Goal: Task Accomplishment & Management: Manage account settings

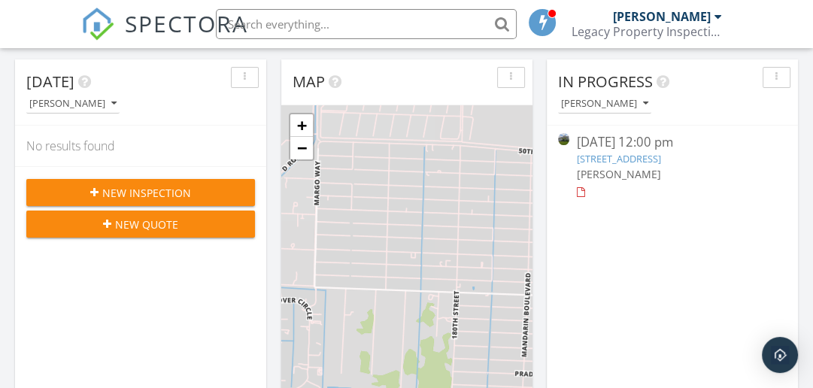
scroll to position [159, 0]
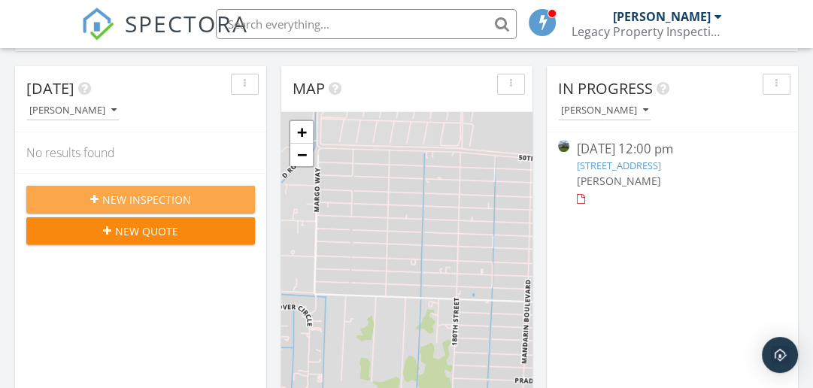
click at [146, 199] on span "New Inspection" at bounding box center [146, 200] width 89 height 16
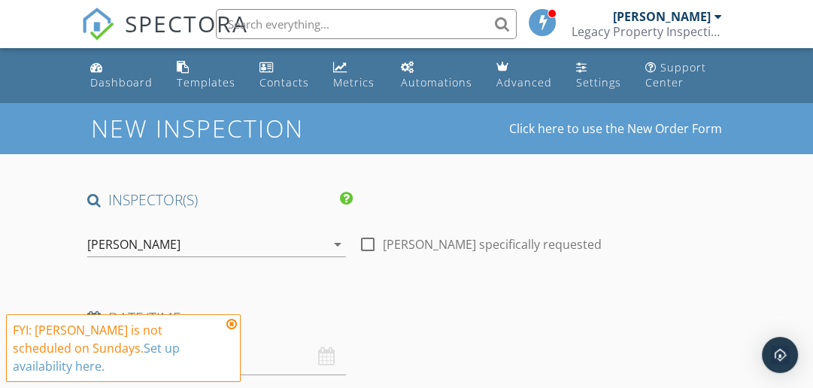
click at [234, 323] on icon at bounding box center [231, 324] width 11 height 12
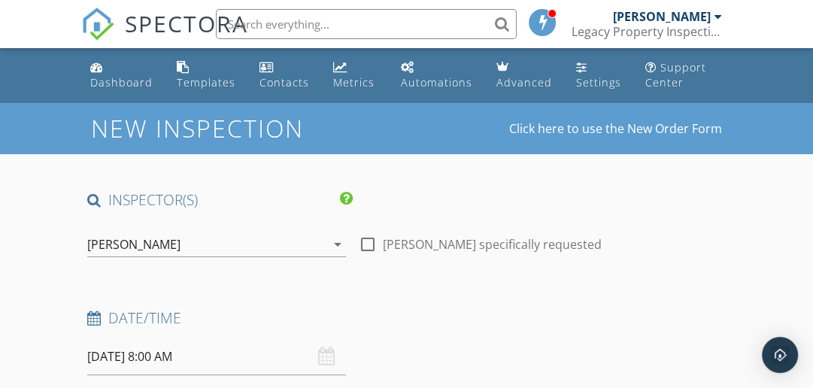
click at [322, 362] on div "09/28/2025 8:00 AM" at bounding box center [216, 356] width 259 height 37
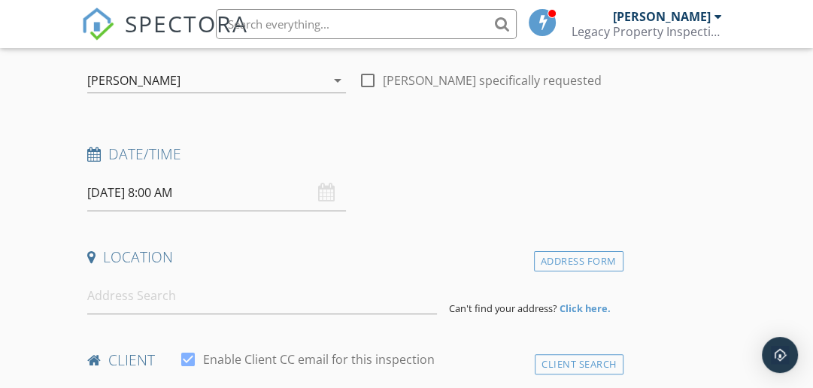
scroll to position [180, 0]
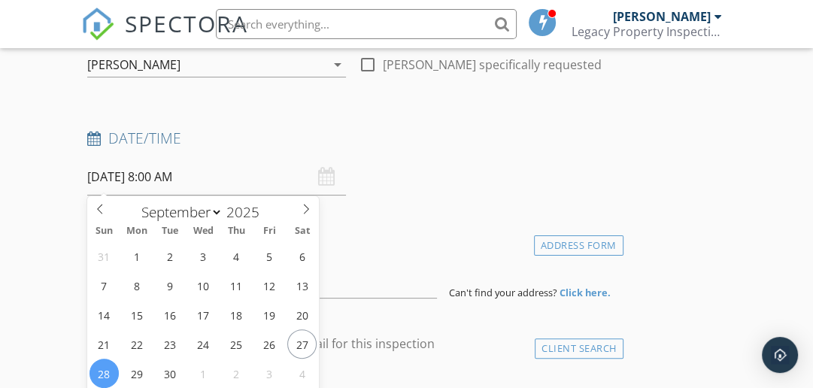
click at [334, 174] on input "09/28/2025 8:00 AM" at bounding box center [216, 177] width 259 height 37
select select "9"
click at [305, 207] on icon at bounding box center [306, 209] width 11 height 11
type input "10/03/2025 8:00 AM"
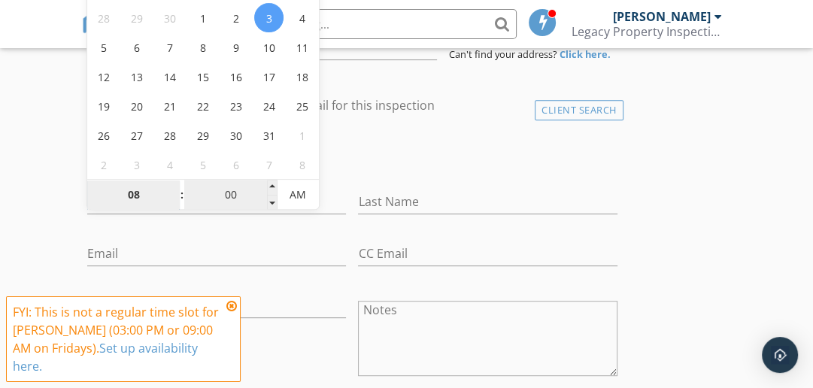
type input "9"
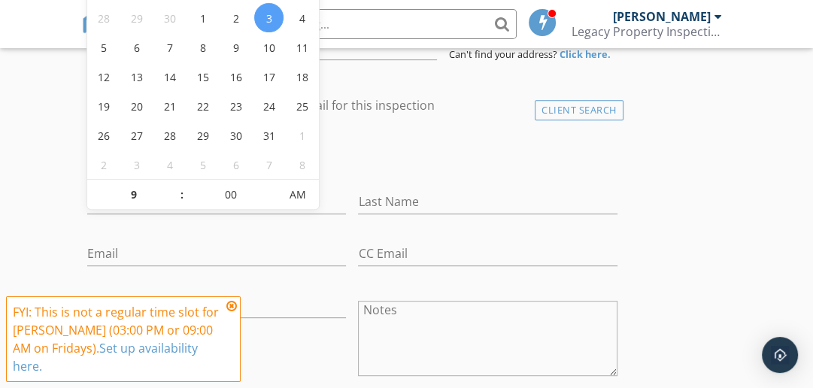
type input "10/03/2025 9:00 AM"
click at [428, 158] on div "check_box_outline_blank Client is a Company/Organization" at bounding box center [352, 157] width 530 height 39
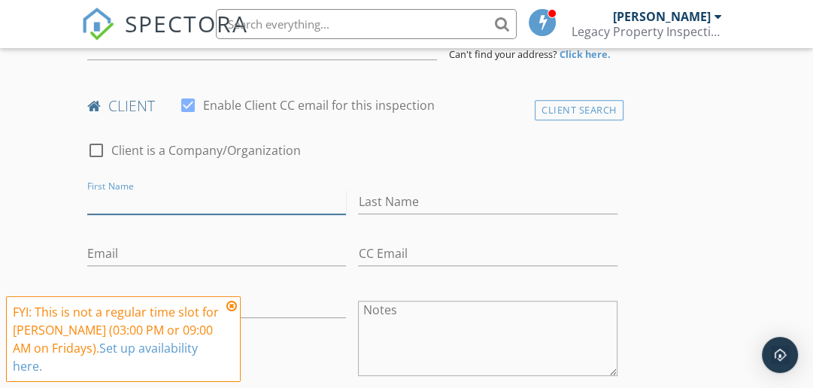
click at [271, 198] on input "First Name" at bounding box center [216, 201] width 259 height 25
type input "[PERSON_NAME]"
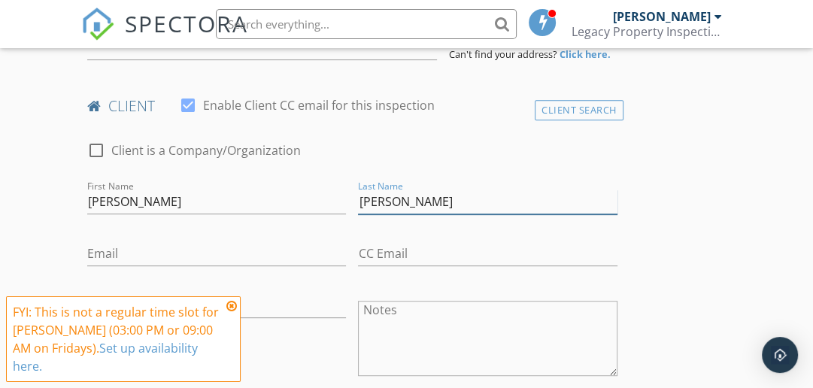
type input "[PERSON_NAME]"
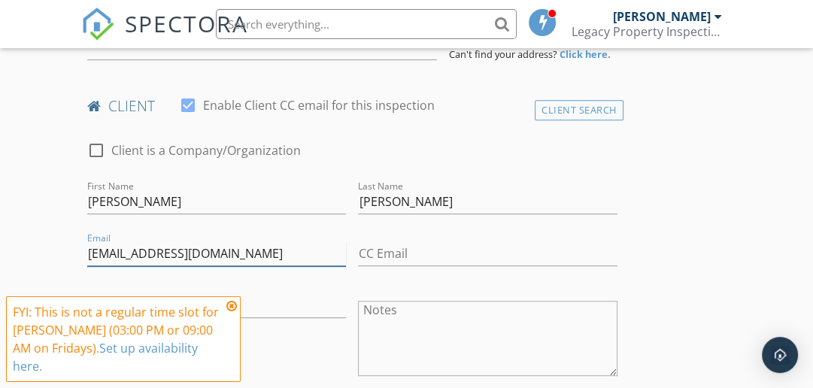
type input "Melism86@yahoo.com"
click at [311, 135] on div "check_box_outline_blank Client is a Company/Organization" at bounding box center [352, 151] width 542 height 51
click at [229, 304] on icon at bounding box center [231, 306] width 11 height 12
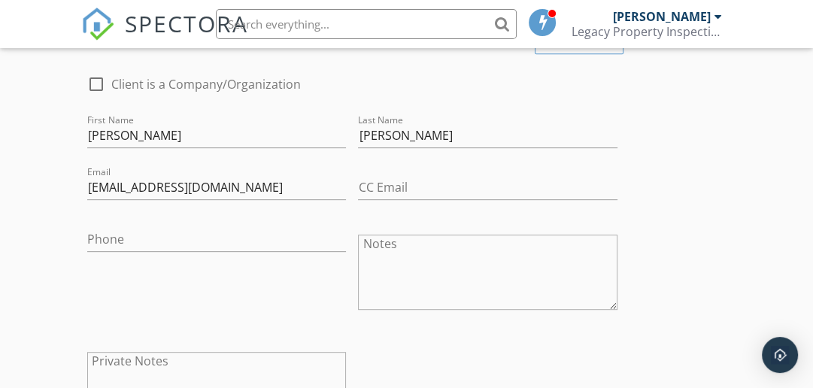
scroll to position [488, 0]
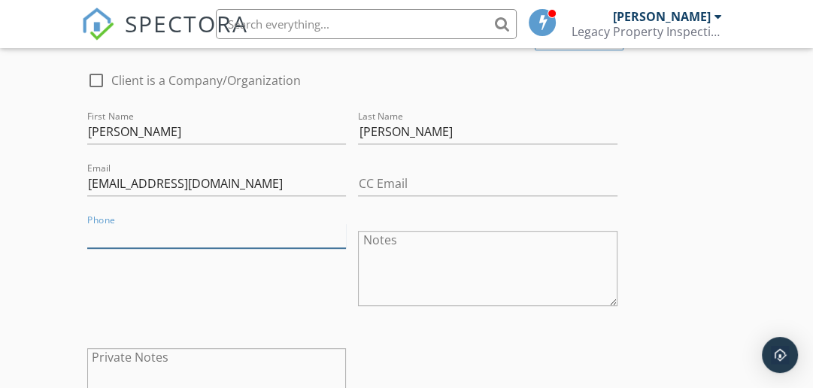
click at [283, 228] on input "Phone" at bounding box center [216, 235] width 259 height 25
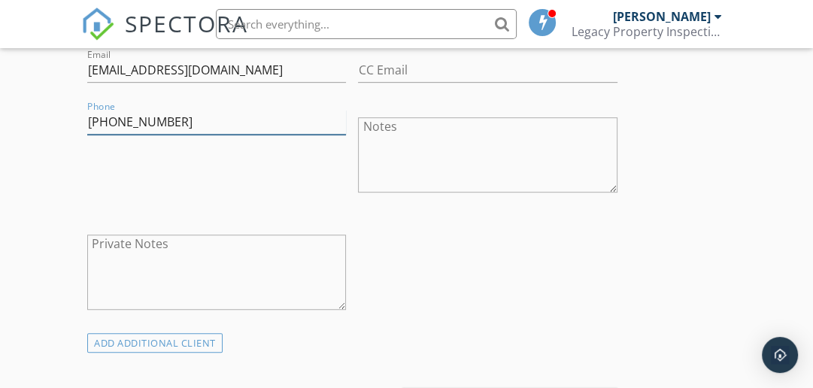
scroll to position [598, 0]
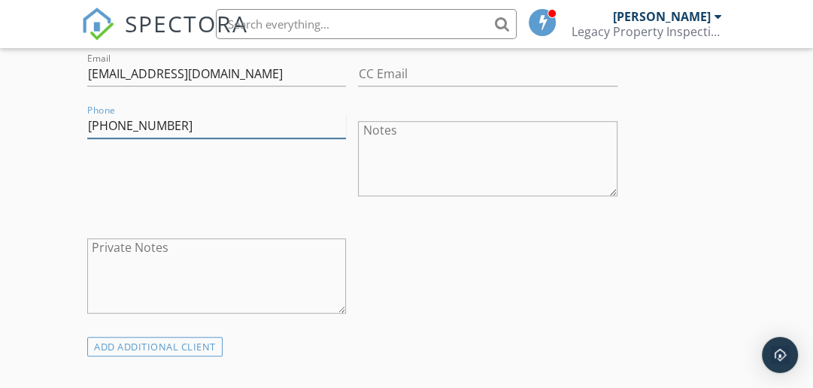
type input "[PHONE_NUMBER]"
click at [580, 141] on textarea "Notes" at bounding box center [487, 158] width 259 height 75
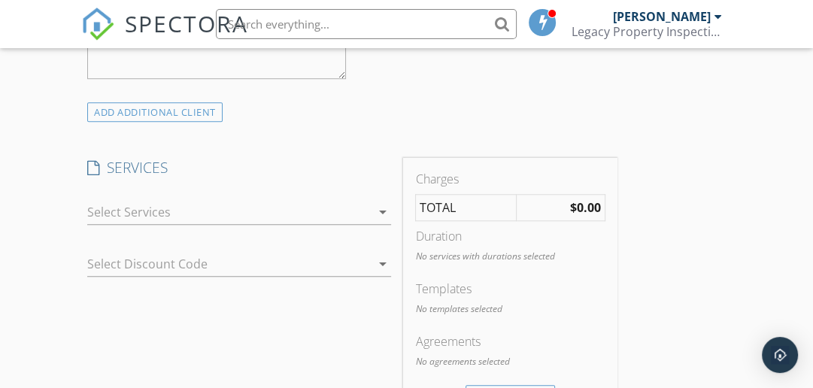
scroll to position [840, 0]
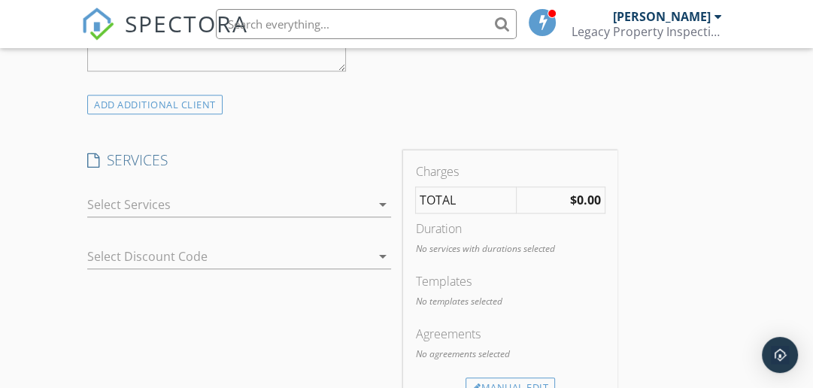
type textarea "Grand Cypress - [GEOGRAPHIC_DATA]"
click at [383, 205] on icon "arrow_drop_down" at bounding box center [382, 204] width 18 height 18
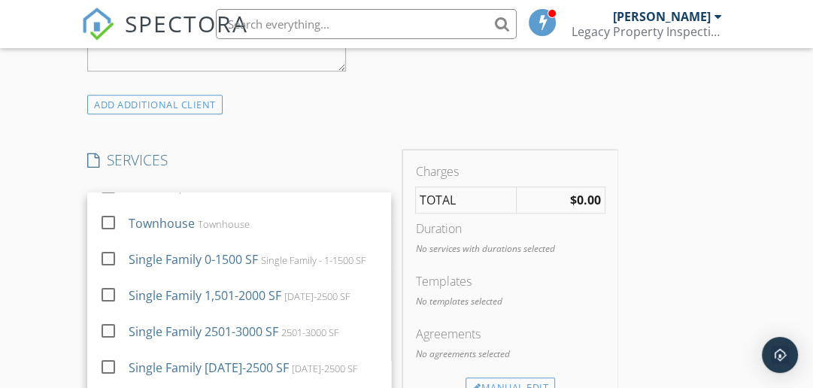
scroll to position [26, 0]
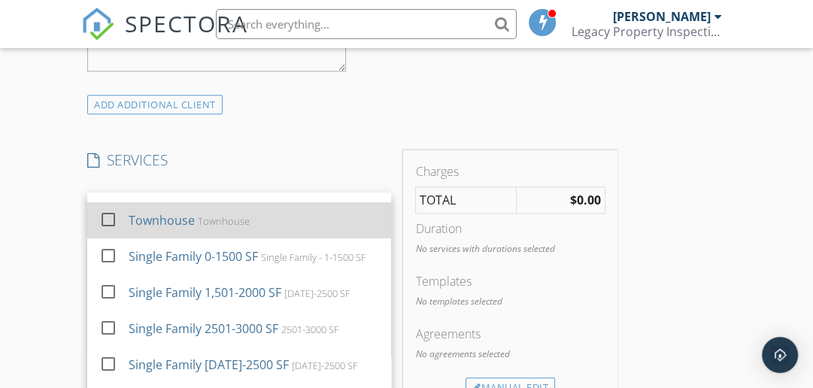
click at [104, 214] on div at bounding box center [108, 220] width 26 height 26
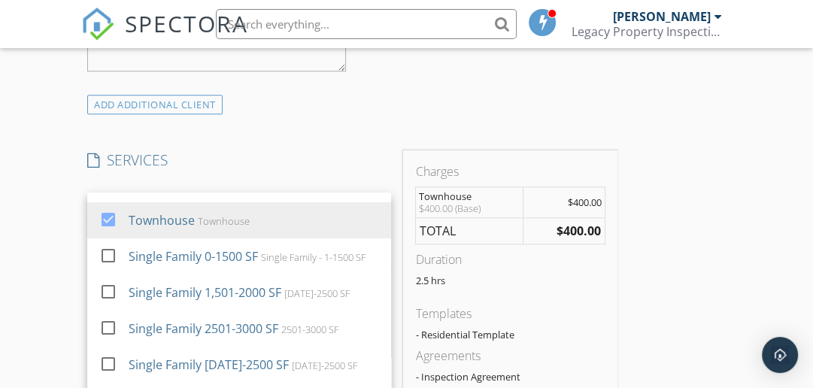
click at [351, 122] on div "INSPECTOR(S) check_box Francis McManus PRIMARY Francis McManus arrow_drop_down …" at bounding box center [352, 391] width 542 height 2080
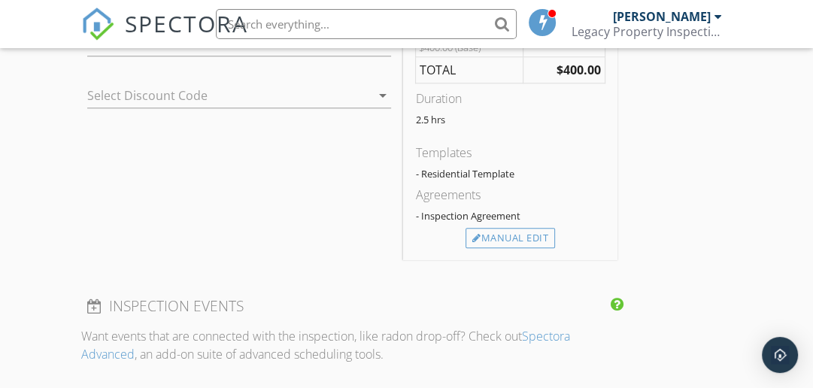
scroll to position [1004, 0]
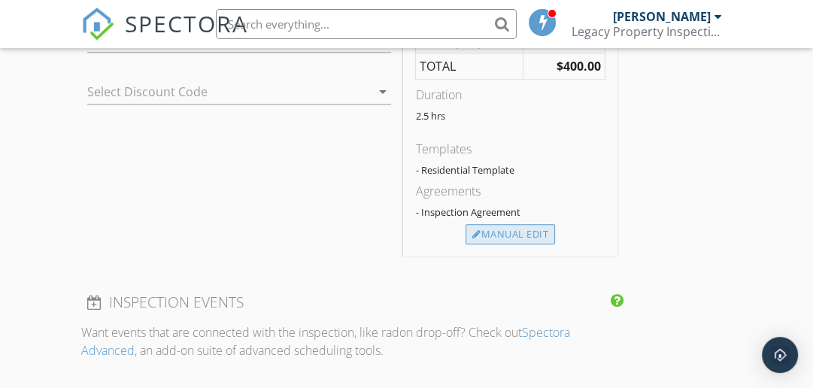
click at [548, 232] on div "Manual Edit" at bounding box center [509, 234] width 89 height 21
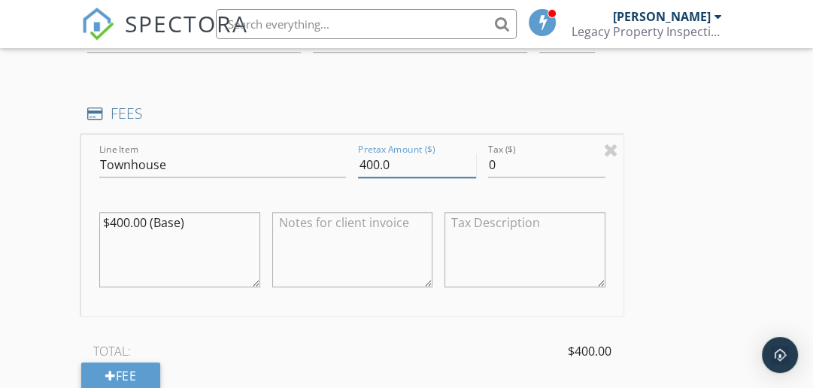
click at [376, 165] on input "400.0" at bounding box center [416, 165] width 117 height 25
click at [388, 164] on input "435.0" at bounding box center [416, 165] width 117 height 25
type input "435.64"
click at [129, 219] on textarea "$400.00 (Base)" at bounding box center [179, 249] width 161 height 75
type textarea "$435.00 (Base)"
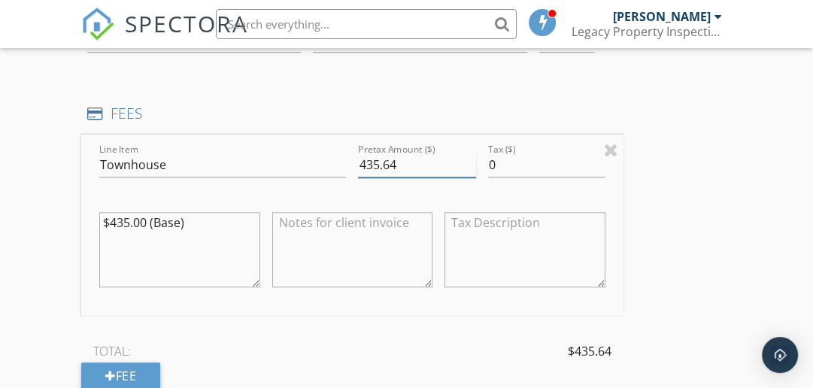
click at [394, 162] on input "435.64" at bounding box center [416, 165] width 117 height 25
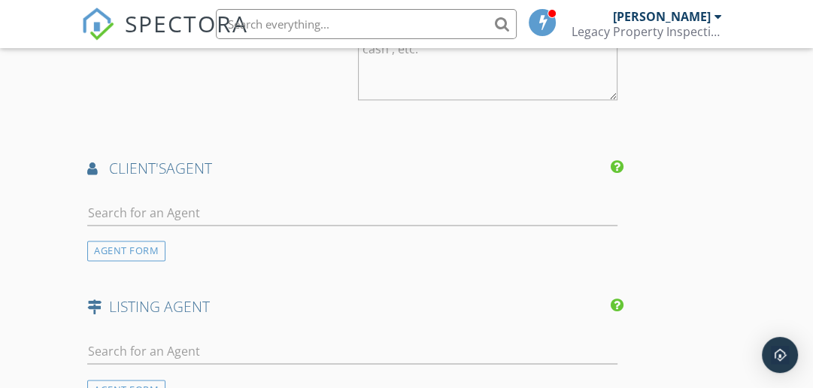
scroll to position [1602, 0]
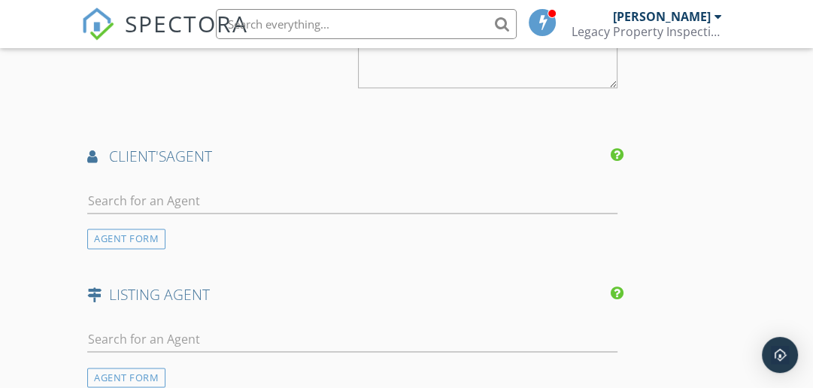
type input "435.00"
click at [91, 203] on input "text" at bounding box center [352, 201] width 530 height 25
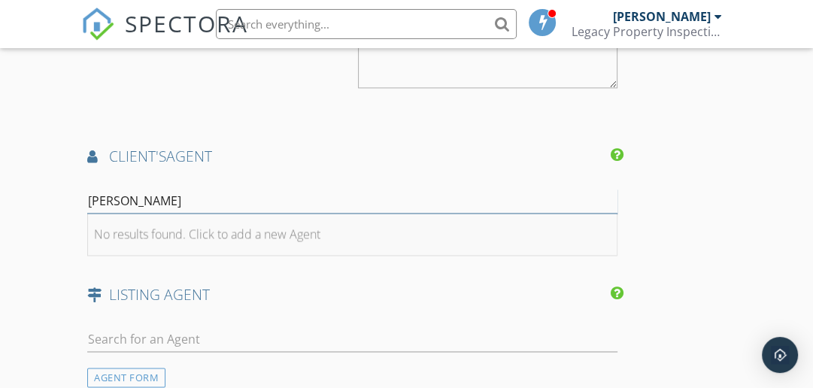
type input "Daniel Karres"
click at [138, 234] on div "No results found. Click to add a new Agent" at bounding box center [207, 234] width 226 height 18
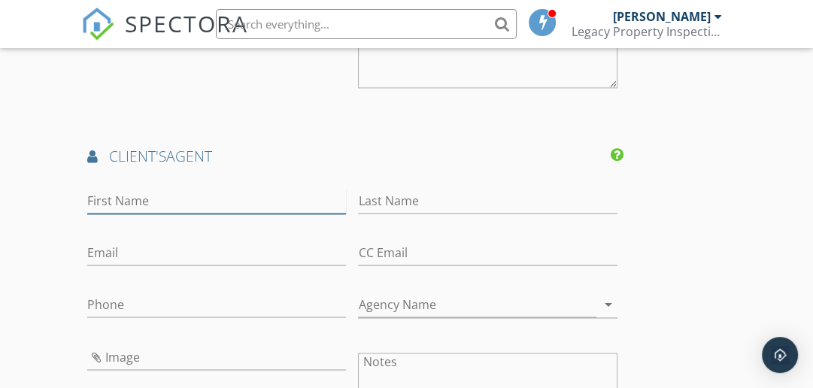
click at [153, 195] on input "First Name" at bounding box center [216, 201] width 259 height 25
type input "[PERSON_NAME]"
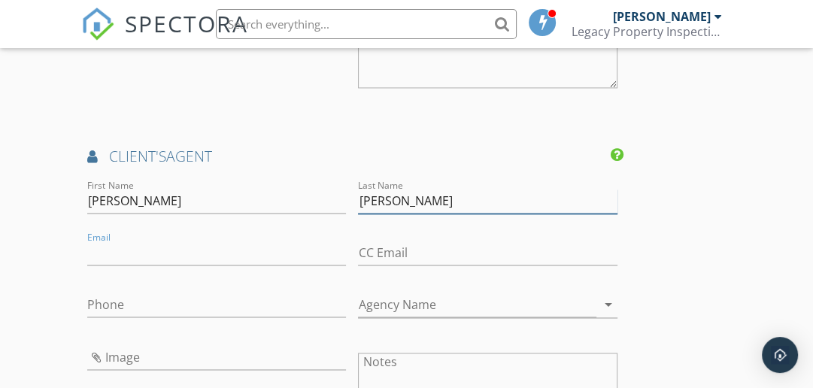
click at [390, 193] on input "Karres" at bounding box center [487, 201] width 259 height 25
type input "[PERSON_NAME]"
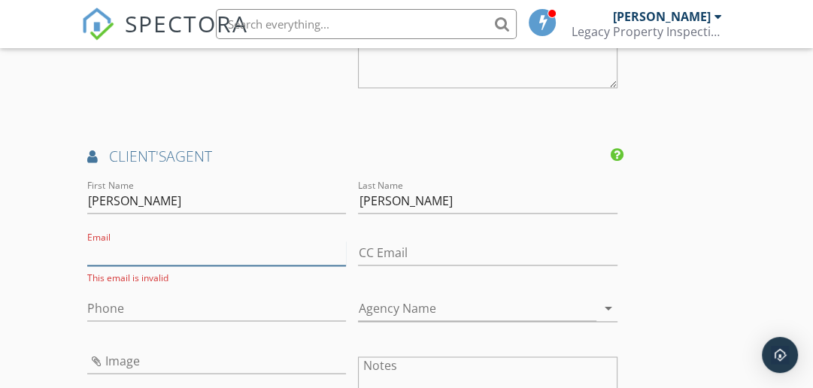
click at [132, 252] on input "Email" at bounding box center [216, 253] width 259 height 25
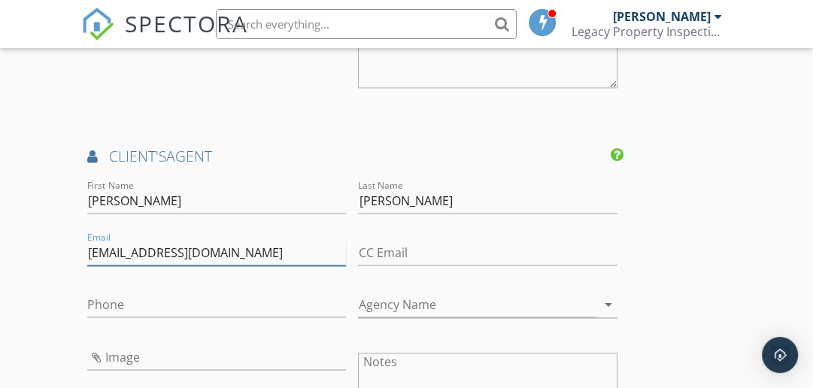
type input "[EMAIL_ADDRESS][DOMAIN_NAME]"
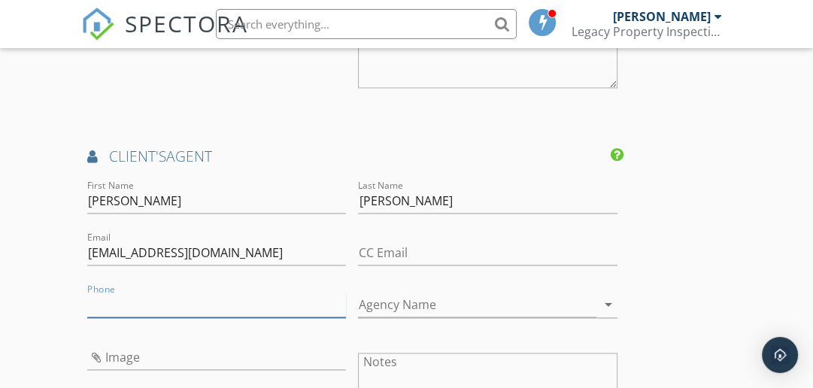
click at [110, 309] on input "Phone" at bounding box center [216, 304] width 259 height 25
type input "[PHONE_NUMBER]"
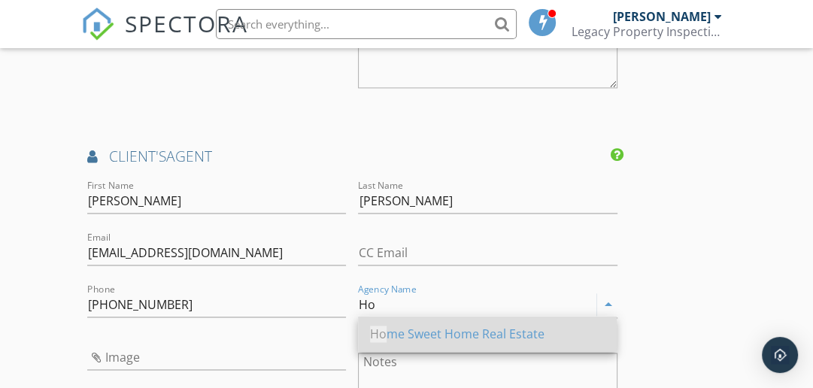
click at [404, 331] on div "Ho me Sweet Home Real Estate" at bounding box center [487, 334] width 235 height 18
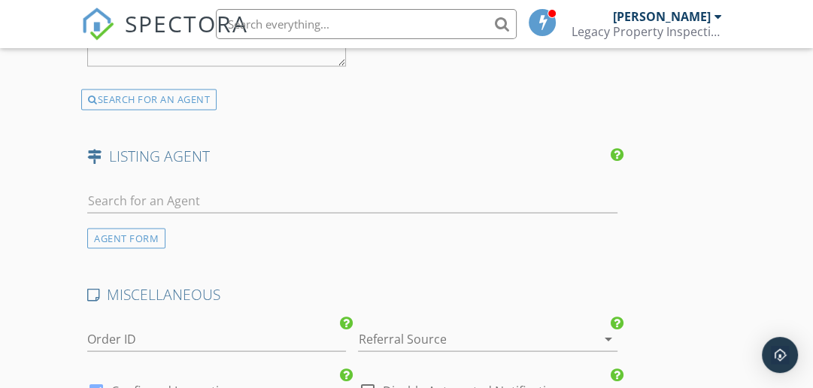
scroll to position [2094, 0]
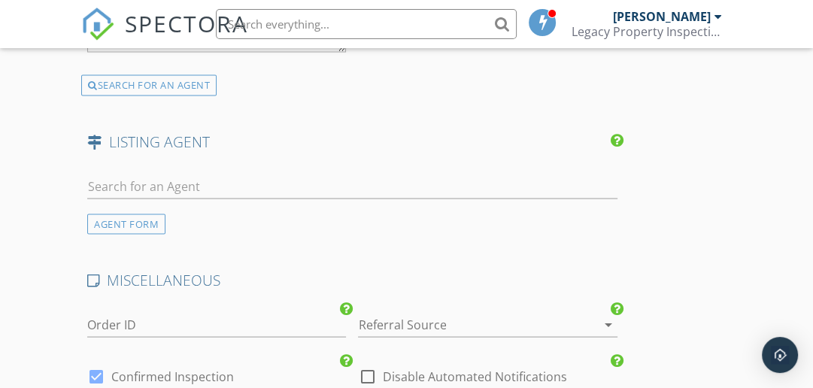
type input "Home Sweet Home Real Estate"
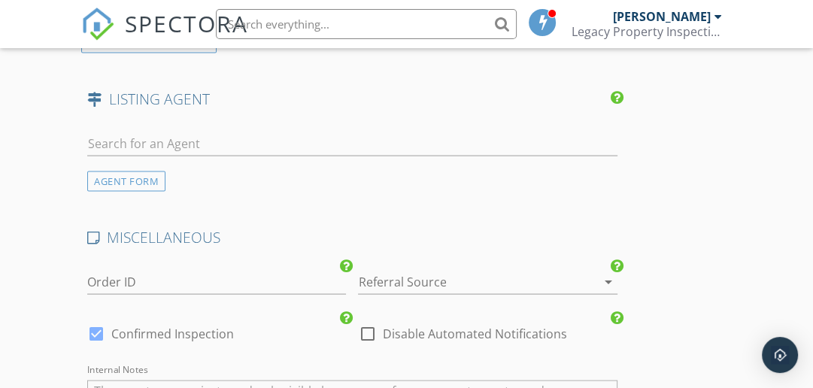
scroll to position [2132, 0]
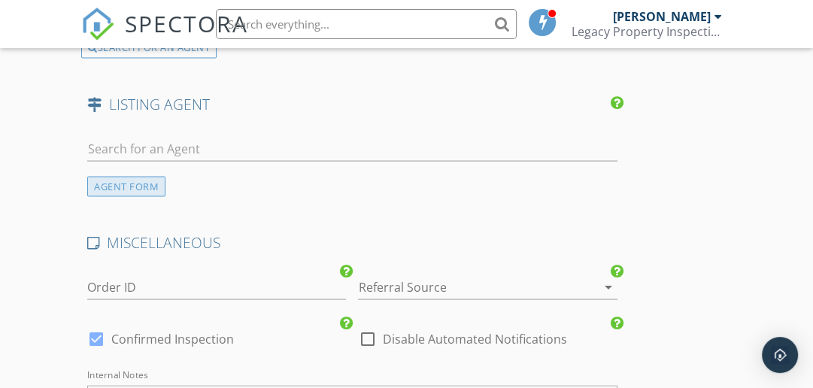
click at [150, 181] on div "AGENT FORM" at bounding box center [126, 187] width 78 height 20
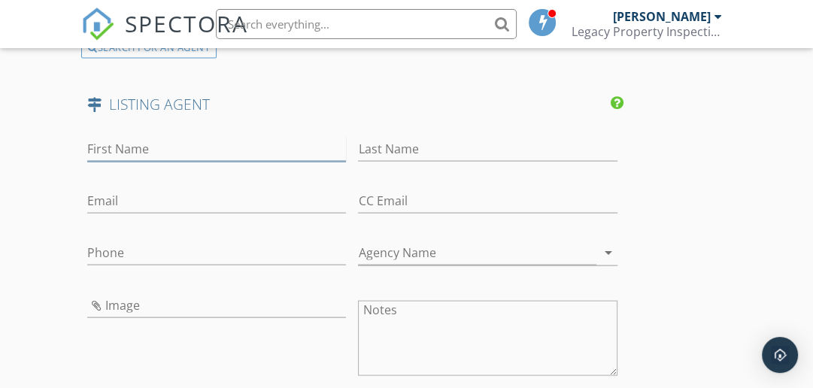
click at [124, 139] on input "First Name" at bounding box center [216, 149] width 259 height 25
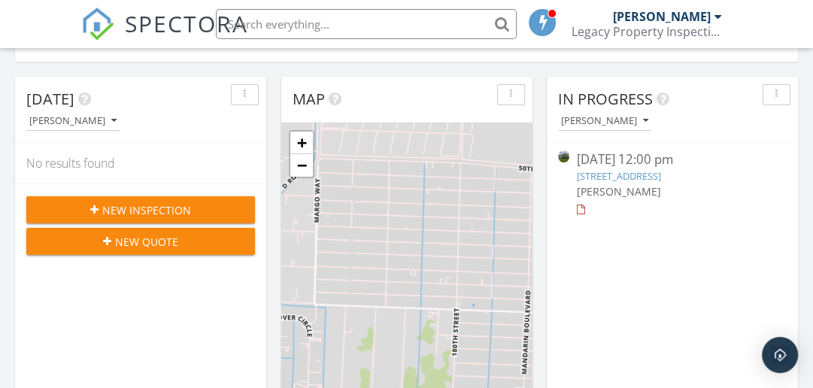
scroll to position [145, 0]
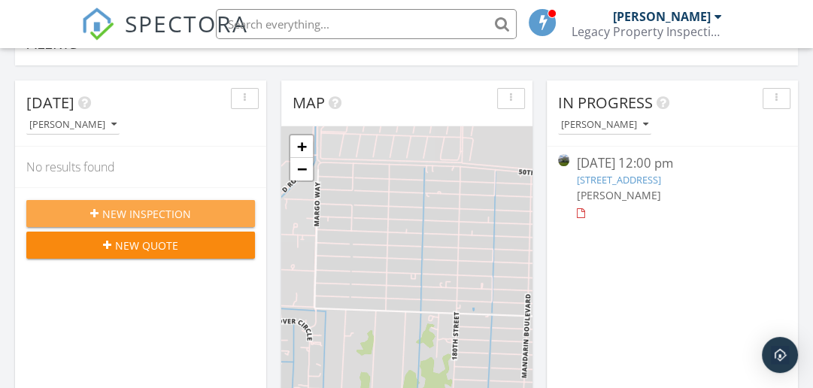
click at [174, 216] on span "New Inspection" at bounding box center [146, 214] width 89 height 16
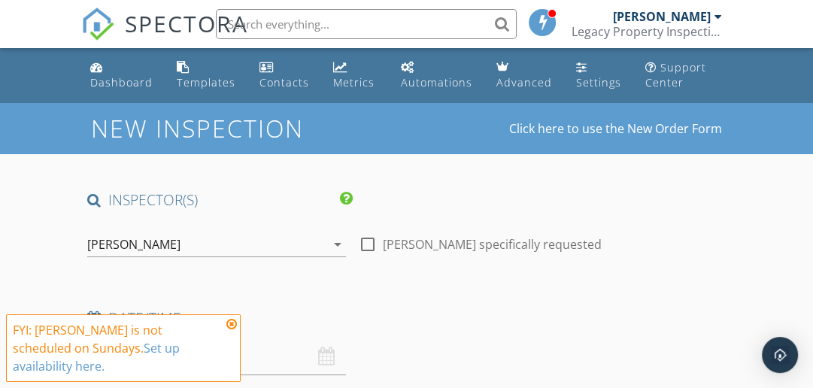
click at [232, 322] on icon at bounding box center [231, 324] width 11 height 12
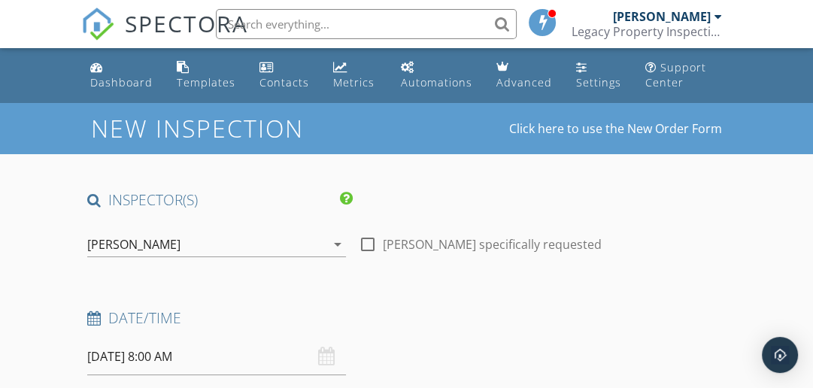
click at [329, 364] on div "09/28/2025 8:00 AM" at bounding box center [216, 356] width 259 height 37
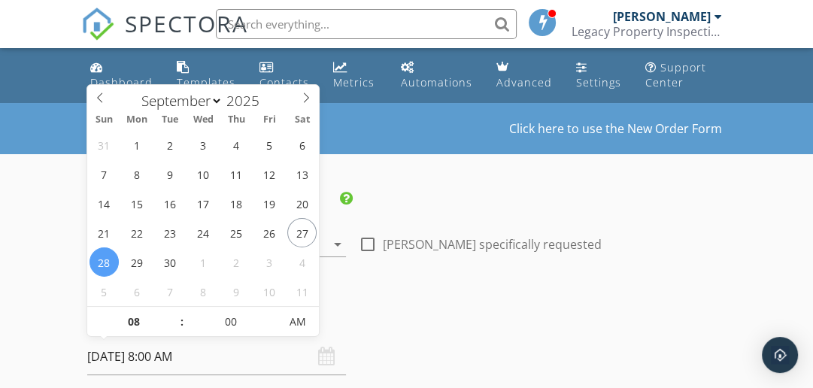
click at [176, 356] on input "09/28/2025 8:00 AM" at bounding box center [216, 356] width 259 height 37
select select "9"
type input "10/03/2025 8:00 AM"
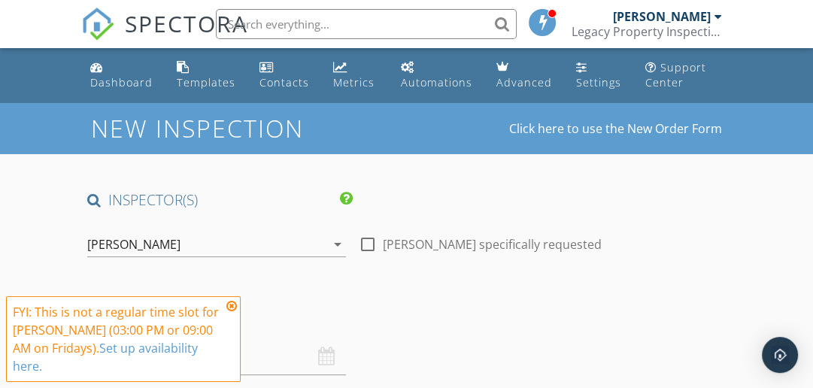
click at [225, 311] on div "FYI: This is not a regular time slot for Francis McManus (03:00 PM or 09:00 AM …" at bounding box center [123, 339] width 221 height 72
click at [229, 310] on icon at bounding box center [231, 306] width 11 height 12
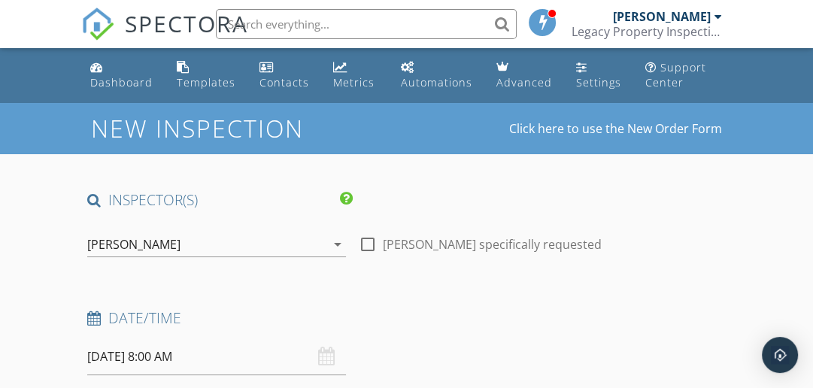
click at [161, 356] on input "10/03/2025 8:00 AM" at bounding box center [216, 356] width 259 height 37
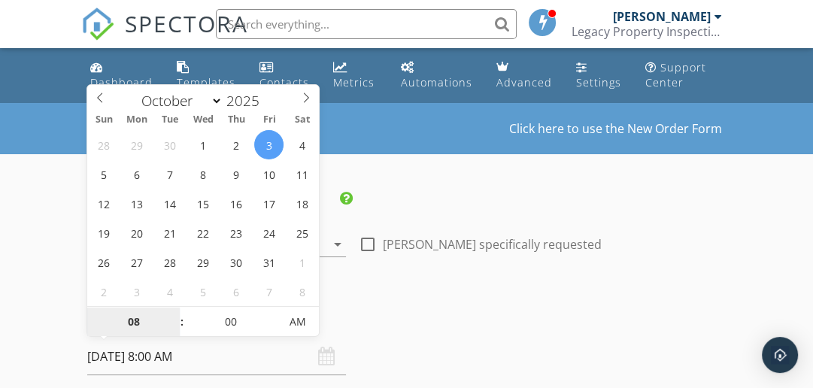
type input "9"
type input "[DATE] 9:00 AM"
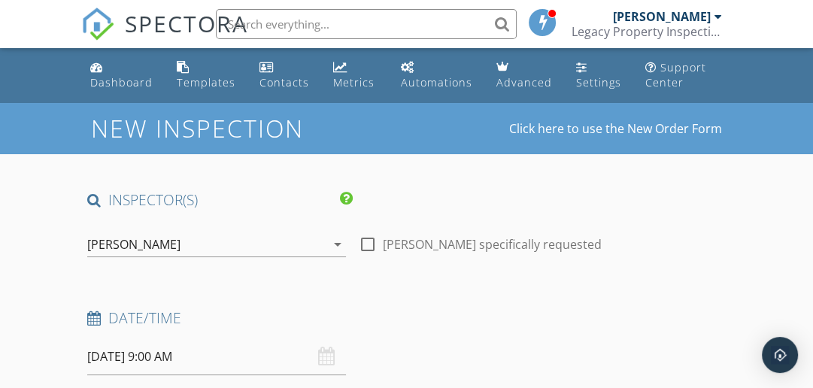
click at [432, 334] on div "Date/Time" at bounding box center [352, 323] width 542 height 30
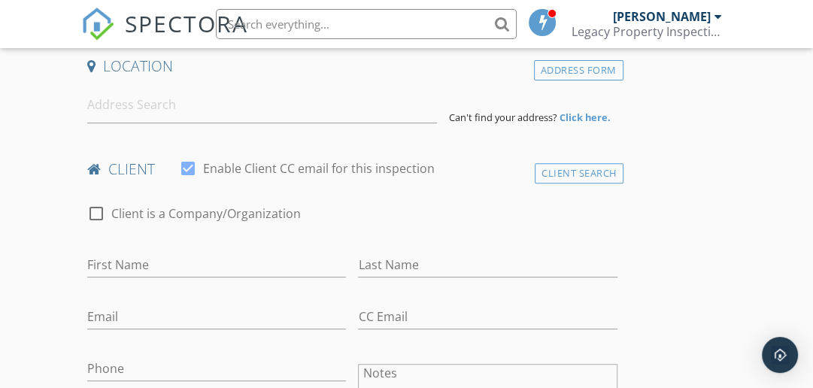
scroll to position [359, 0]
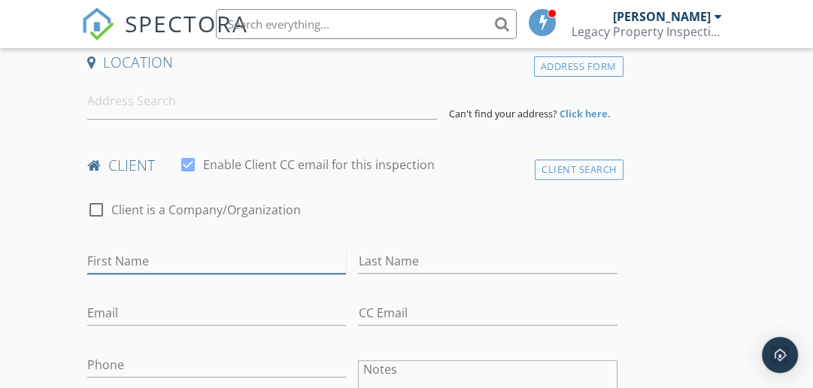
click at [110, 260] on input "First Name" at bounding box center [216, 261] width 259 height 25
type input "[PERSON_NAME]"
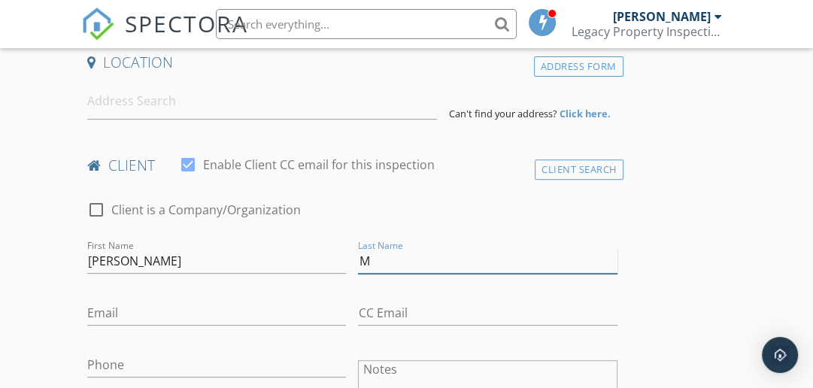
type input "[PERSON_NAME]"
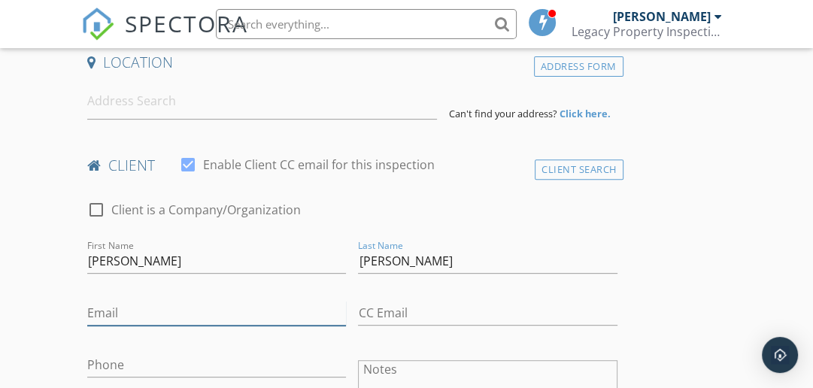
type input "Melism86@yahoo.com"
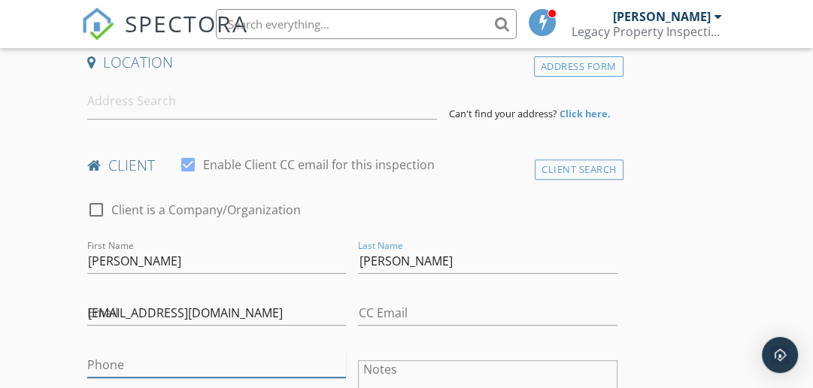
type input "[PHONE_NUMBER]"
type input "Daniel Karres"
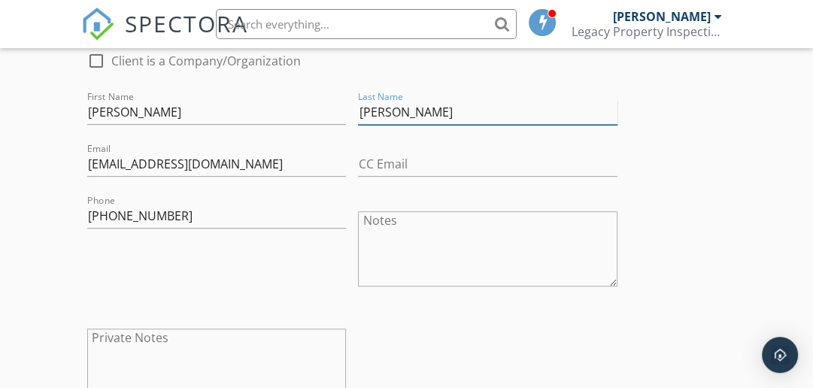
scroll to position [554, 0]
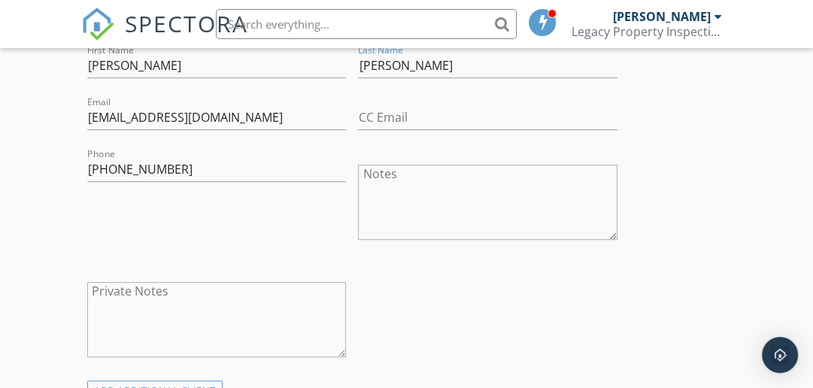
click at [609, 172] on textarea "Notes" at bounding box center [487, 202] width 259 height 75
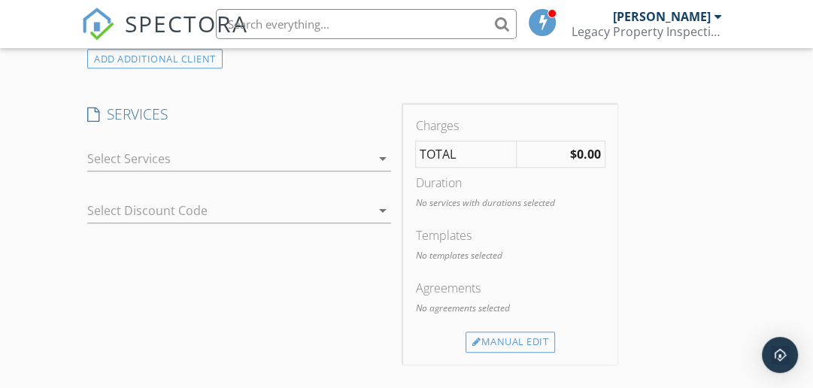
scroll to position [890, 0]
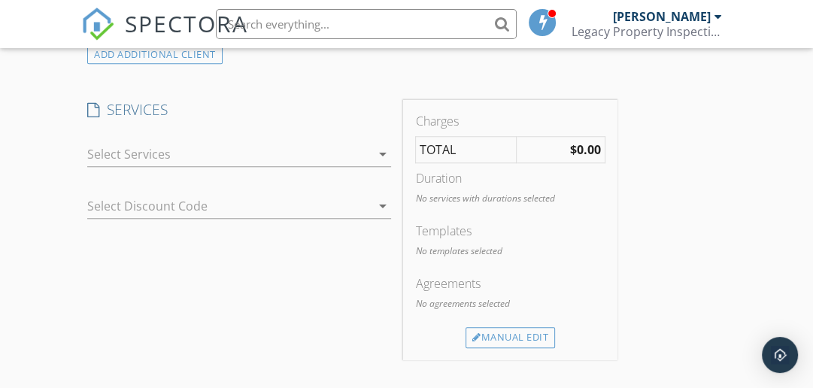
type textarea "Grand Cypress - Coconut Creek"
click at [381, 158] on icon "arrow_drop_down" at bounding box center [382, 154] width 18 height 18
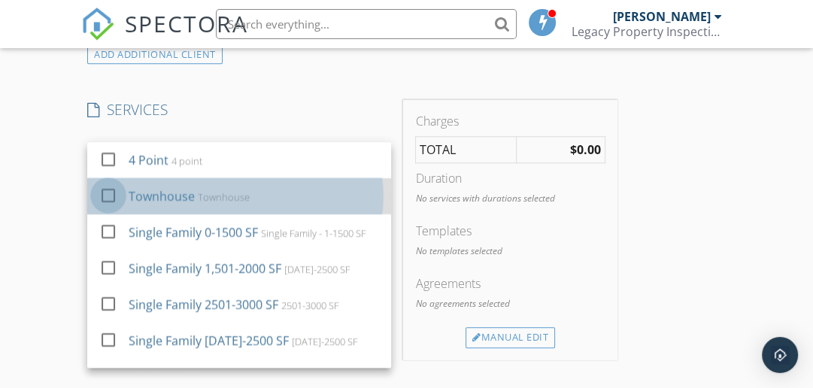
click at [102, 195] on div at bounding box center [108, 196] width 26 height 26
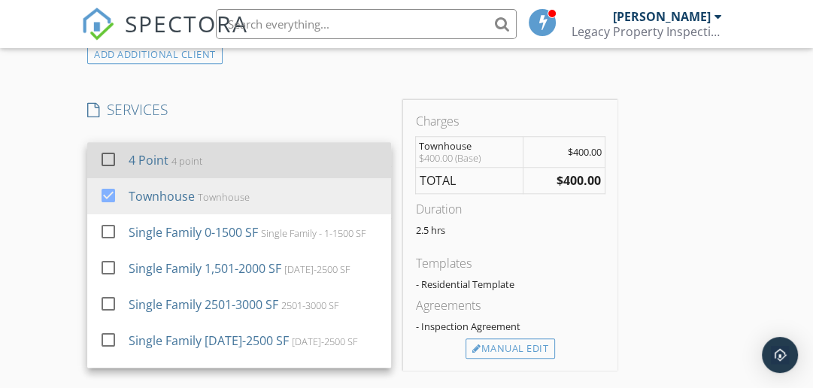
click at [106, 158] on div at bounding box center [108, 160] width 26 height 26
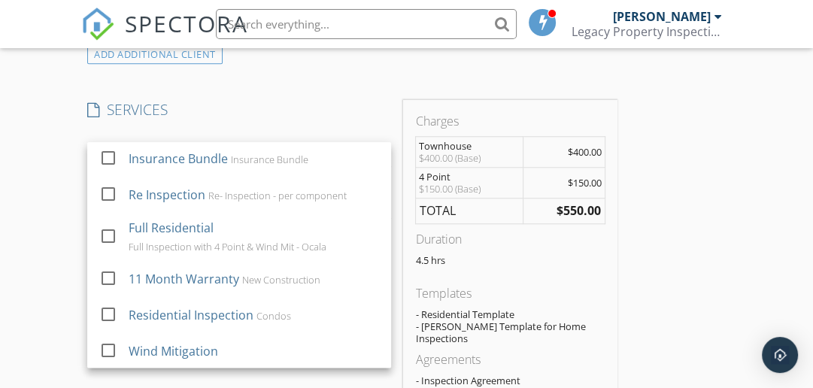
scroll to position [268, 0]
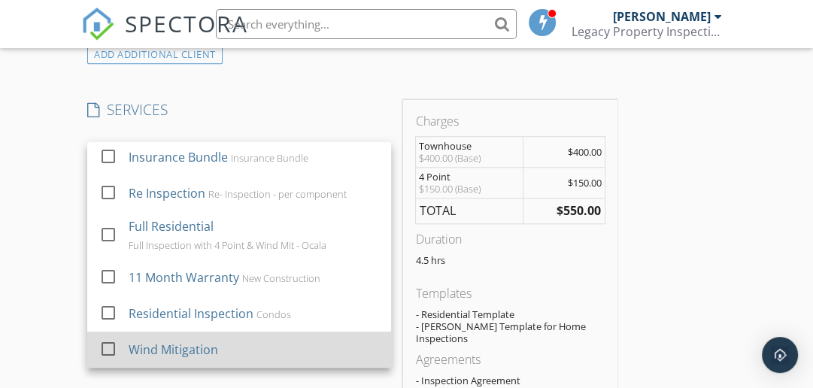
click at [113, 350] on div at bounding box center [108, 349] width 26 height 26
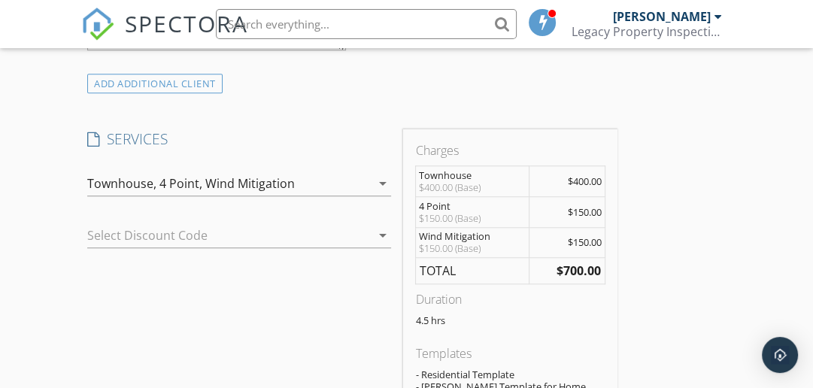
scroll to position [857, 0]
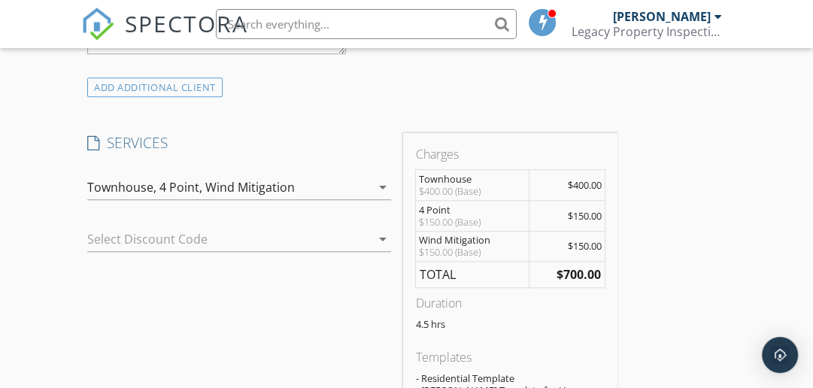
click at [380, 187] on icon "arrow_drop_down" at bounding box center [382, 187] width 18 height 18
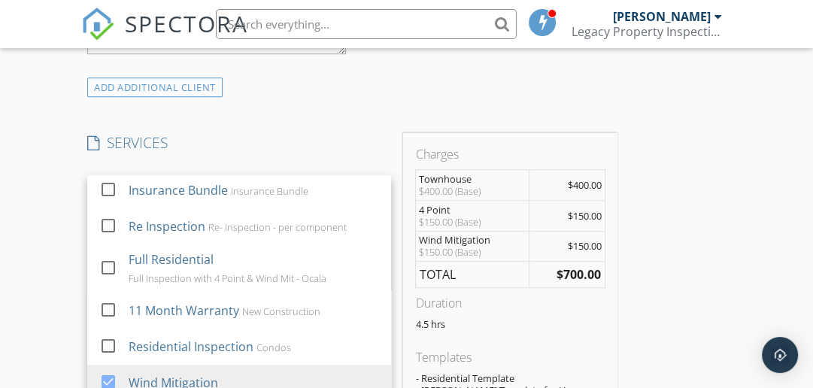
click at [284, 91] on div "ADD ADDITIONAL client" at bounding box center [352, 87] width 542 height 20
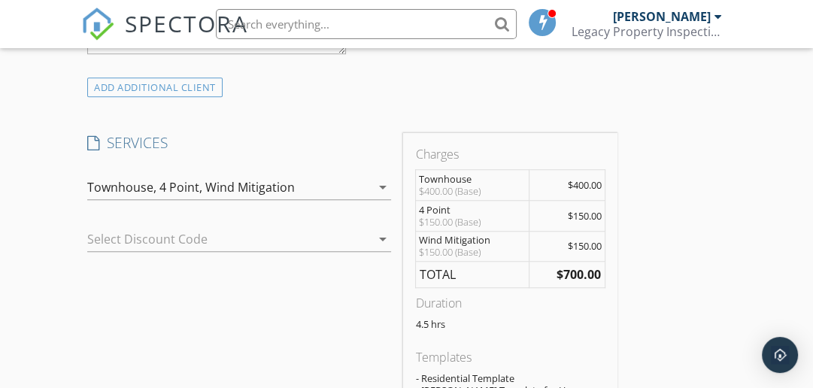
click at [475, 216] on div "$150.00 (Base)" at bounding box center [472, 222] width 107 height 12
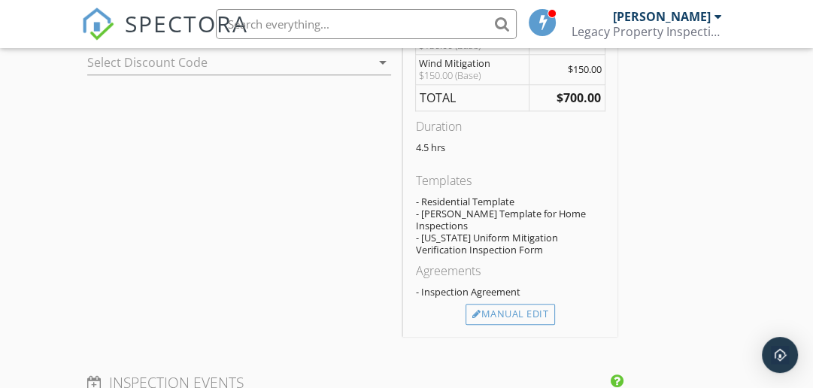
scroll to position [1054, 0]
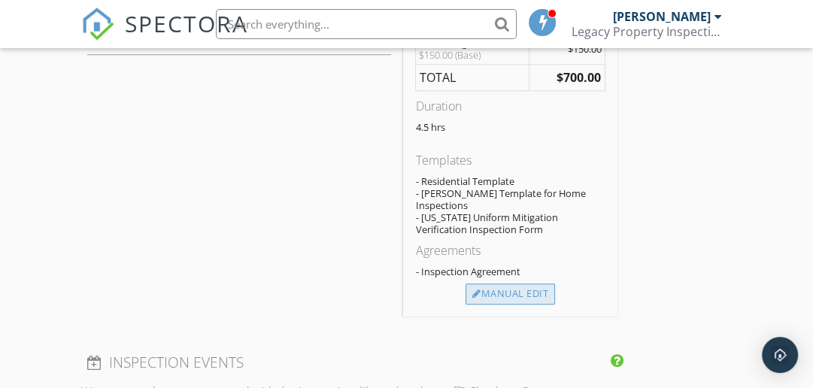
click at [532, 287] on div "Manual Edit" at bounding box center [509, 293] width 89 height 21
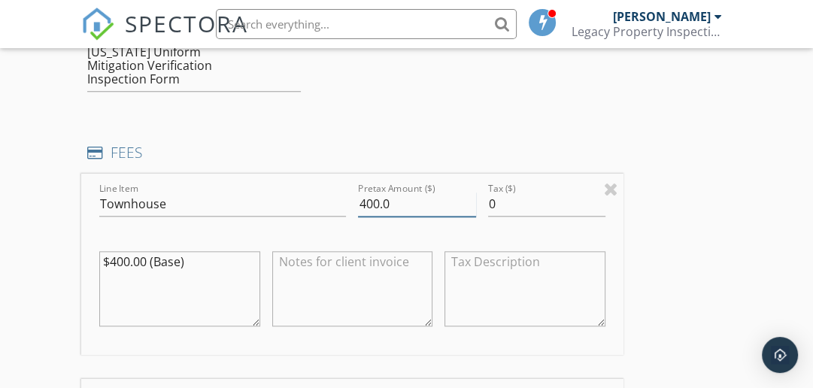
click at [379, 192] on input "400.0" at bounding box center [416, 204] width 117 height 25
click at [407, 192] on input "435.0" at bounding box center [416, 204] width 117 height 25
type input "435.00"
click at [129, 251] on textarea "$400.00 (Base)" at bounding box center [179, 288] width 161 height 75
type textarea "$435.00 (Base)"
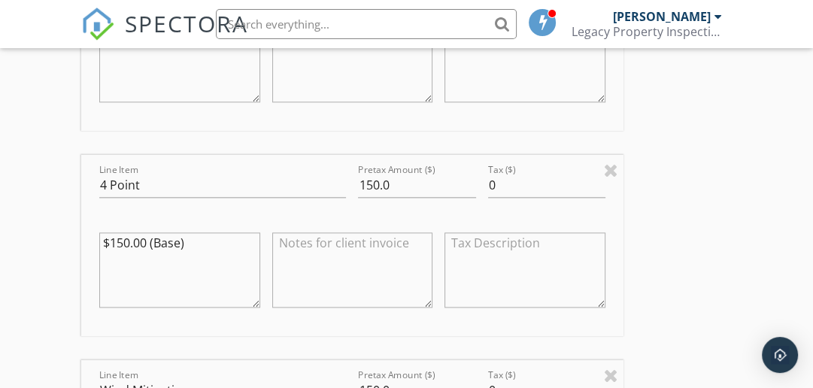
scroll to position [1282, 0]
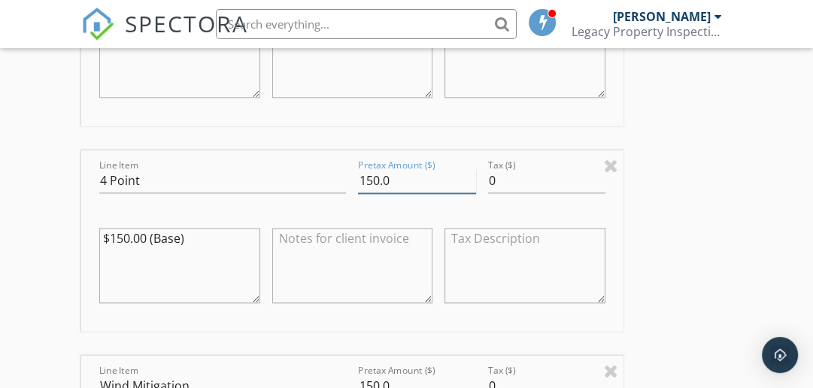
drag, startPoint x: 393, startPoint y: 168, endPoint x: 316, endPoint y: 174, distance: 76.9
click at [316, 174] on div "Line Item 4 Point Pretax Amount ($) 150.0 Tax ($) 0 $150.00 (Base)" at bounding box center [352, 240] width 542 height 181
type input "0"
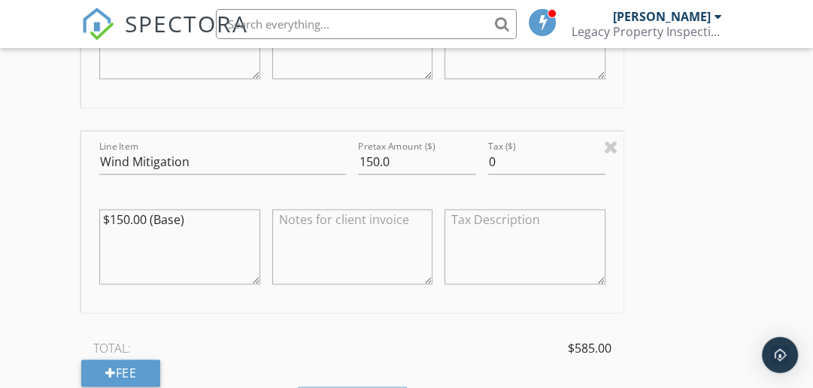
scroll to position [1497, 0]
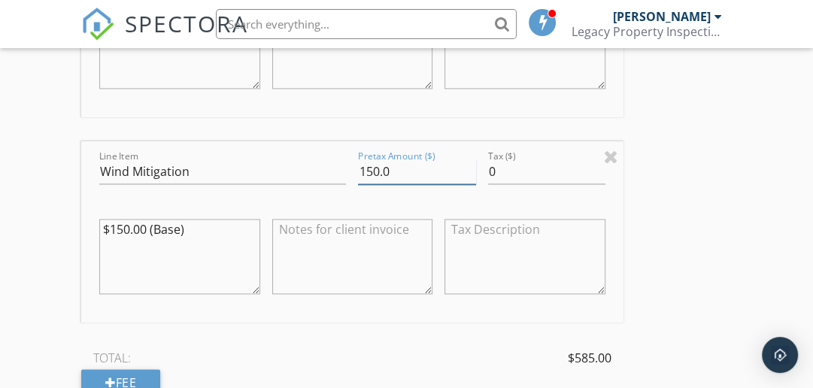
drag, startPoint x: 392, startPoint y: 159, endPoint x: 346, endPoint y: 159, distance: 46.6
click at [347, 159] on div "Line Item Wind Mitigation Pretax Amount ($) 150.0 Tax ($) 0 $150.00 (Base)" at bounding box center [352, 231] width 542 height 181
type input "0"
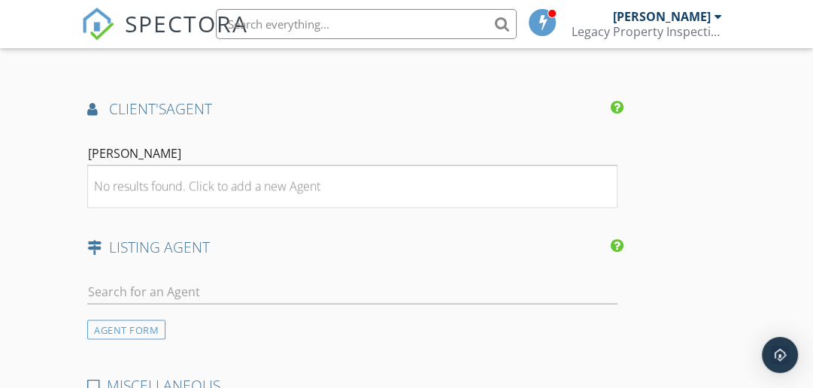
scroll to position [2158, 0]
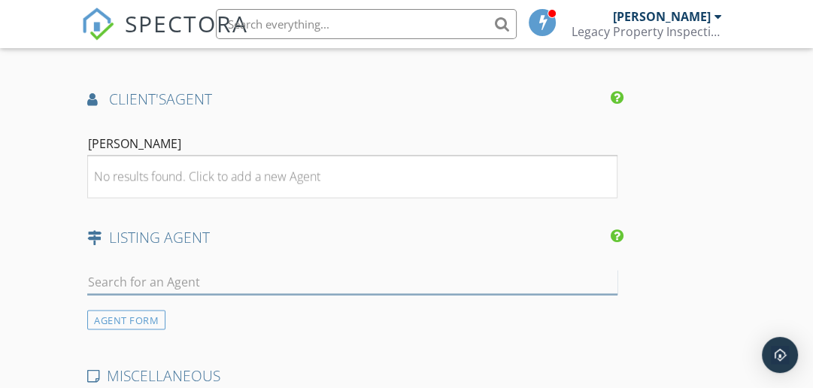
click at [137, 273] on input "text" at bounding box center [352, 282] width 530 height 25
type input "d"
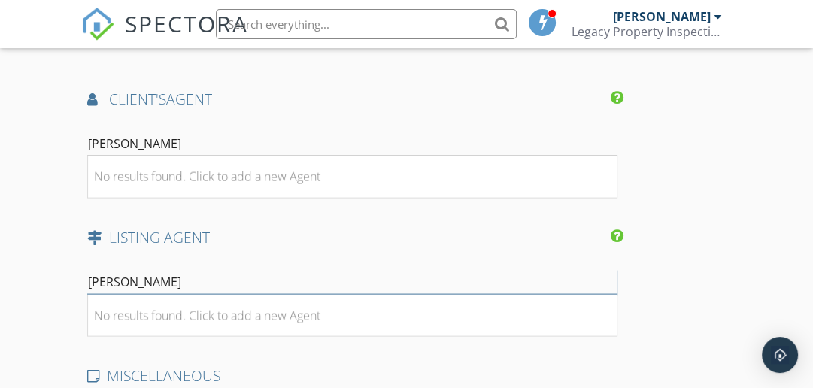
type input "[PERSON_NAME]"
click at [155, 132] on input "Daniel Karres" at bounding box center [352, 144] width 530 height 25
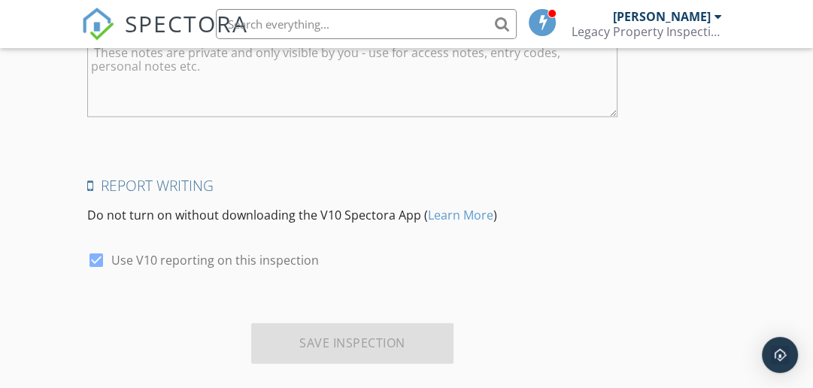
scroll to position [2641, 0]
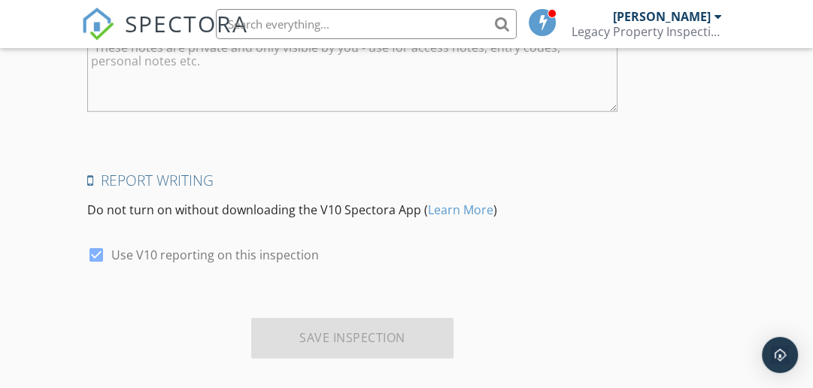
type input "Daniel Karras"
click at [407, 318] on div "Save Inspection" at bounding box center [352, 338] width 202 height 41
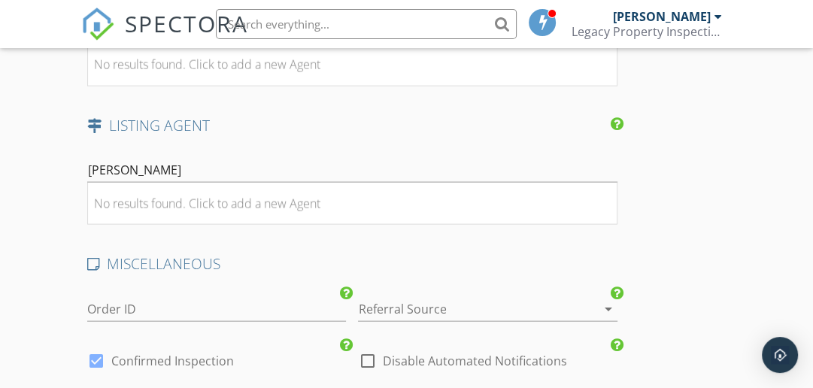
scroll to position [2248, 0]
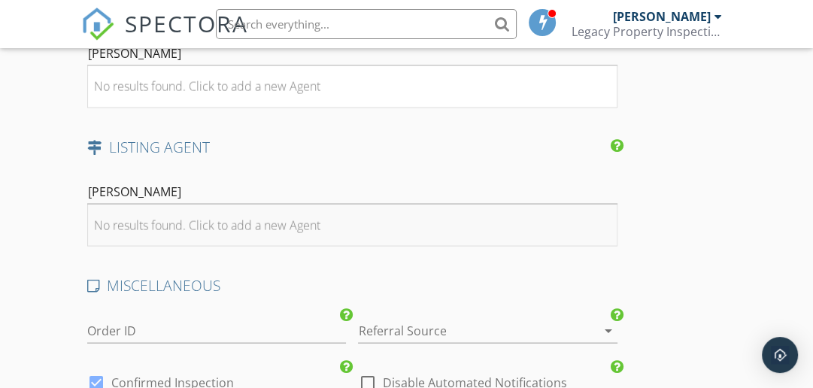
click at [295, 216] on div "No results found. Click to add a new Agent" at bounding box center [207, 225] width 226 height 18
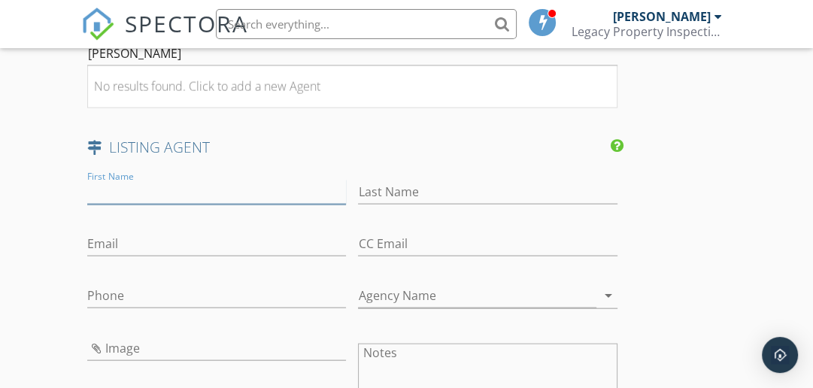
click at [217, 180] on input "First Name" at bounding box center [216, 192] width 259 height 25
type input "[PERSON_NAME]"
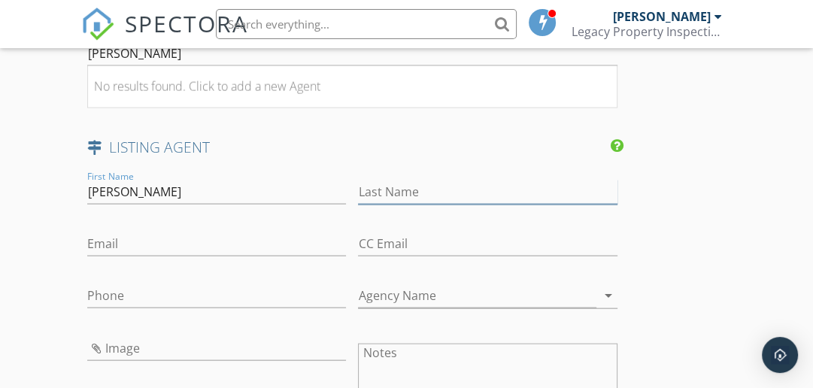
type input "[PERSON_NAME]"
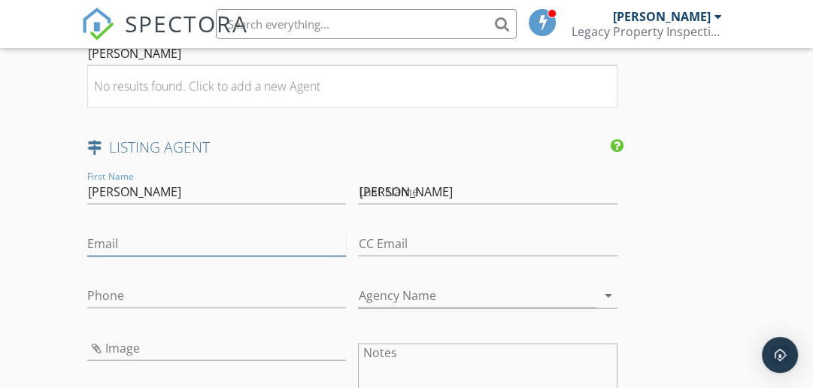
type input "[EMAIL_ADDRESS][DOMAIN_NAME]"
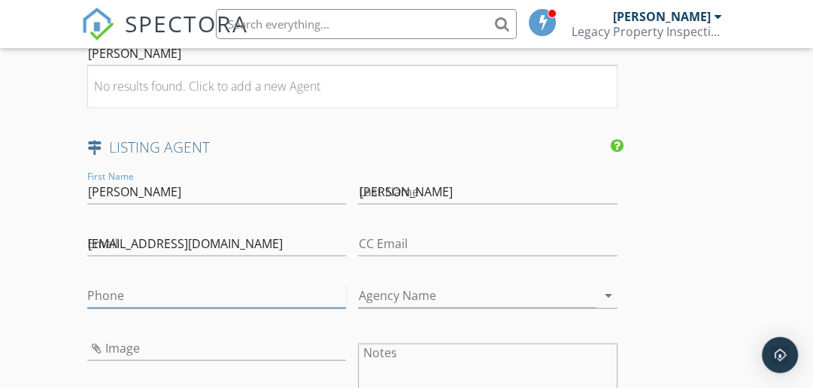
type input "[PHONE_NUMBER]"
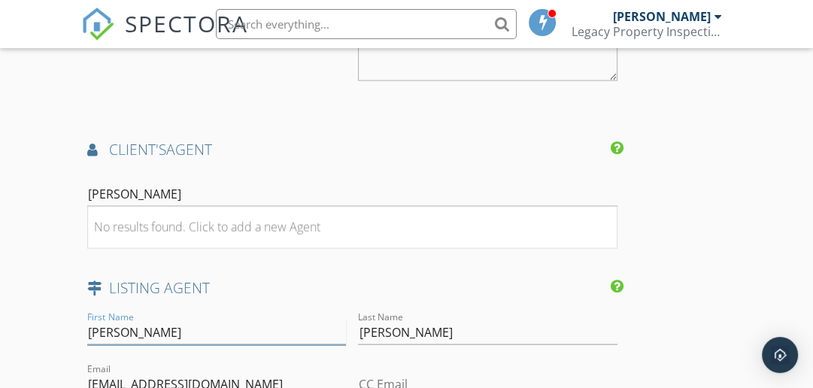
scroll to position [2119, 0]
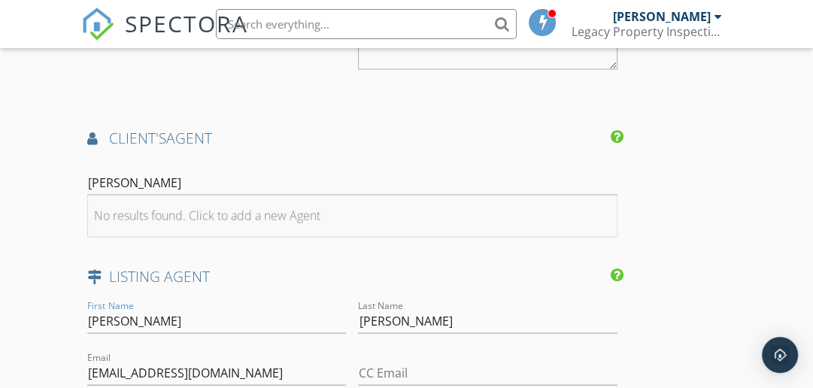
click at [307, 210] on li "No results found. Click to add a new Agent" at bounding box center [352, 216] width 528 height 42
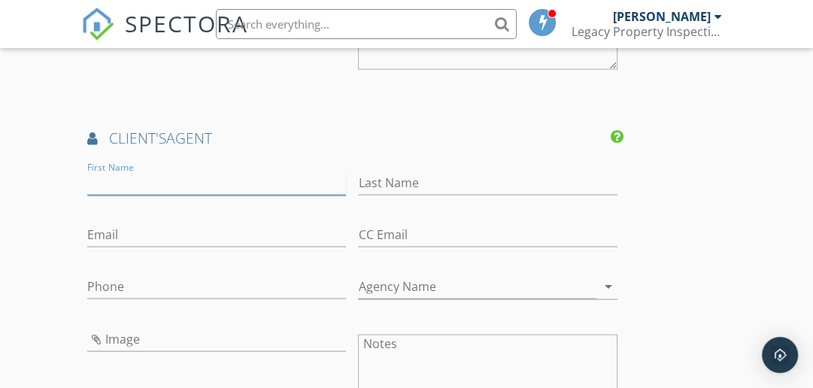
click at [202, 171] on input "First Name" at bounding box center [216, 183] width 259 height 25
type input "[PERSON_NAME]"
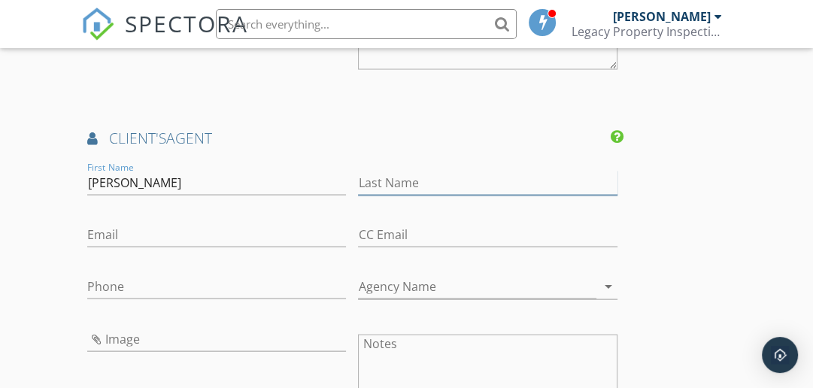
type input "[PERSON_NAME]"
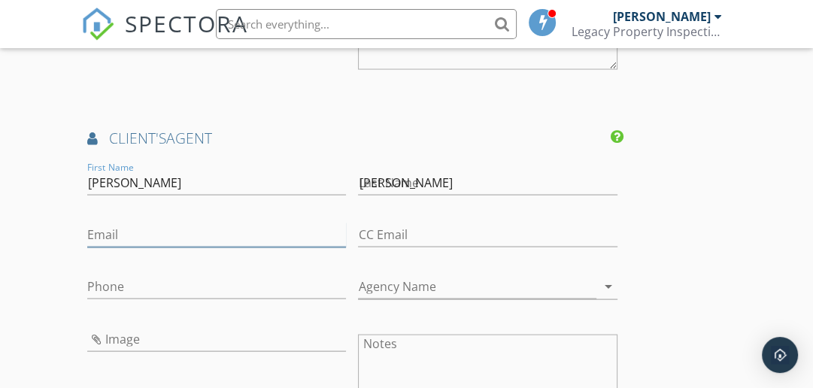
type input "[EMAIL_ADDRESS][DOMAIN_NAME]"
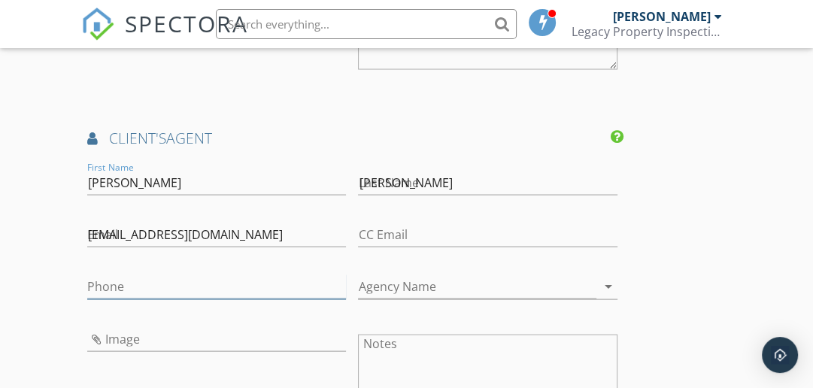
type input "[PHONE_NUMBER]"
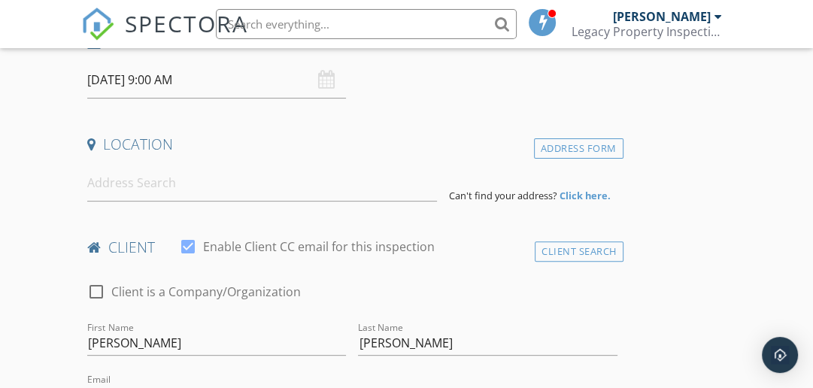
scroll to position [283, 0]
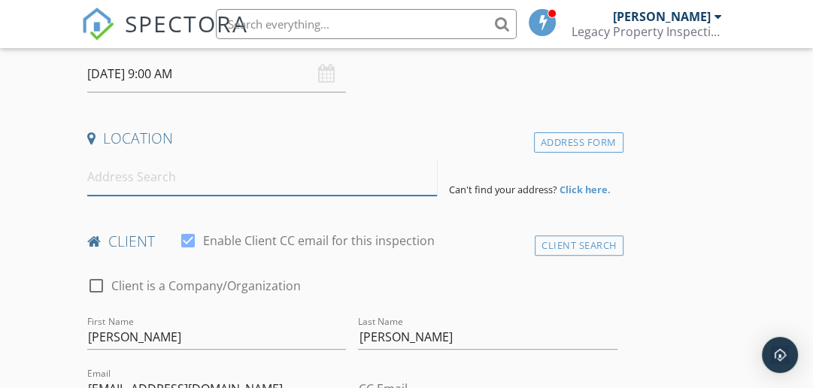
click at [218, 185] on input at bounding box center [261, 177] width 349 height 37
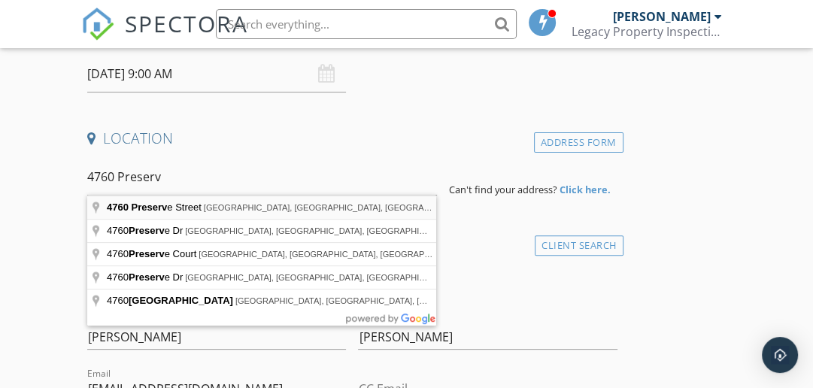
type input "4760 Preserve Street, Coconut Creek, FL, USA"
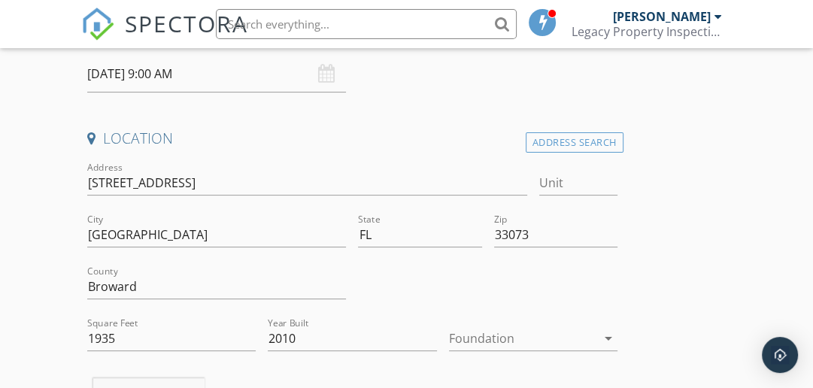
click at [602, 339] on icon "arrow_drop_down" at bounding box center [608, 338] width 18 height 18
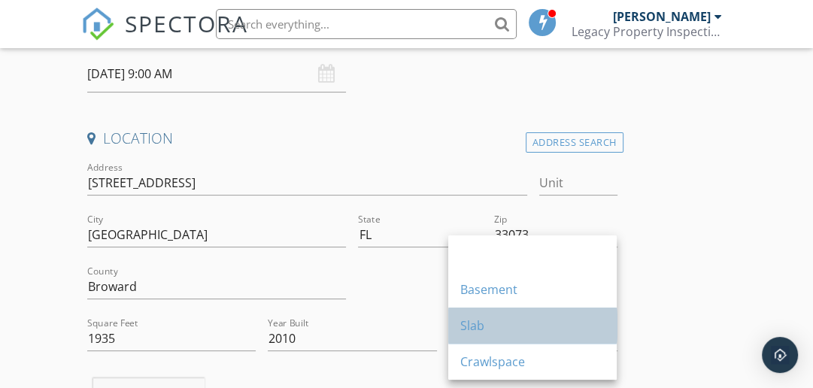
click at [529, 319] on div "Slab" at bounding box center [532, 325] width 144 height 18
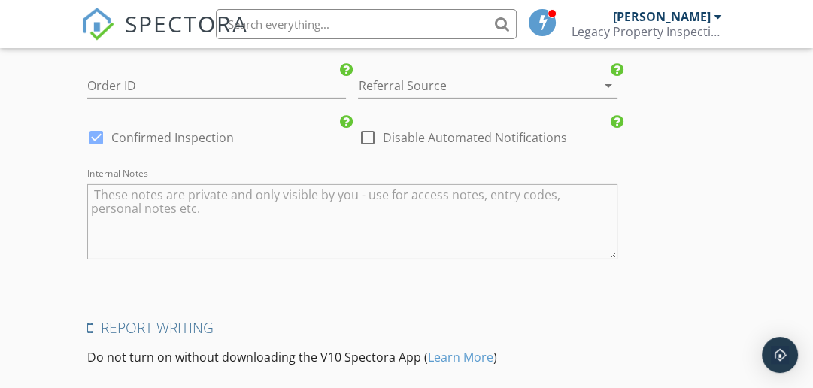
scroll to position [3625, 0]
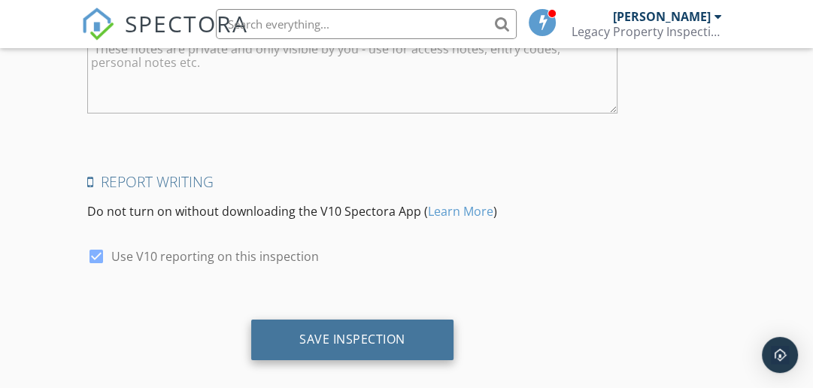
click at [408, 331] on div "Save Inspection" at bounding box center [352, 339] width 202 height 41
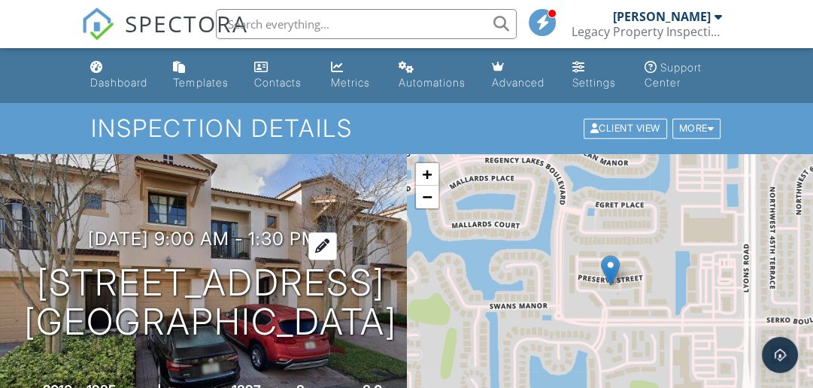
click at [301, 229] on h3 "[DATE] 9:00 am - 1:30 pm" at bounding box center [203, 239] width 230 height 20
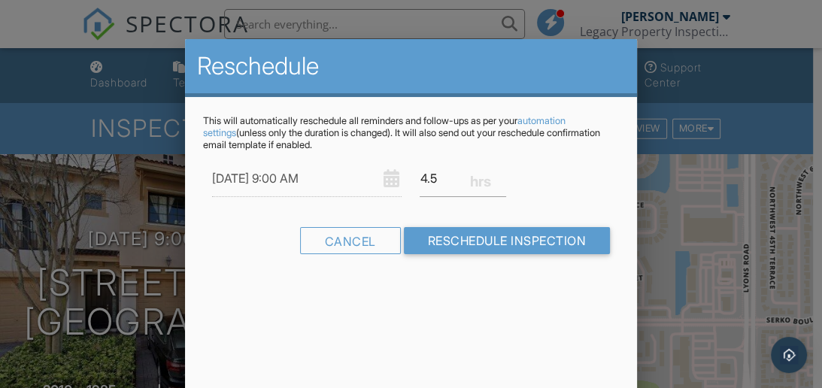
click at [606, 165] on div "[DATE] 9:00 AM 4.5" at bounding box center [411, 178] width 416 height 37
click at [499, 180] on input "4.25" at bounding box center [462, 178] width 86 height 37
click at [499, 180] on input "4" at bounding box center [462, 178] width 86 height 37
click at [499, 180] on input "3.75" at bounding box center [462, 178] width 86 height 37
click at [499, 180] on input "3.5" at bounding box center [462, 178] width 86 height 37
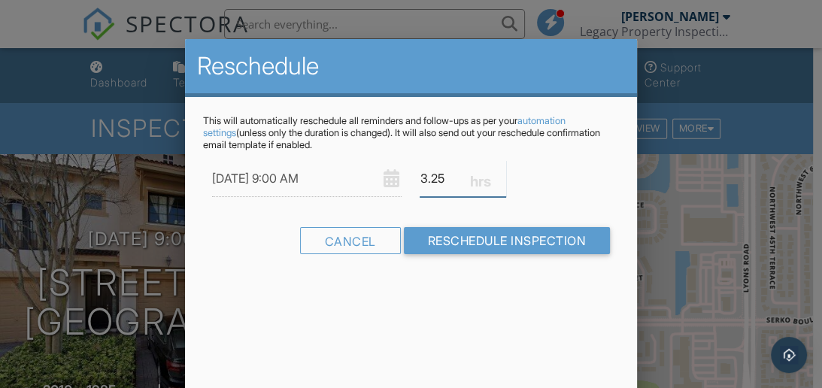
click at [499, 180] on input "3.25" at bounding box center [462, 178] width 86 height 37
type input "3"
click at [499, 180] on input "3" at bounding box center [462, 178] width 86 height 37
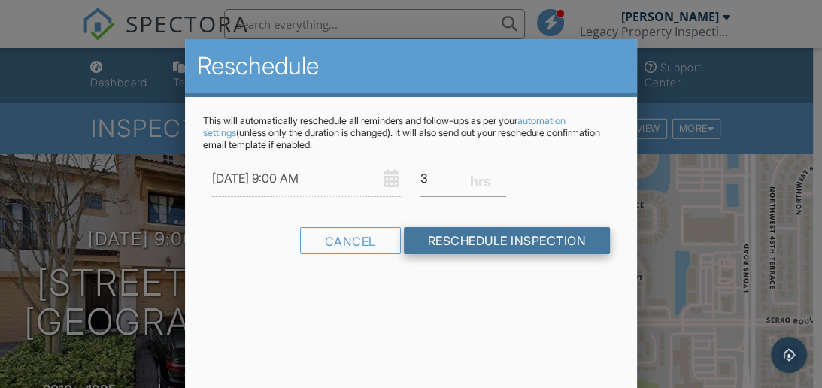
click at [474, 238] on input "Reschedule Inspection" at bounding box center [507, 240] width 207 height 27
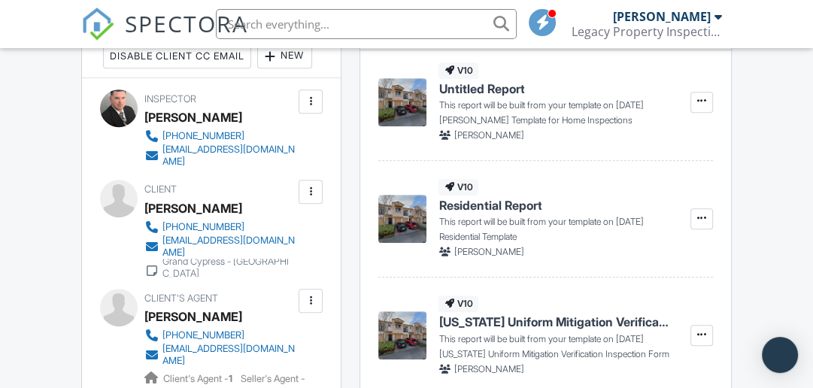
scroll to position [440, 0]
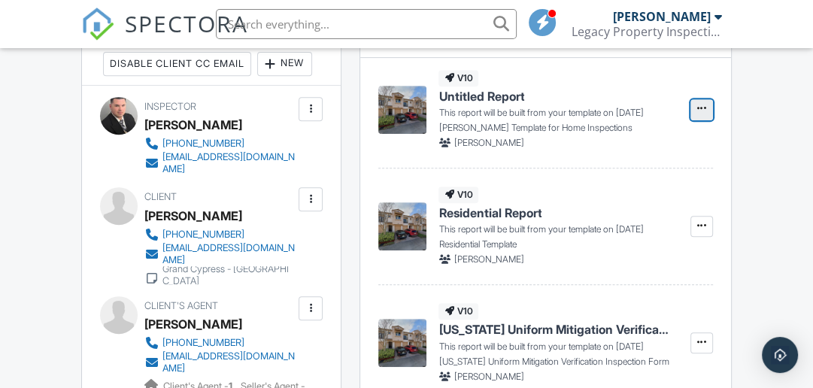
click at [703, 109] on icon at bounding box center [701, 108] width 9 height 11
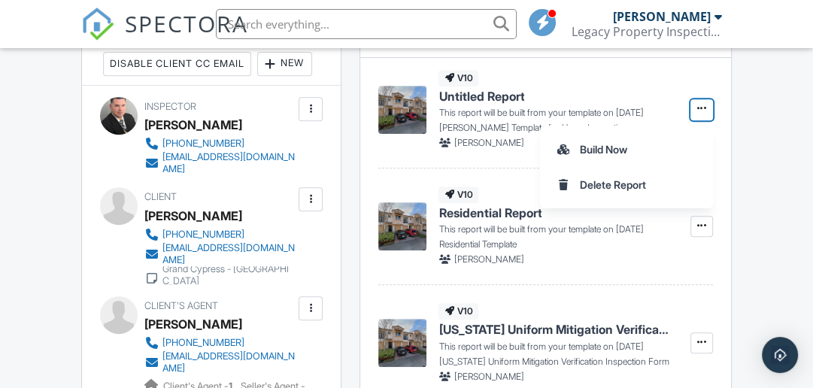
click at [454, 92] on span "Untitled Report" at bounding box center [481, 96] width 86 height 17
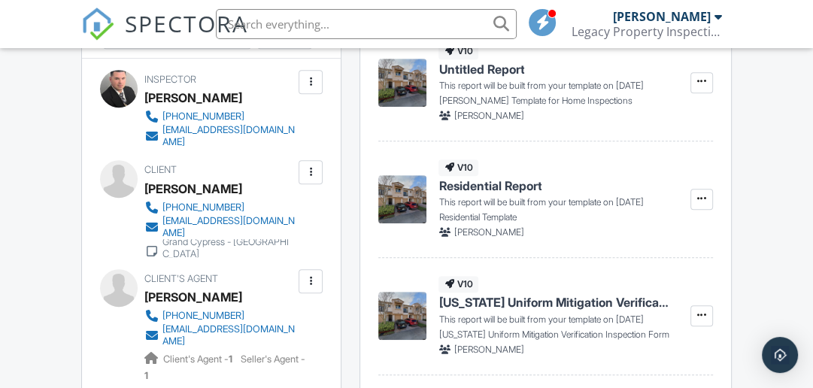
scroll to position [381, 0]
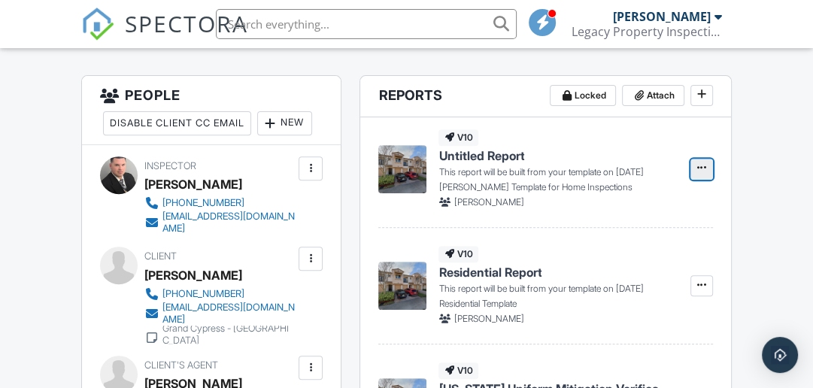
click at [698, 166] on icon at bounding box center [701, 167] width 9 height 11
click at [492, 156] on span "Untitled Report" at bounding box center [481, 155] width 86 height 17
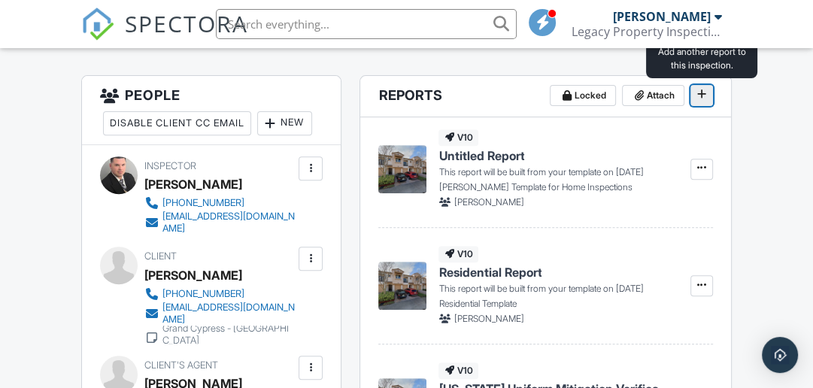
click at [707, 92] on span at bounding box center [701, 93] width 15 height 15
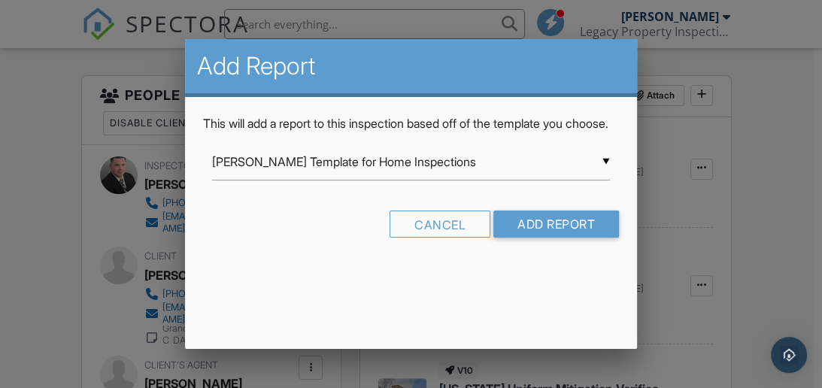
click at [605, 180] on div "▼ Ben Gromicko's Template for Home Inspections Ben Gromicko's Template for Home…" at bounding box center [411, 162] width 398 height 37
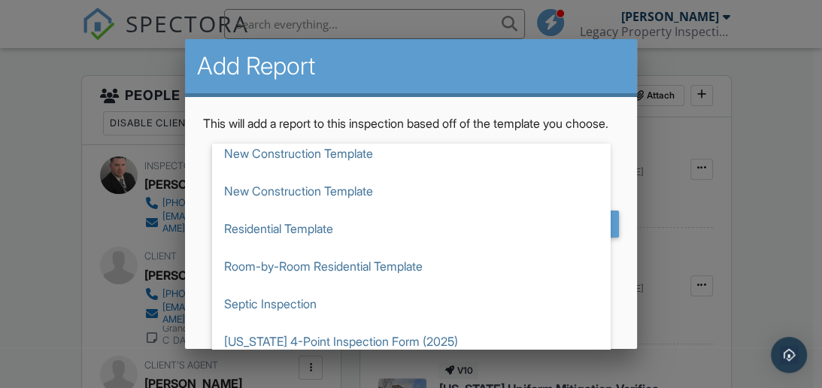
scroll to position [147, 0]
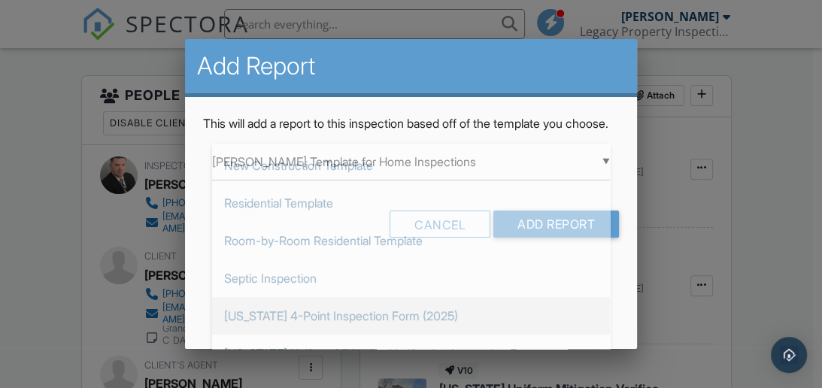
click at [410, 328] on span "[US_STATE] 4-Point Inspection Form (2025)" at bounding box center [411, 316] width 398 height 38
type input "[US_STATE] 4-Point Inspection Form (2025)"
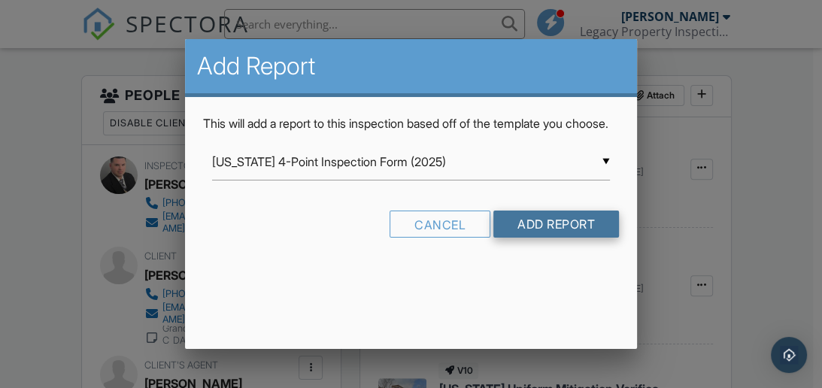
click at [534, 238] on input "Add Report" at bounding box center [556, 223] width 126 height 27
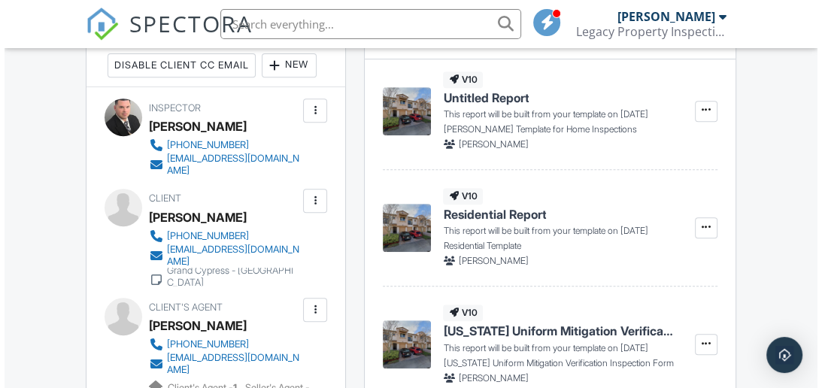
scroll to position [443, 0]
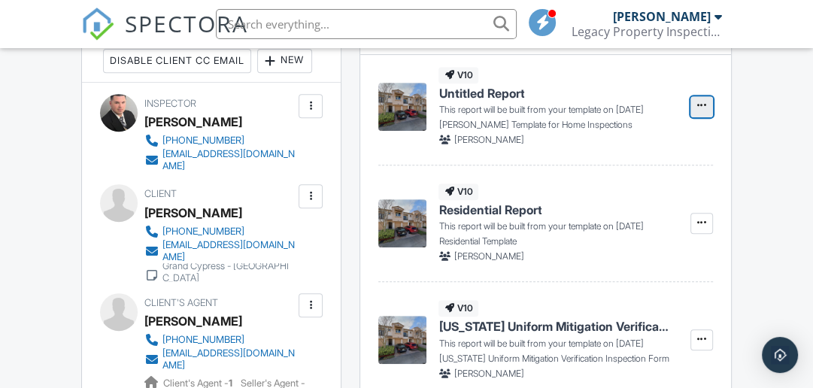
click at [697, 103] on icon at bounding box center [701, 105] width 9 height 11
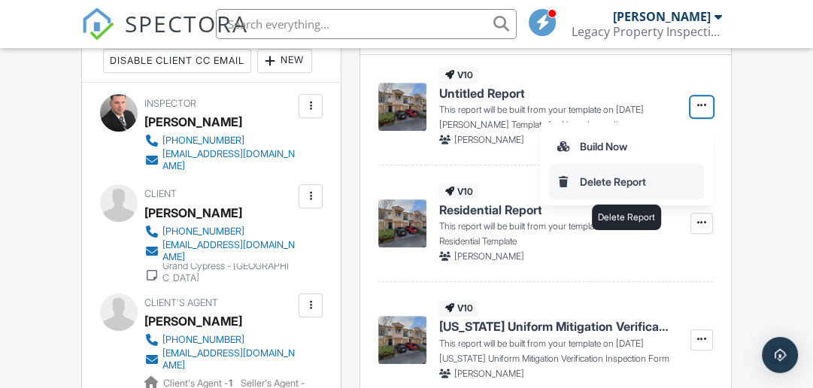
click at [620, 177] on input "Delete Report" at bounding box center [625, 182] width 153 height 34
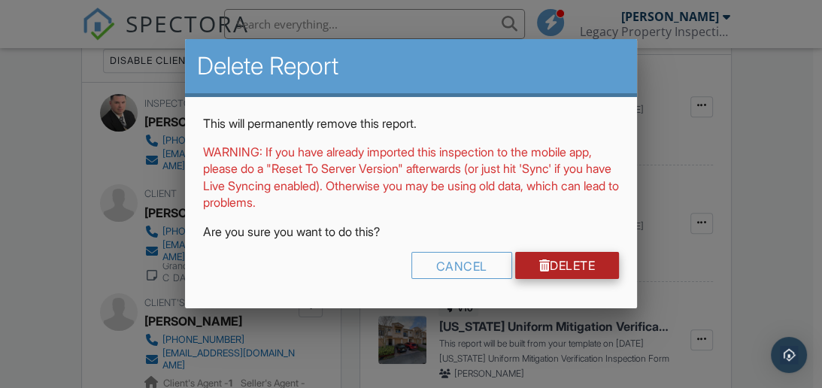
click at [559, 267] on link "Delete" at bounding box center [567, 265] width 104 height 27
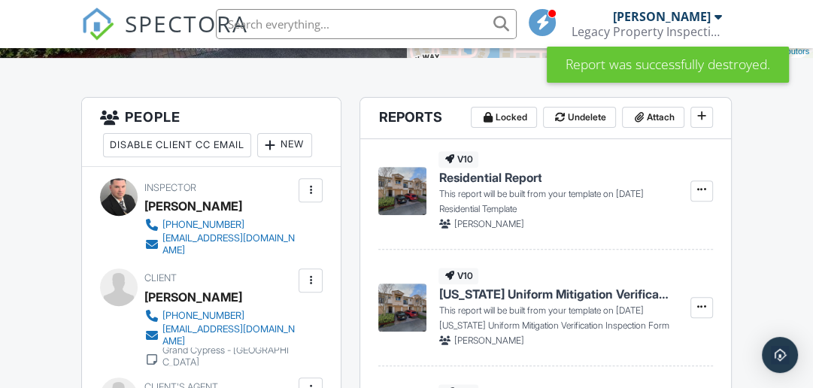
scroll to position [367, 0]
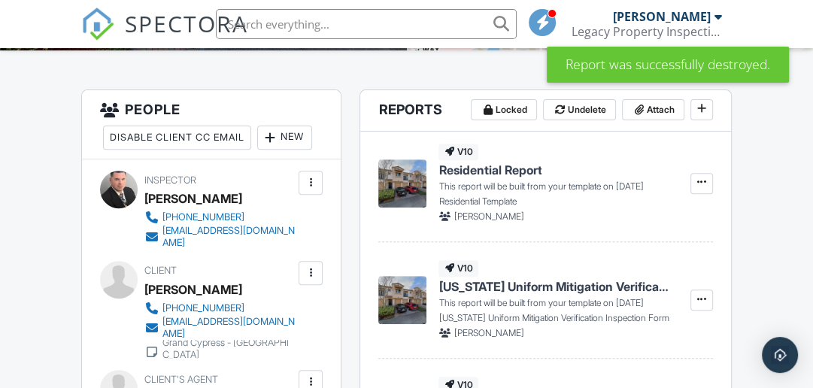
click at [484, 177] on div "v10 Residential Report This report will be built from your template on [DATE] R…" at bounding box center [554, 184] width 233 height 80
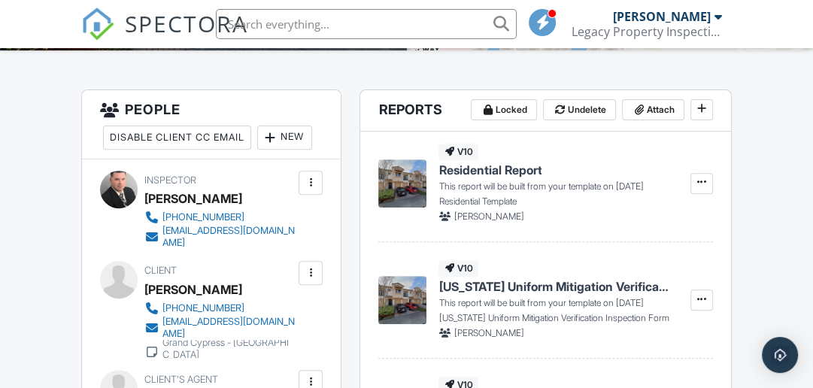
click at [465, 165] on span "Residential Report" at bounding box center [489, 170] width 103 height 17
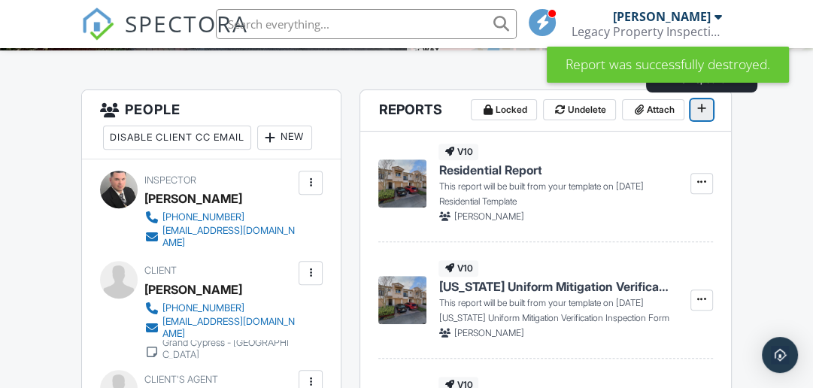
click at [700, 105] on icon at bounding box center [701, 108] width 9 height 11
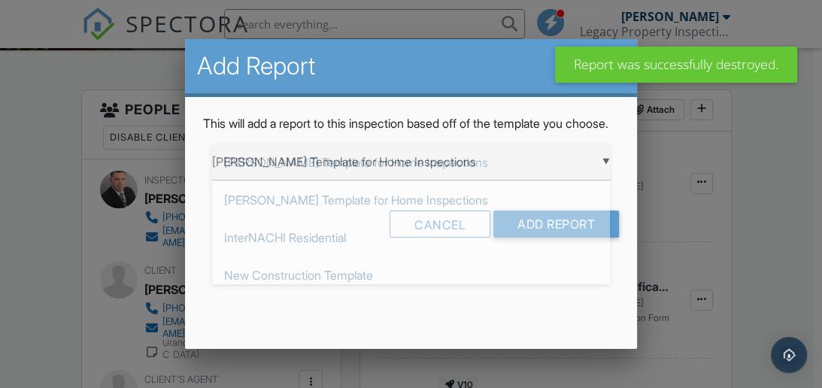
click at [595, 177] on div "▼ Ben Gromicko's Template for Home Inspections Ben Gromicko's Template for Home…" at bounding box center [411, 162] width 398 height 37
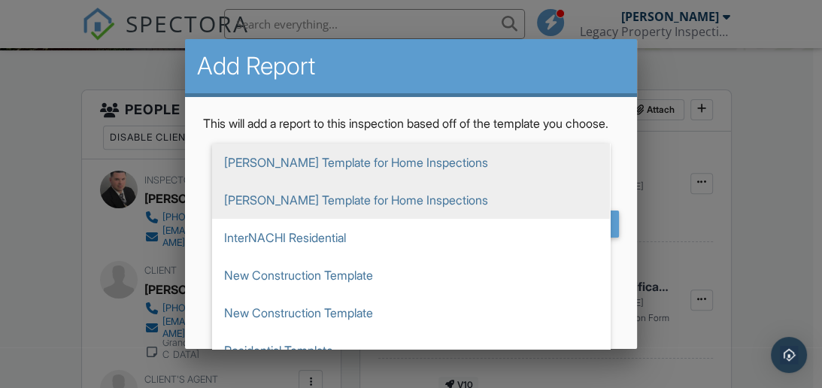
click at [475, 214] on span "[PERSON_NAME] Template for Home Inspections" at bounding box center [411, 200] width 398 height 38
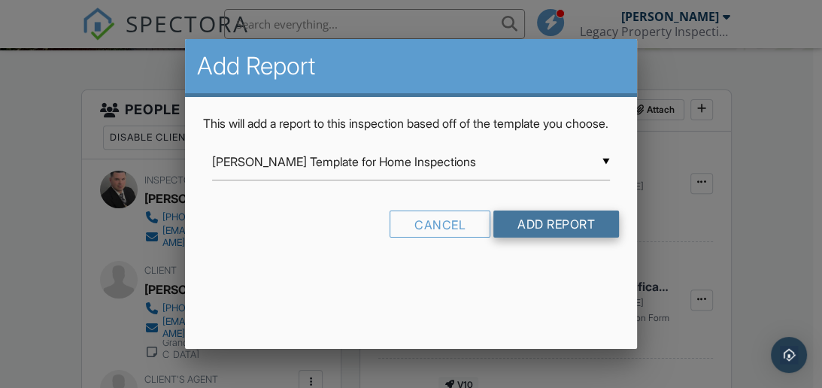
click at [546, 238] on input "Add Report" at bounding box center [556, 223] width 126 height 27
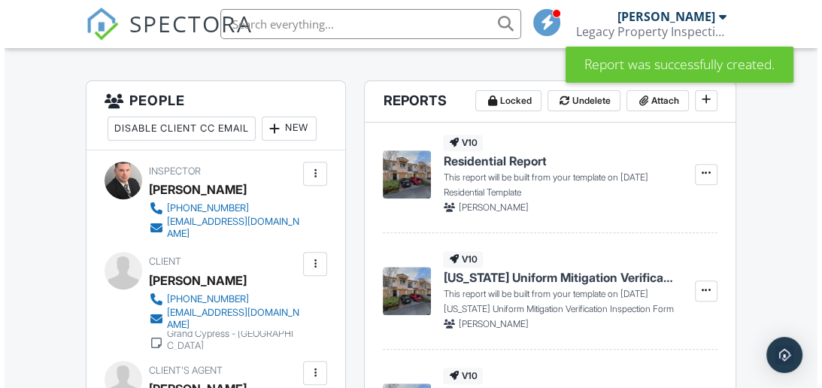
scroll to position [372, 0]
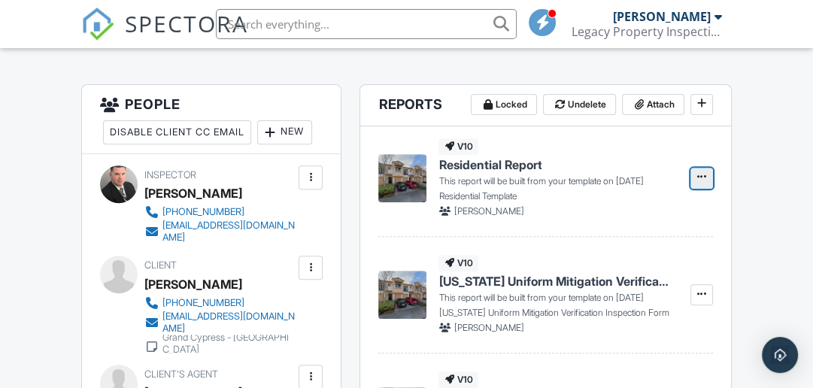
click at [707, 180] on span at bounding box center [701, 176] width 15 height 15
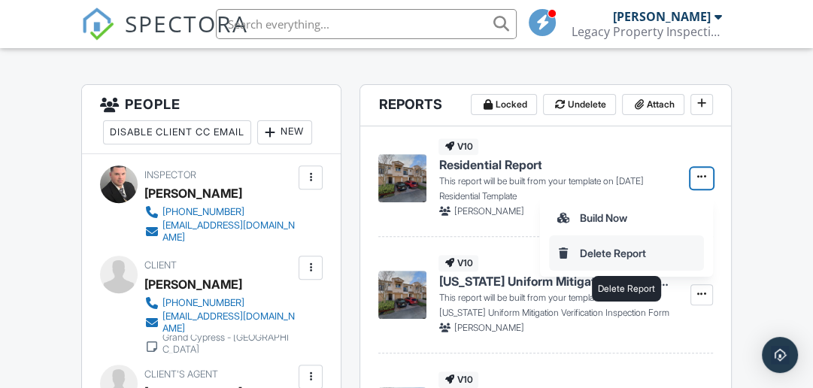
click at [646, 256] on input "Delete Report" at bounding box center [625, 253] width 153 height 34
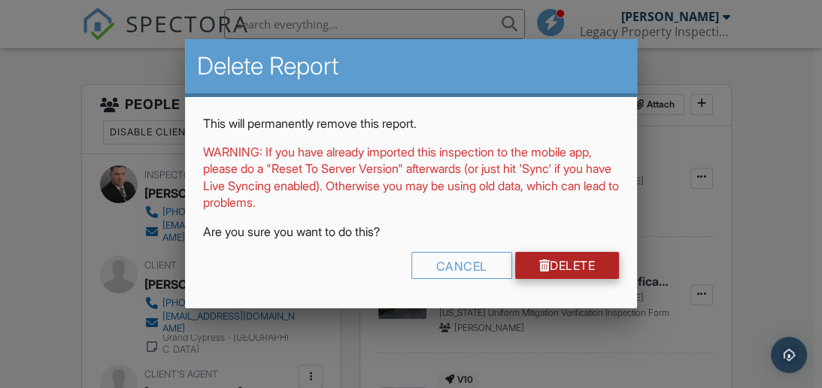
click at [589, 259] on link "Delete" at bounding box center [567, 265] width 104 height 27
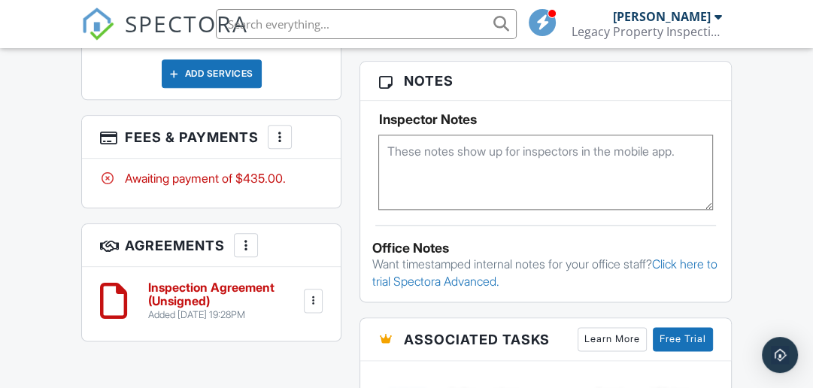
scroll to position [1285, 0]
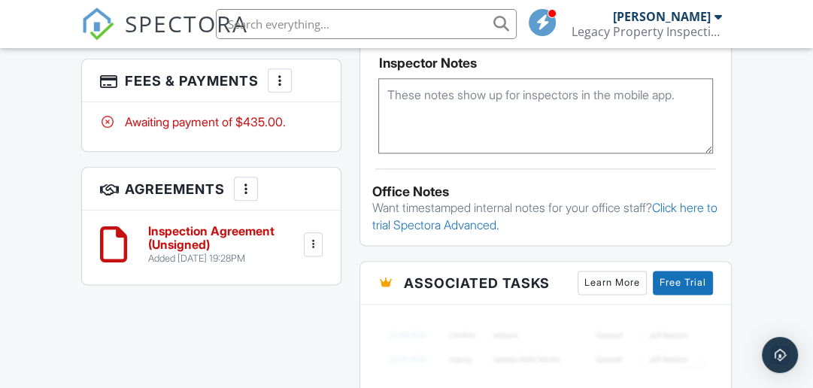
click at [314, 238] on div at bounding box center [312, 244] width 15 height 15
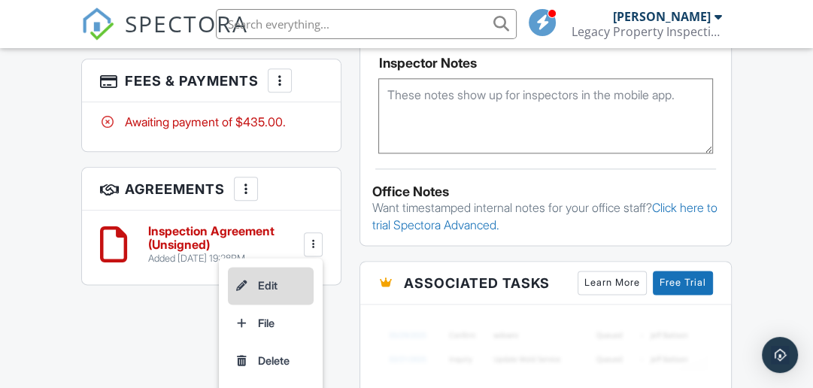
click at [291, 277] on li "Edit" at bounding box center [271, 286] width 86 height 38
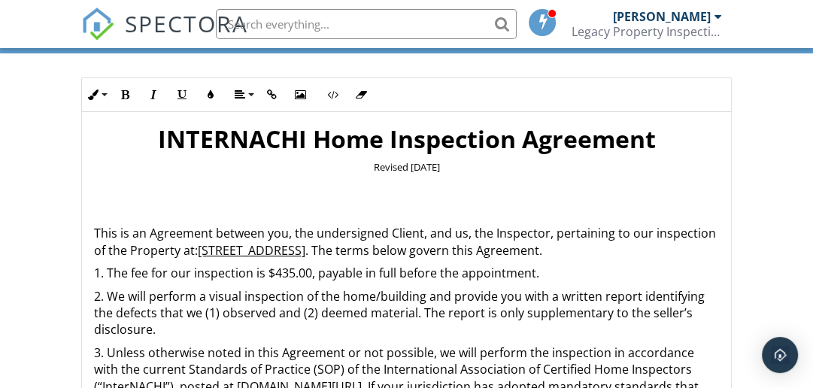
scroll to position [96, 0]
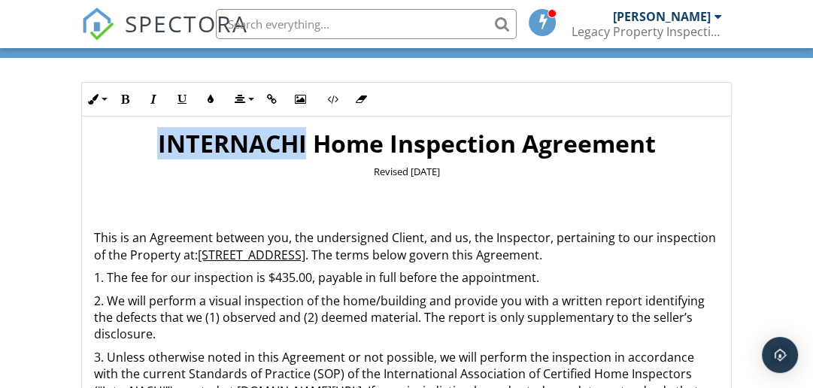
drag, startPoint x: 301, startPoint y: 138, endPoint x: 149, endPoint y: 153, distance: 152.5
click at [149, 153] on h1 "INTERNACHI Home Inspection Agreement" at bounding box center [406, 144] width 625 height 30
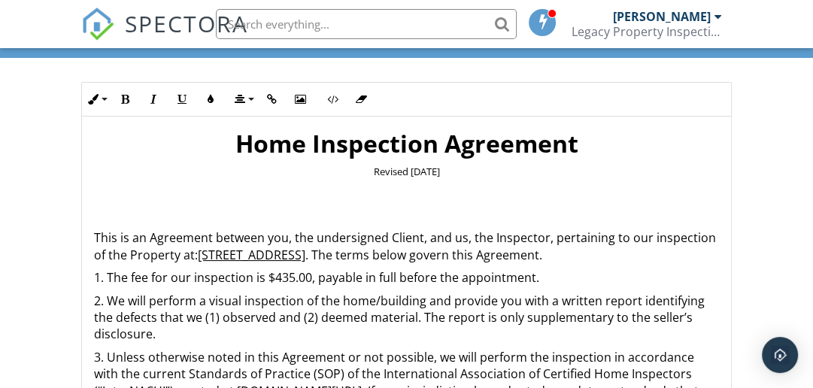
drag, startPoint x: 460, startPoint y: 165, endPoint x: 350, endPoint y: 171, distance: 109.9
click at [350, 171] on p "Revised February 2019" at bounding box center [406, 172] width 625 height 14
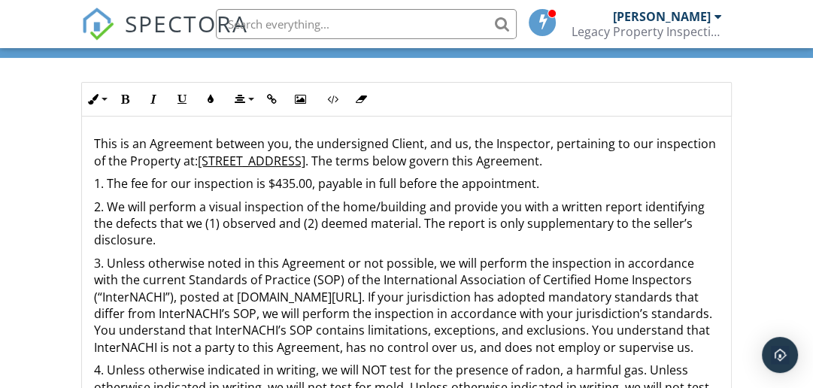
scroll to position [101, 0]
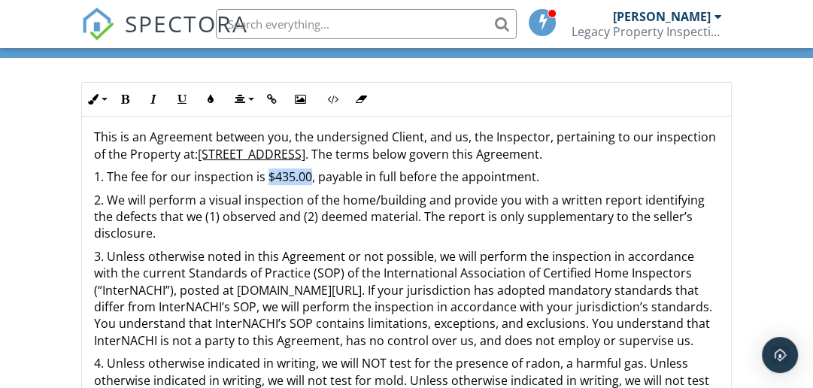
drag, startPoint x: 310, startPoint y: 177, endPoint x: 268, endPoint y: 175, distance: 42.2
click at [268, 175] on p "1. The fee for our inspection is $435.00, payable in full before the appointmen…" at bounding box center [406, 176] width 625 height 17
click at [122, 96] on icon "button" at bounding box center [125, 99] width 11 height 11
drag, startPoint x: 435, startPoint y: 151, endPoint x: 200, endPoint y: 146, distance: 235.3
click at [200, 146] on span "4760 Preserve St, Coconut Creek, FL 33073" at bounding box center [251, 154] width 107 height 17
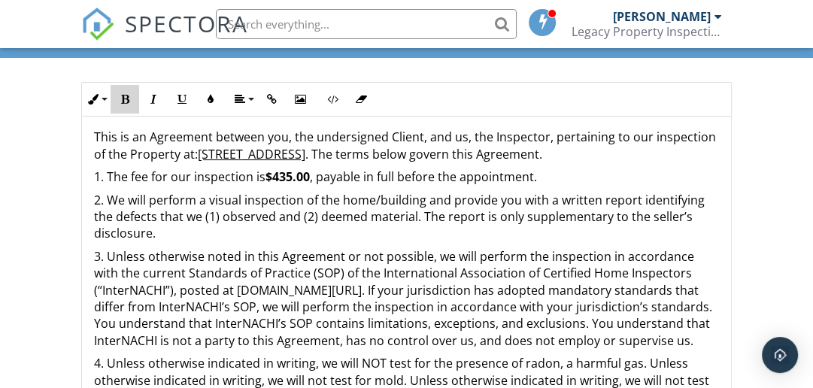
click at [124, 98] on icon "button" at bounding box center [125, 99] width 11 height 11
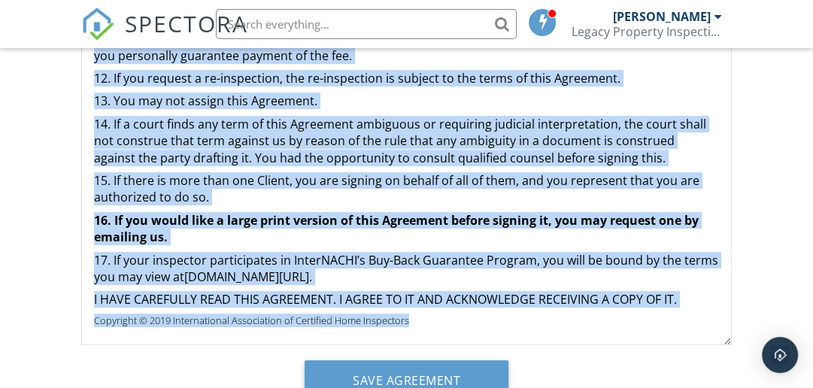
scroll to position [471, 0]
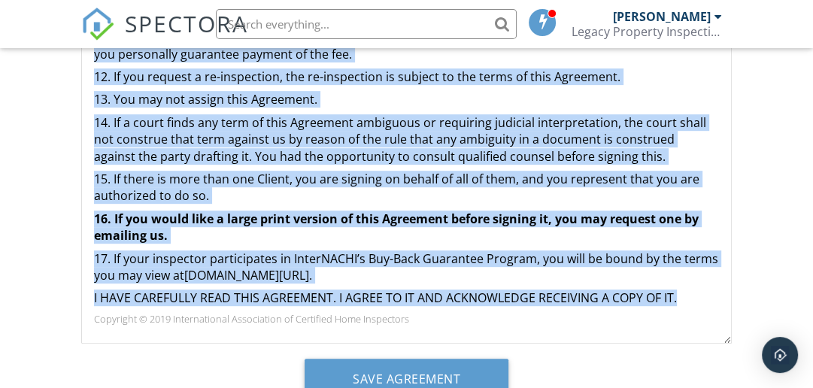
drag, startPoint x: 227, startPoint y: 165, endPoint x: 686, endPoint y: 298, distance: 477.4
copy div "Home Inspection Agreement This is an Agreement between you, the undersigned Cli…"
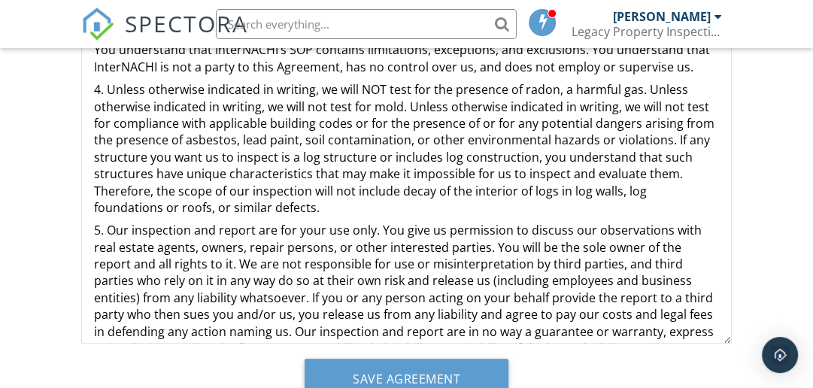
scroll to position [0, 0]
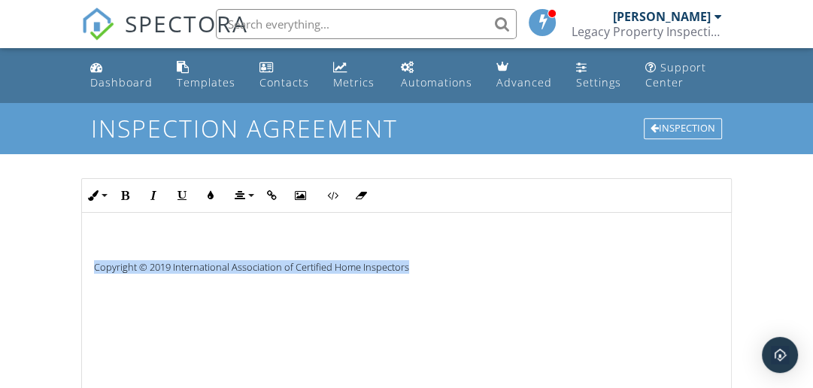
drag, startPoint x: 414, startPoint y: 265, endPoint x: 89, endPoint y: 273, distance: 325.6
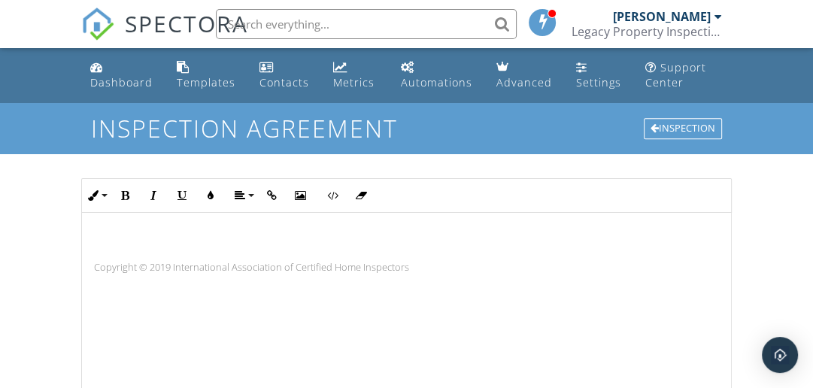
click at [114, 235] on h1 at bounding box center [406, 240] width 625 height 30
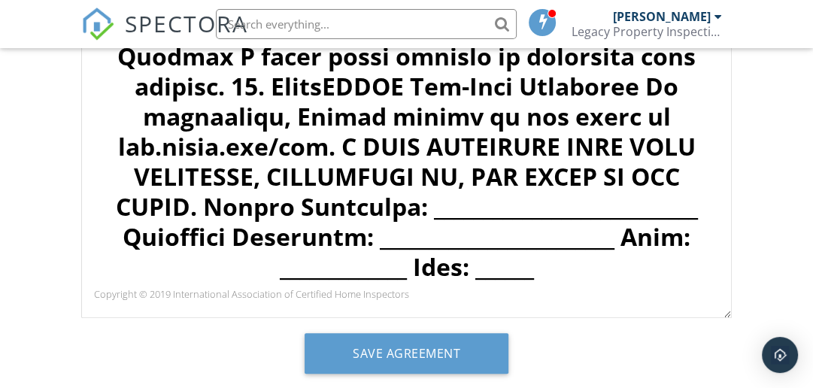
scroll to position [507, 0]
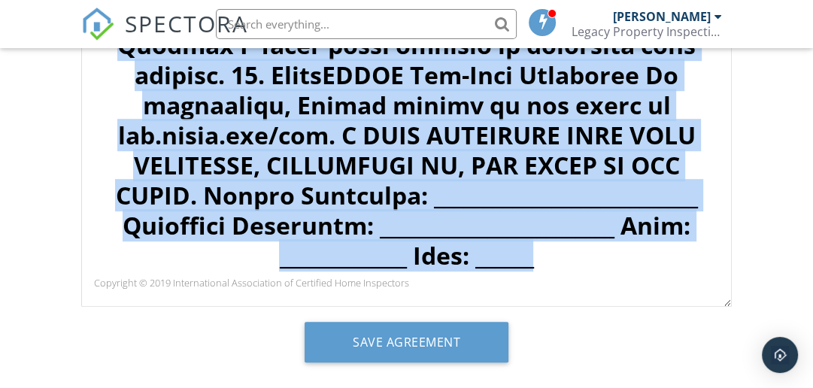
drag, startPoint x: 493, startPoint y: 256, endPoint x: 26, endPoint y: 0, distance: 532.2
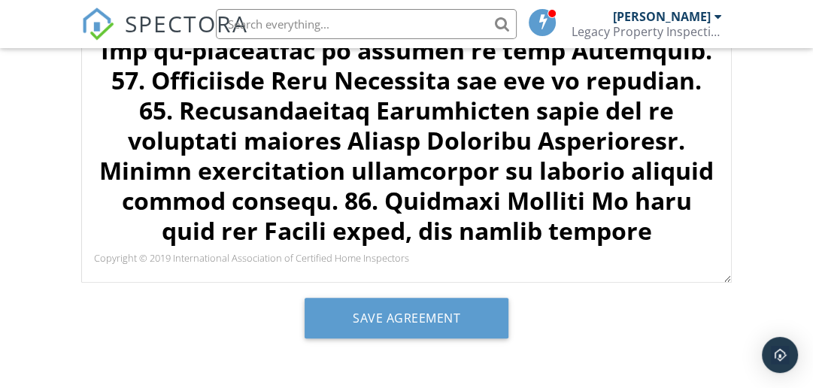
scroll to position [1251, 0]
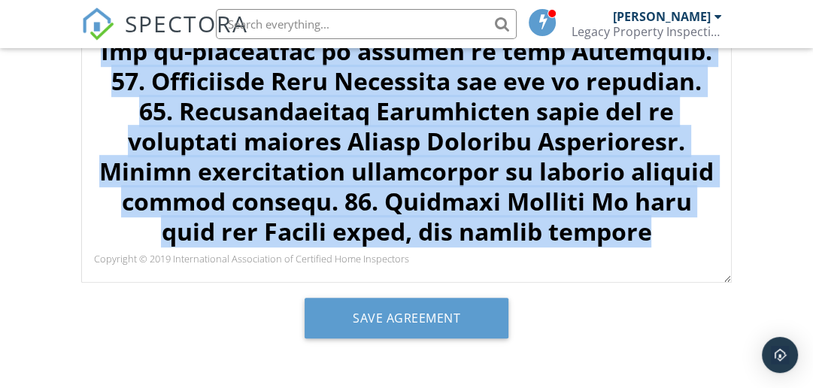
drag, startPoint x: 643, startPoint y: 239, endPoint x: 147, endPoint y: 12, distance: 545.6
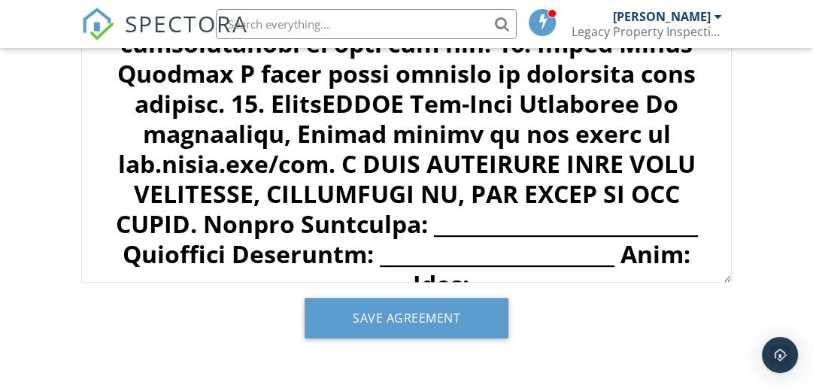
scroll to position [1521, 0]
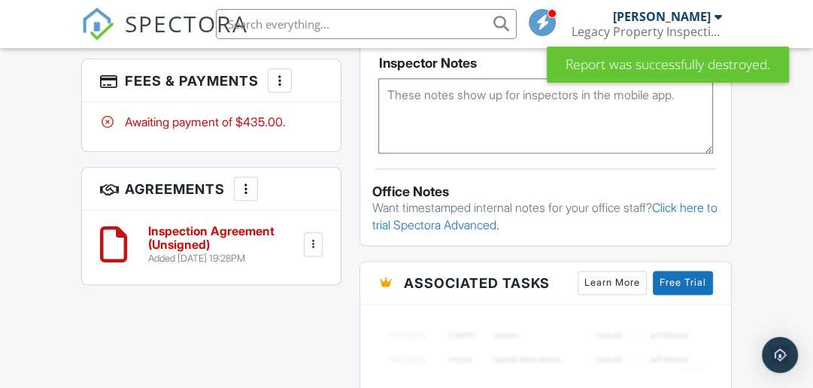
click at [310, 237] on div at bounding box center [312, 244] width 15 height 15
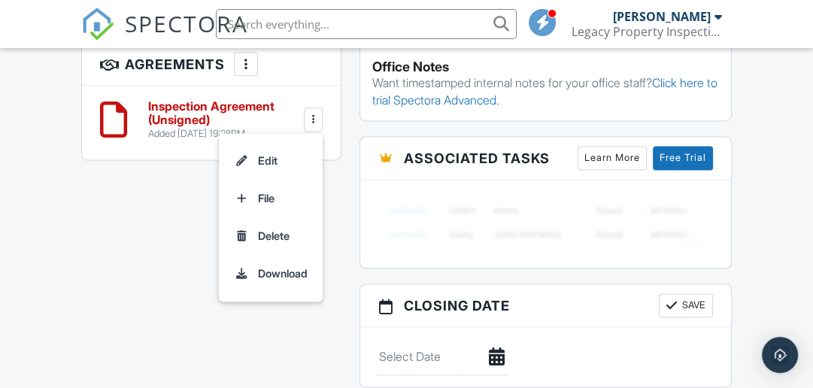
scroll to position [1413, 0]
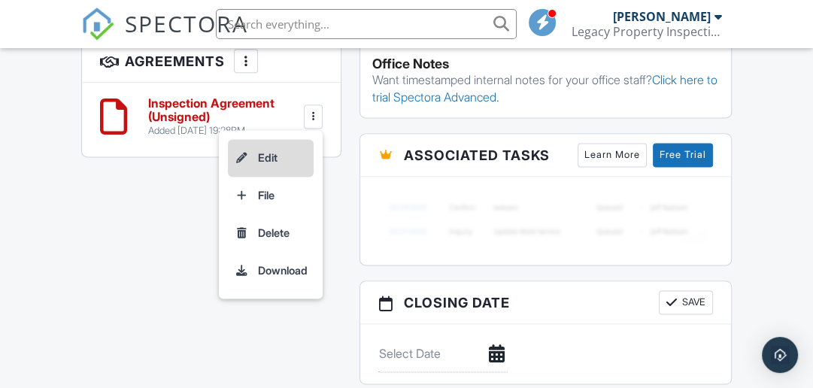
click at [268, 148] on li "Edit" at bounding box center [271, 158] width 86 height 38
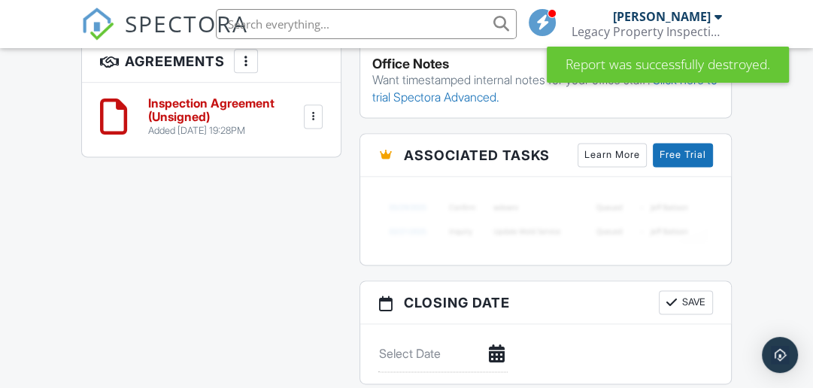
click at [310, 109] on div at bounding box center [312, 116] width 15 height 15
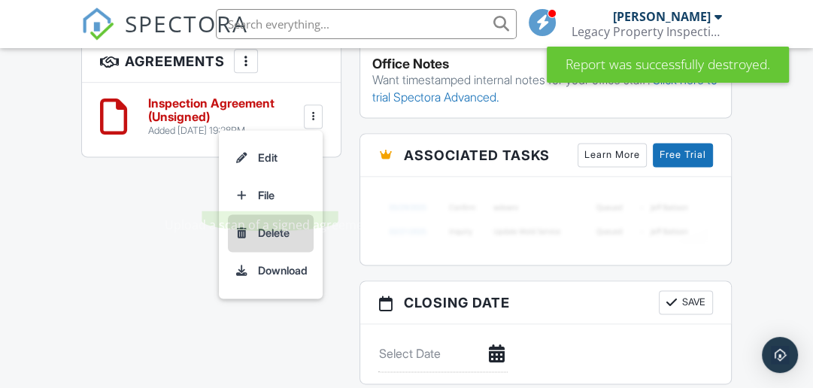
click at [285, 222] on li "Delete" at bounding box center [271, 233] width 86 height 38
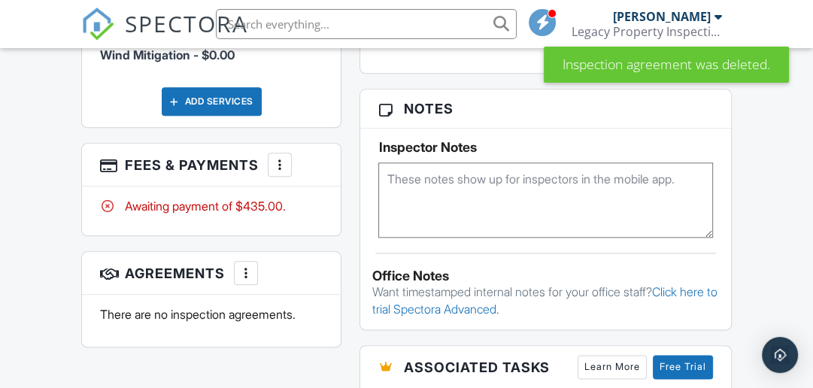
scroll to position [1194, 0]
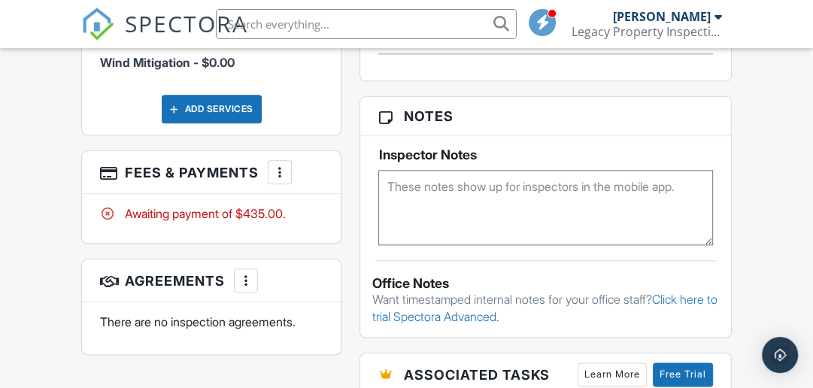
click at [192, 207] on div "Awaiting payment of $435.00." at bounding box center [211, 213] width 222 height 17
click at [283, 165] on div at bounding box center [279, 172] width 15 height 15
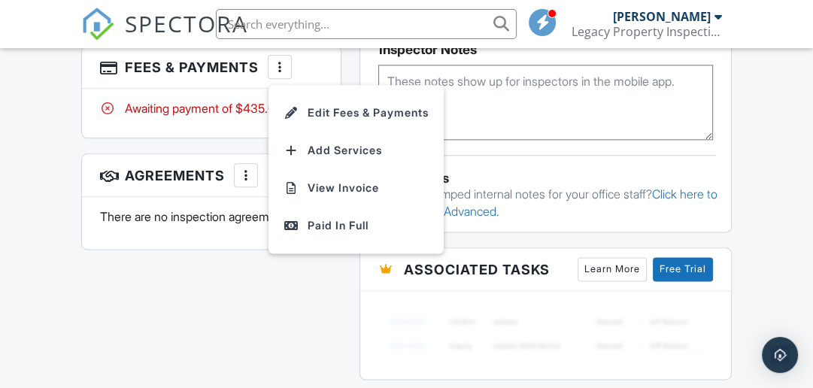
scroll to position [1273, 0]
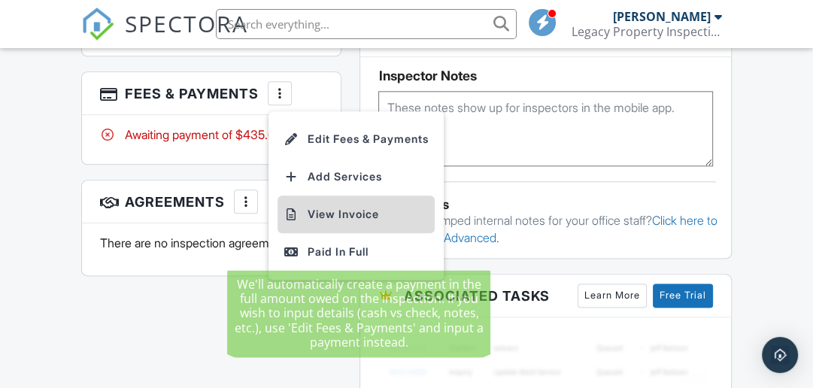
click at [383, 207] on li "View Invoice" at bounding box center [355, 214] width 157 height 38
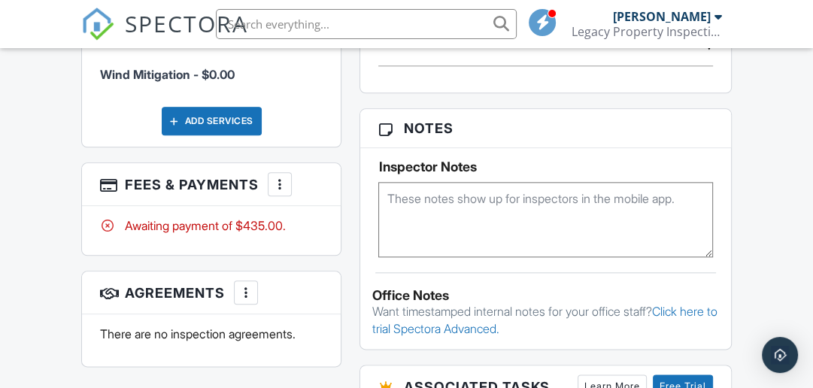
scroll to position [1186, 0]
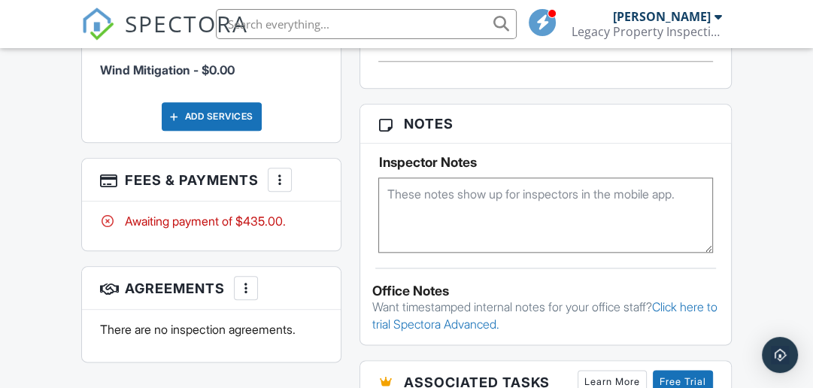
click at [268, 213] on div "Awaiting payment of $435.00." at bounding box center [211, 221] width 222 height 17
click at [275, 172] on div at bounding box center [279, 179] width 15 height 15
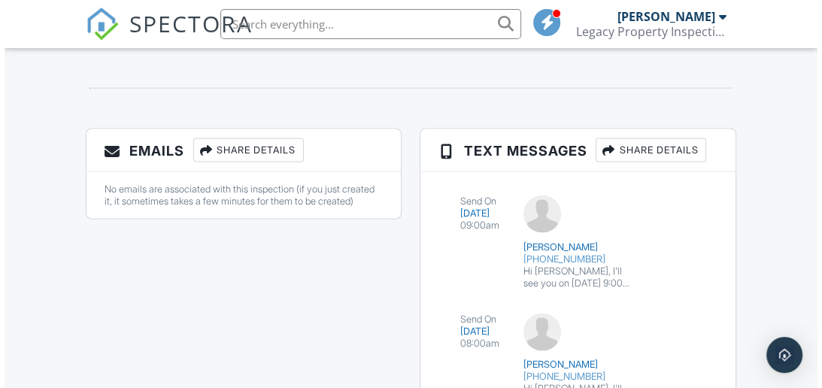
scroll to position [1879, 0]
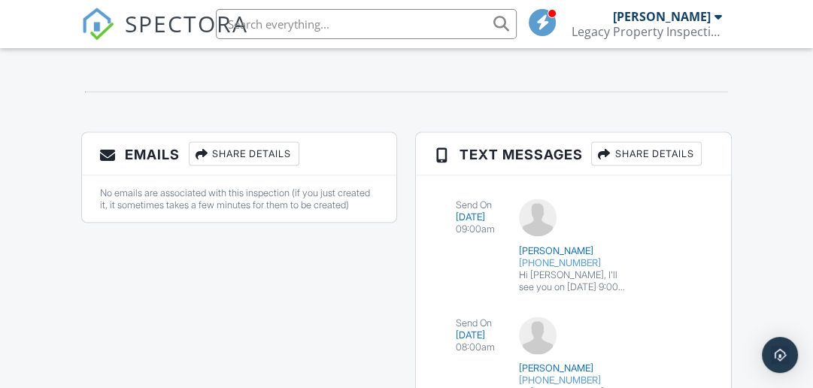
click at [232, 147] on div "Share Details" at bounding box center [244, 153] width 110 height 24
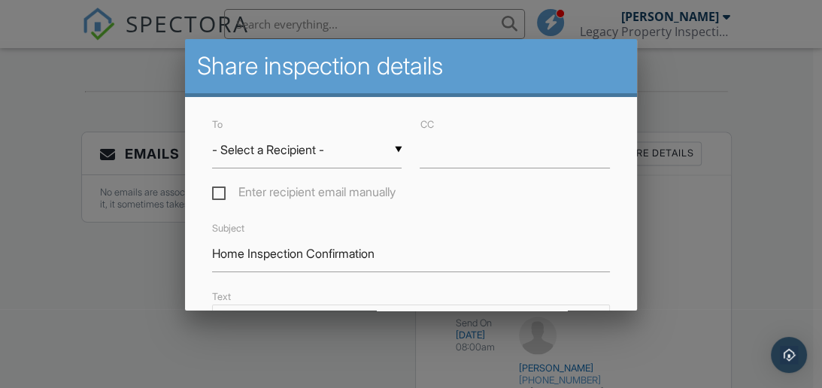
click at [358, 162] on div "▼ - Select a Recipient - - Select a Recipient - Melissa Molchany (Client) Danie…" at bounding box center [307, 150] width 190 height 37
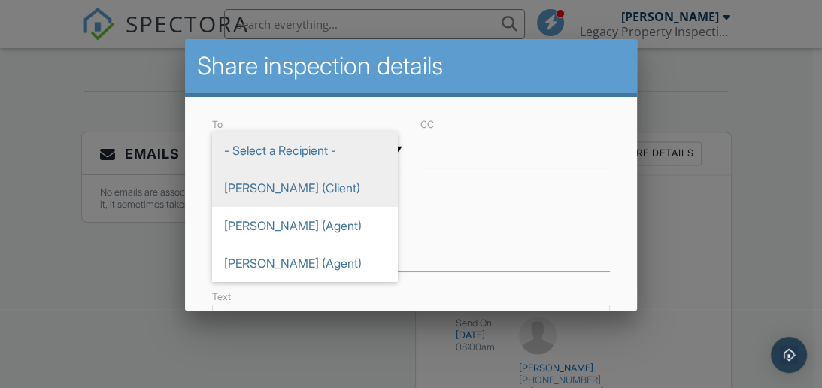
click at [304, 198] on span "[PERSON_NAME] (Client)" at bounding box center [305, 188] width 186 height 38
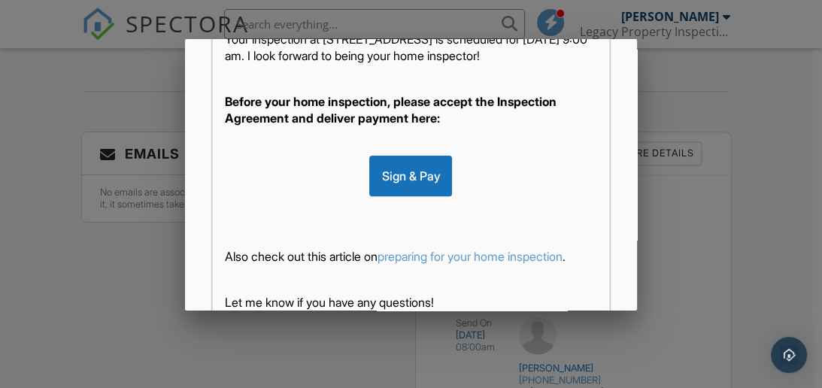
scroll to position [376, 0]
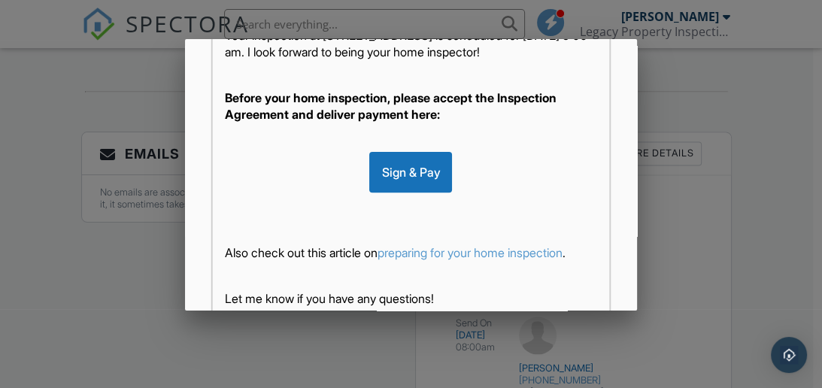
click at [421, 192] on div "Sign & Pay" at bounding box center [410, 172] width 83 height 41
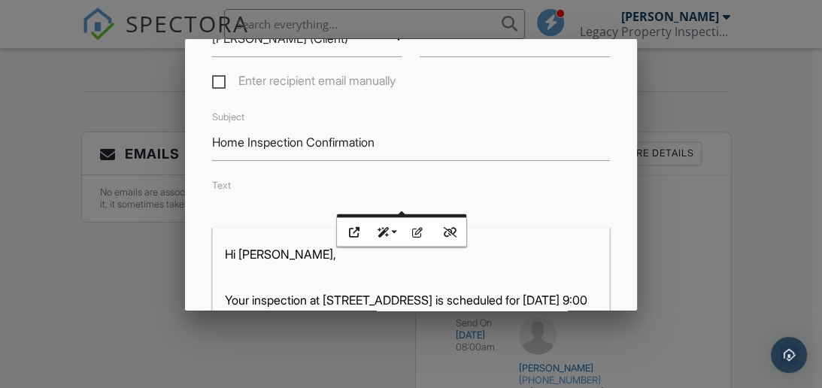
scroll to position [23, 0]
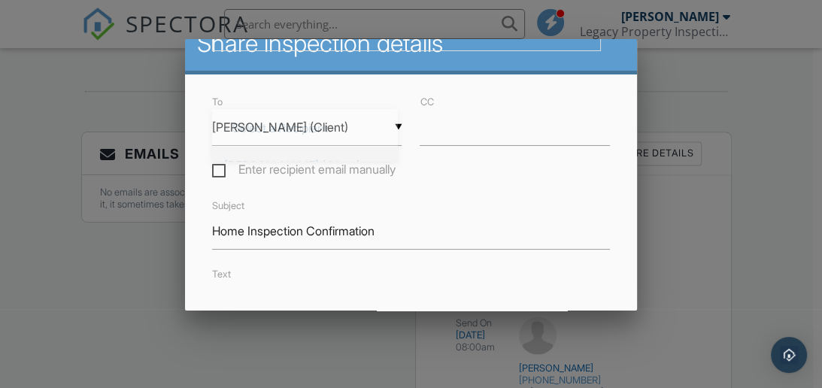
click at [392, 126] on div "▼ Melissa Molchany (Client) - Select a Recipient - Melissa Molchany (Client) Da…" at bounding box center [307, 127] width 190 height 37
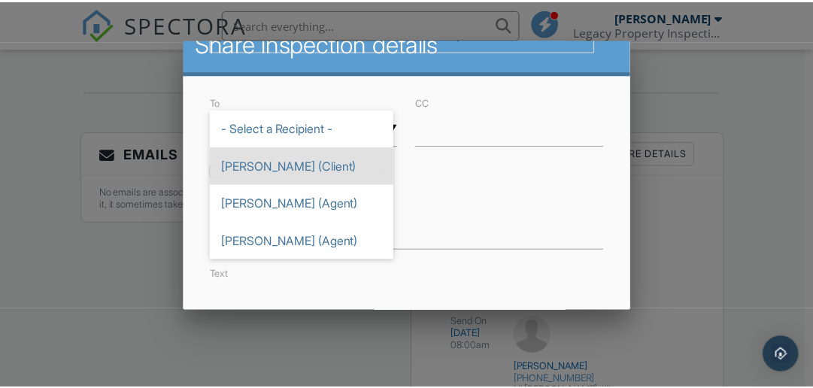
scroll to position [0, 0]
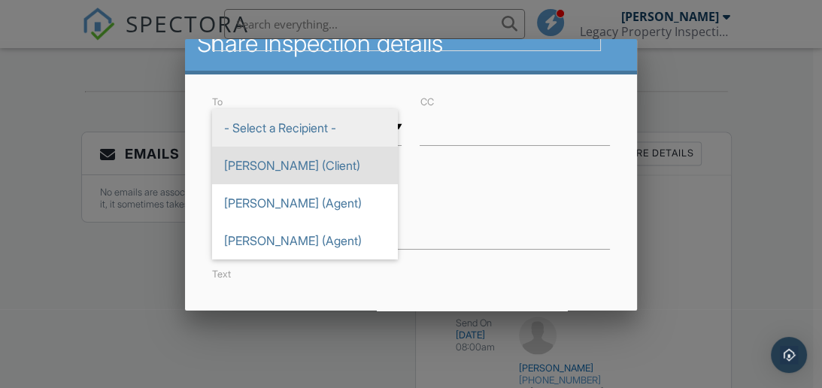
click at [301, 132] on span "- Select a Recipient -" at bounding box center [305, 128] width 186 height 38
type input "- Select a Recipient -"
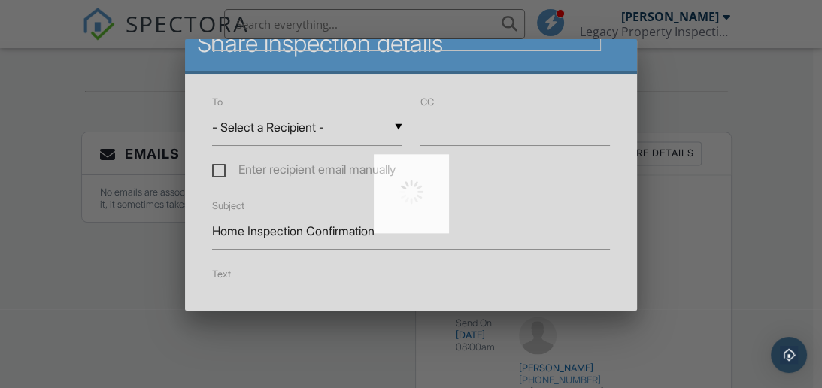
click at [301, 132] on div at bounding box center [411, 194] width 822 height 388
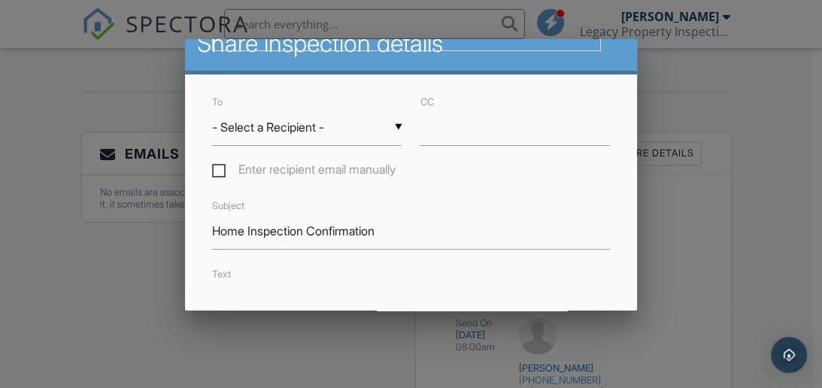
click at [301, 132] on div "▼ - Select a Recipient - - Select a Recipient - Melissa Molchany (Client) Danie…" at bounding box center [307, 127] width 190 height 37
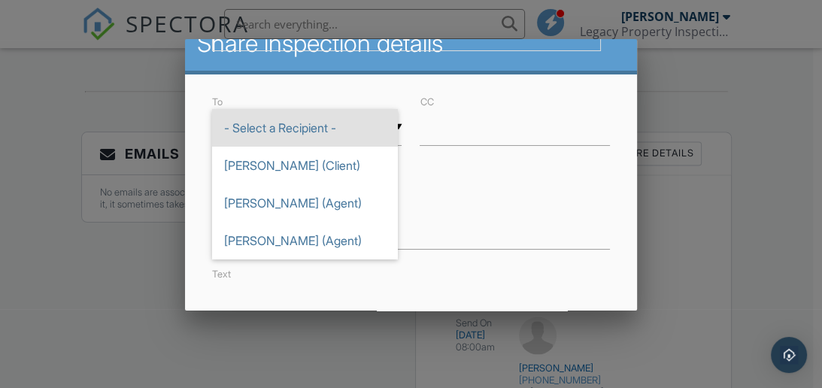
click at [789, 213] on div at bounding box center [411, 167] width 822 height 485
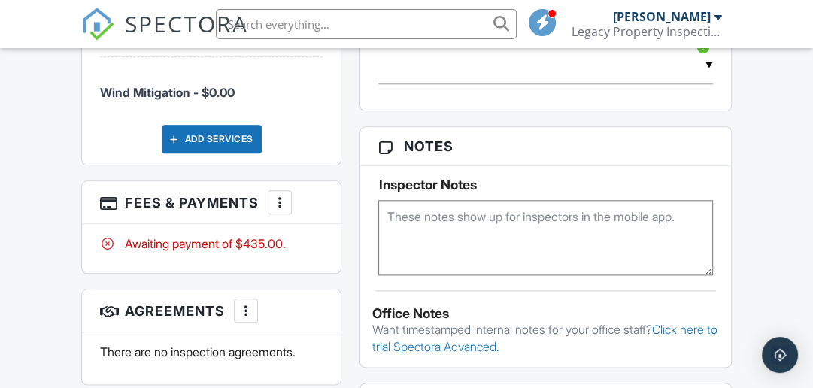
scroll to position [1167, 0]
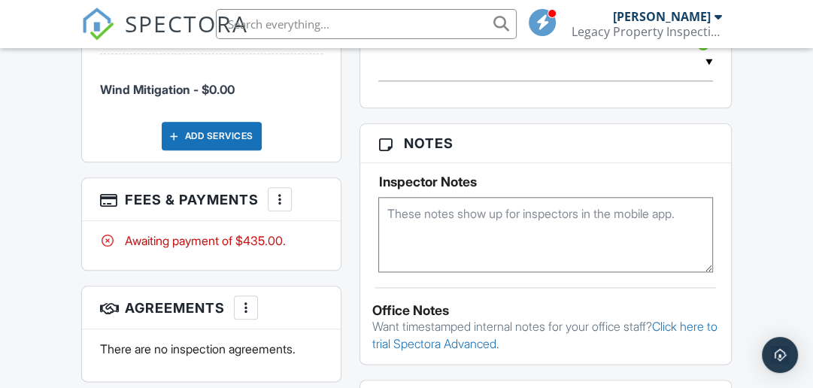
click at [244, 300] on div at bounding box center [245, 307] width 15 height 15
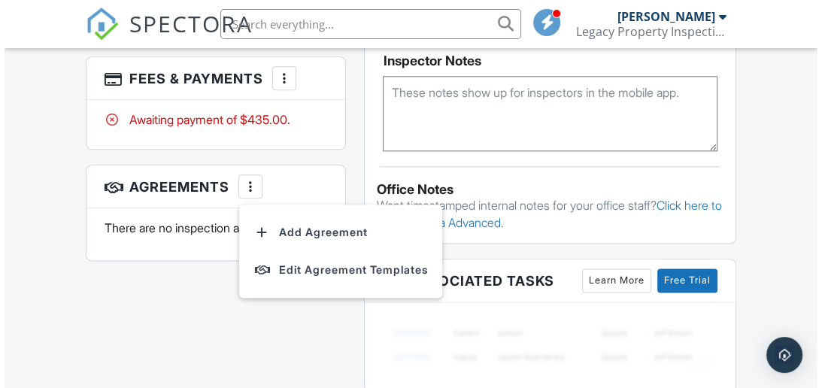
scroll to position [1303, 0]
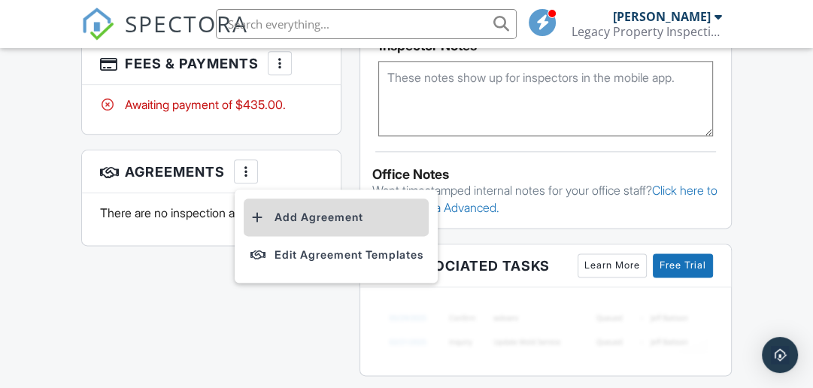
click at [328, 206] on li "Add Agreement" at bounding box center [336, 217] width 185 height 38
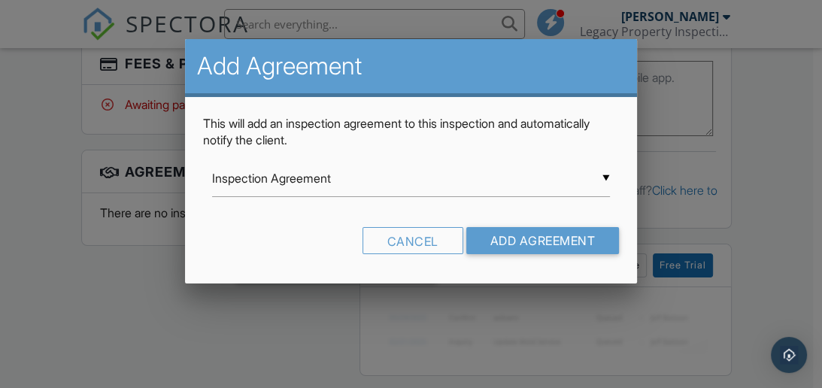
click at [604, 177] on div "▼ Inspection Agreement Inspection Agreement Inspection Agreement" at bounding box center [411, 178] width 398 height 37
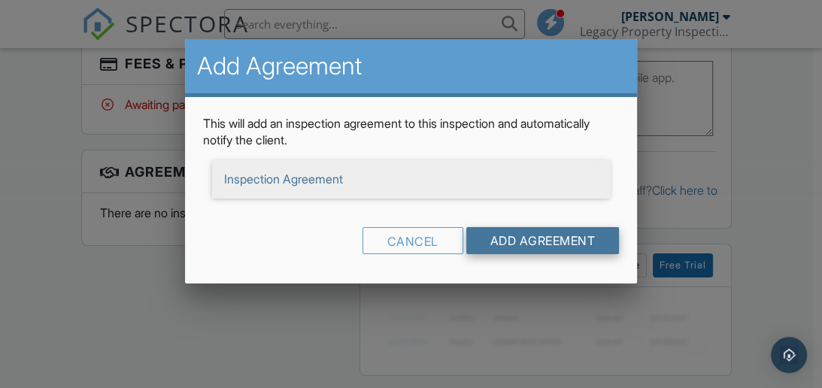
click at [538, 241] on input "Add Agreement" at bounding box center [542, 240] width 153 height 27
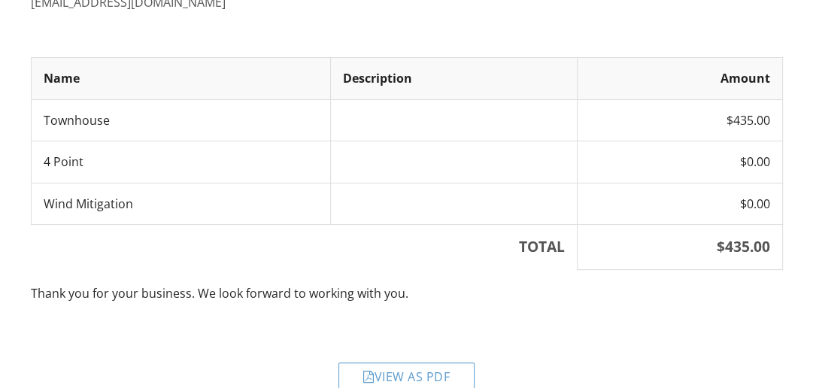
scroll to position [232, 0]
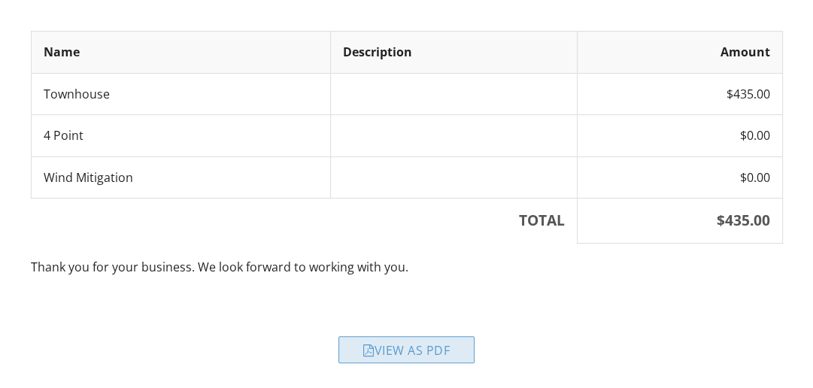
click at [461, 355] on div "View as PDF" at bounding box center [406, 349] width 136 height 27
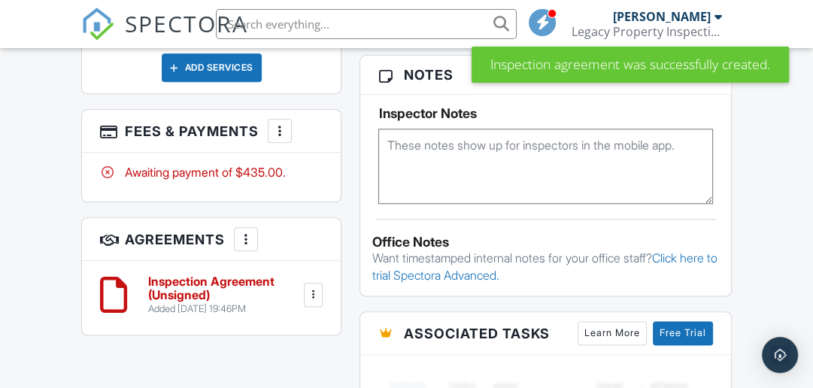
scroll to position [1250, 0]
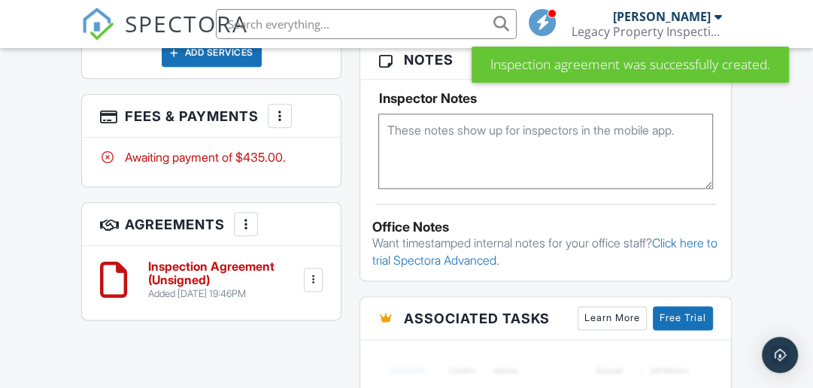
click at [205, 260] on h6 "Inspection Agreement (Unsigned)" at bounding box center [224, 273] width 152 height 26
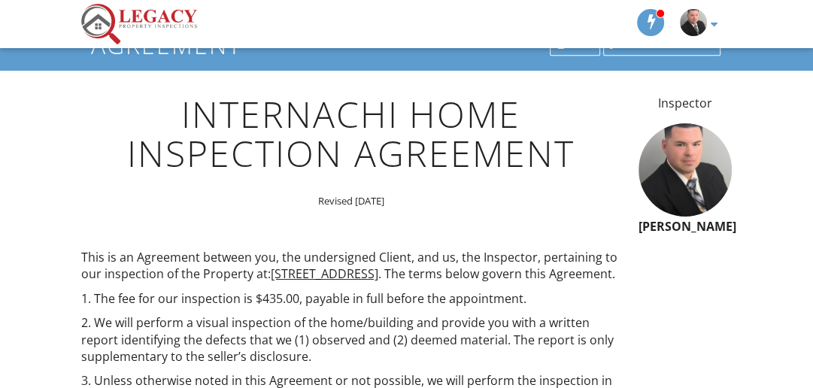
scroll to position [90, 0]
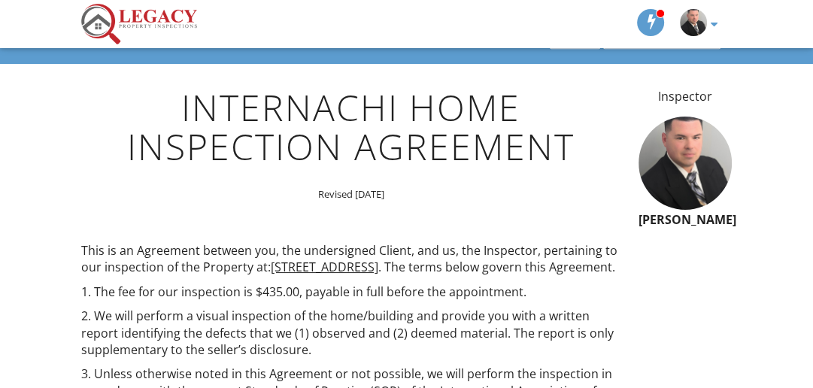
click at [535, 99] on h1 "INTERNACHI Home Inspection Agreement" at bounding box center [350, 128] width 539 height 80
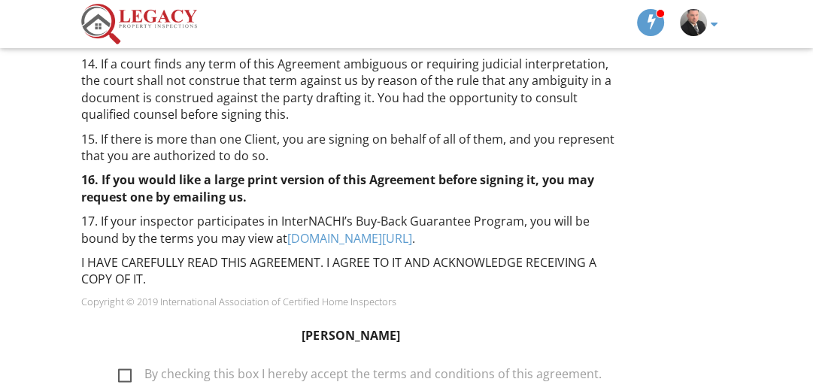
scroll to position [1597, 0]
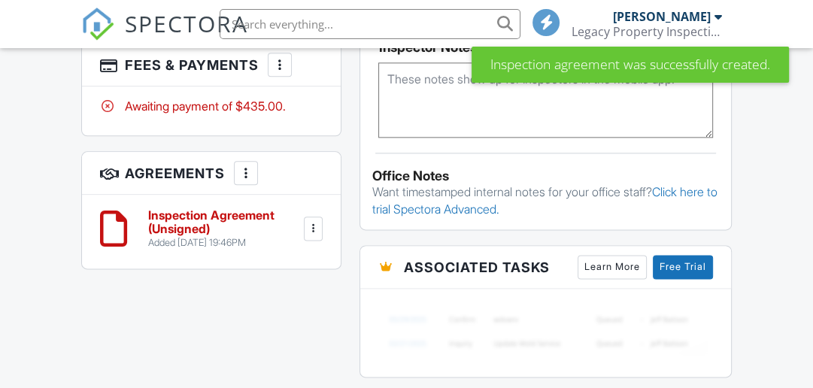
scroll to position [1250, 0]
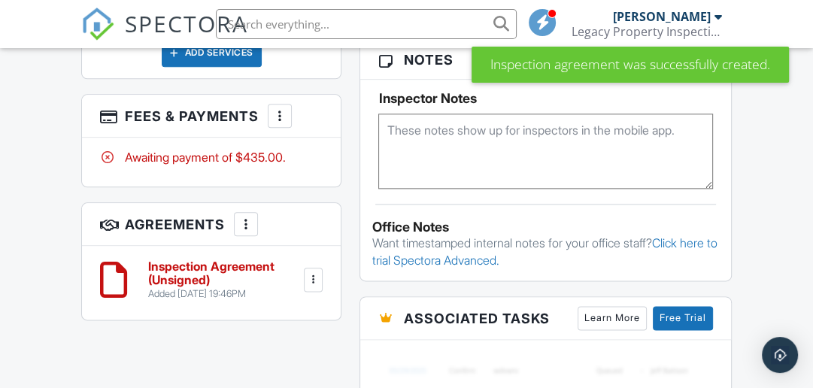
click at [317, 274] on div at bounding box center [312, 279] width 15 height 15
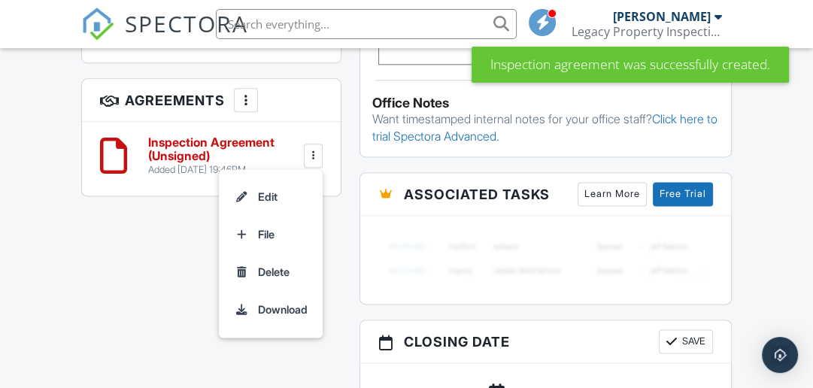
scroll to position [1378, 0]
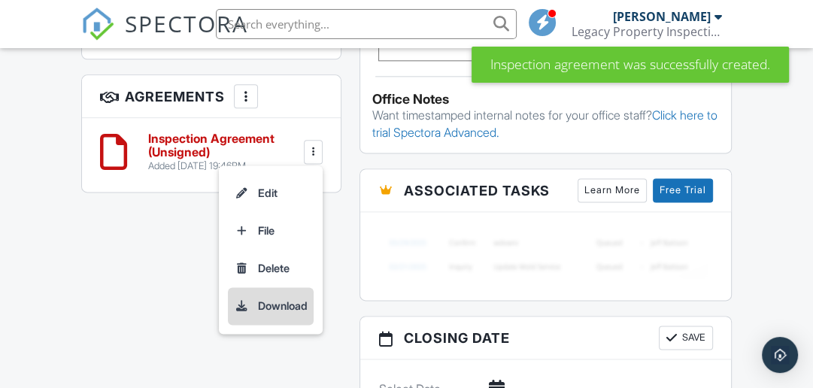
click at [297, 297] on li "Download" at bounding box center [271, 306] width 86 height 38
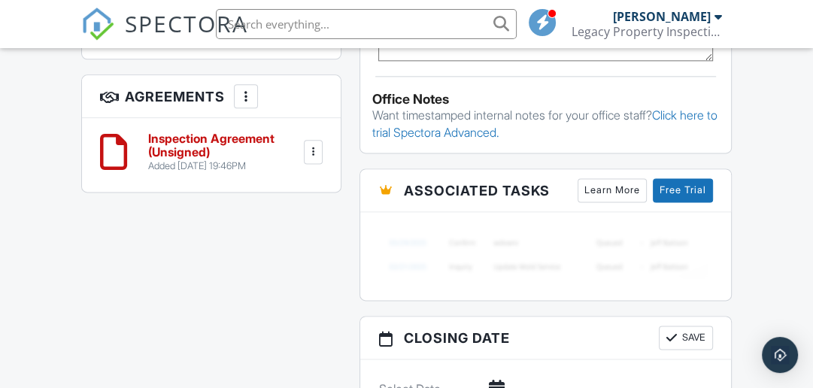
click at [313, 144] on div at bounding box center [312, 151] width 15 height 15
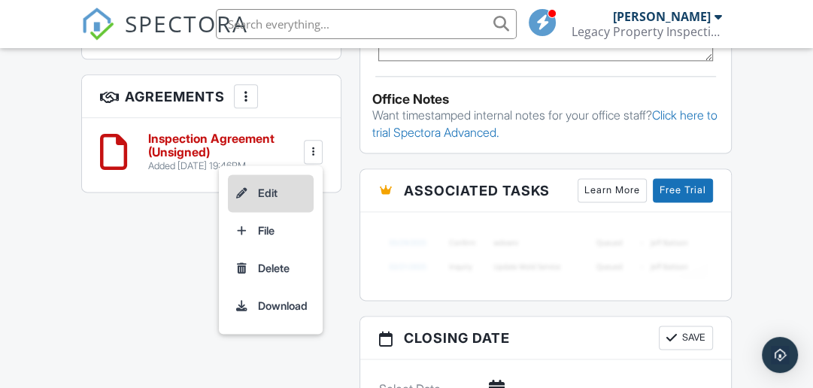
click at [283, 184] on li "Edit" at bounding box center [271, 193] width 86 height 38
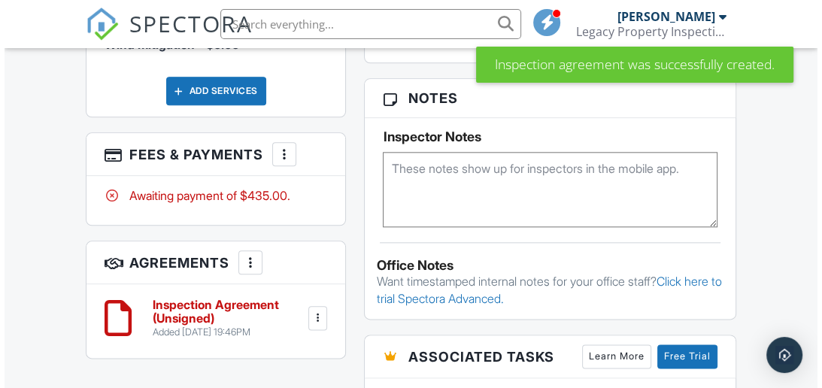
scroll to position [1205, 0]
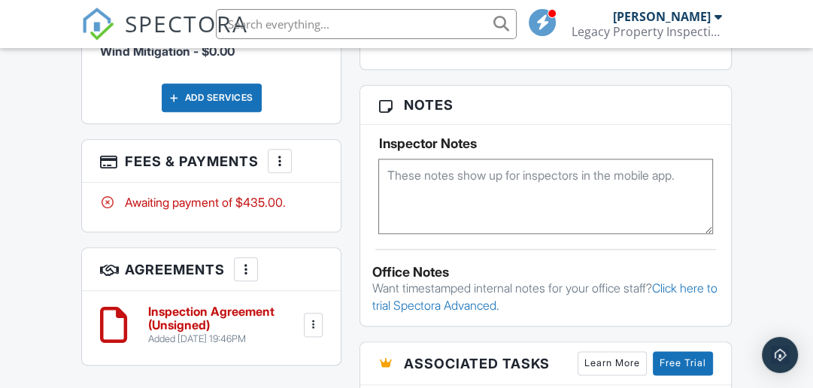
click at [282, 154] on div at bounding box center [279, 160] width 15 height 15
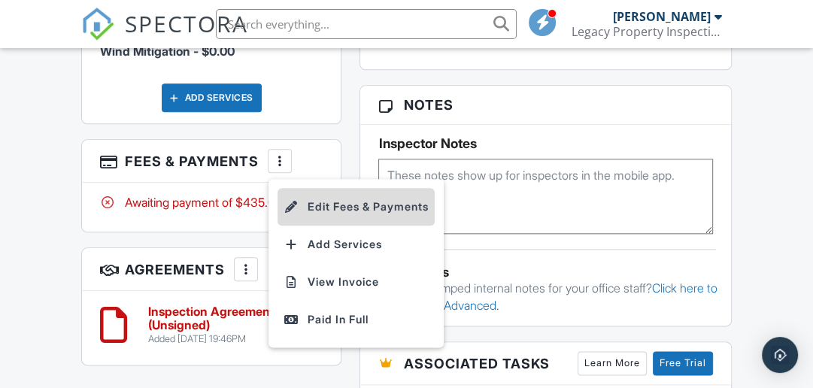
click at [341, 194] on li "Edit Fees & Payments" at bounding box center [355, 207] width 157 height 38
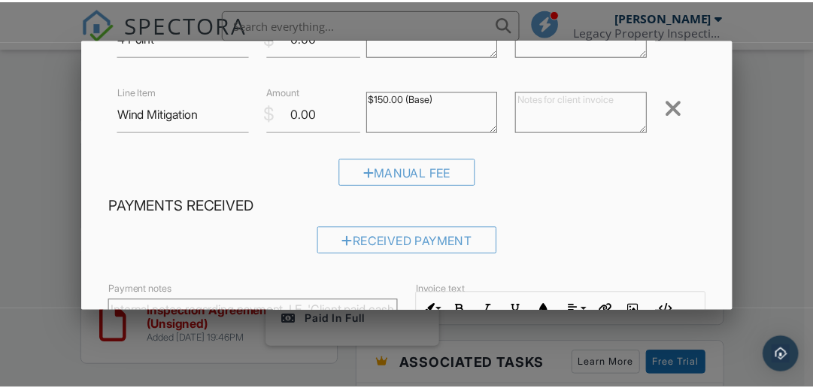
scroll to position [206, 0]
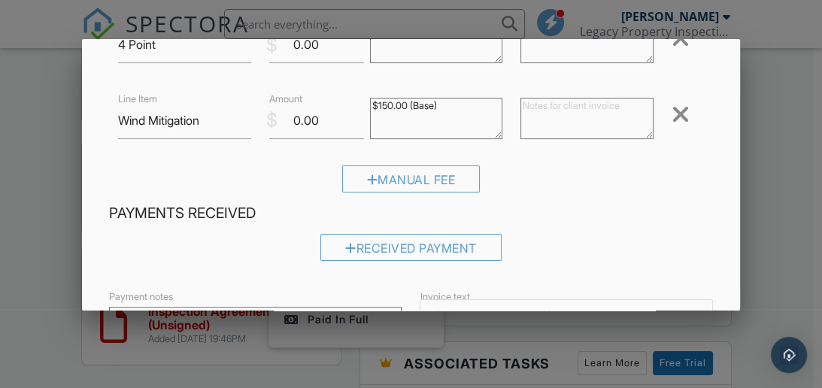
click at [798, 111] on div at bounding box center [411, 167] width 822 height 485
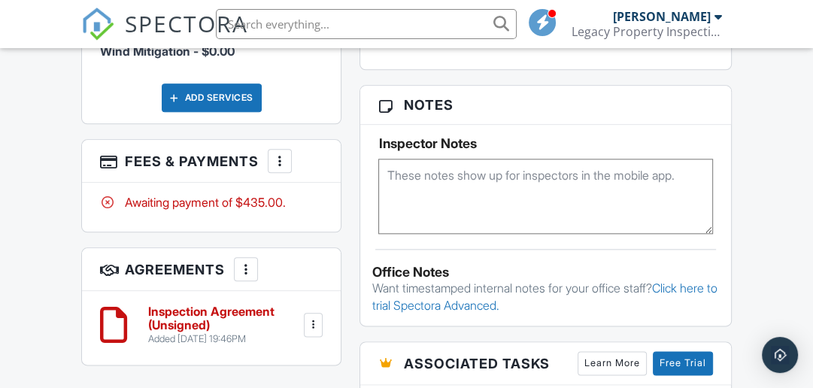
click at [241, 262] on div at bounding box center [245, 269] width 15 height 15
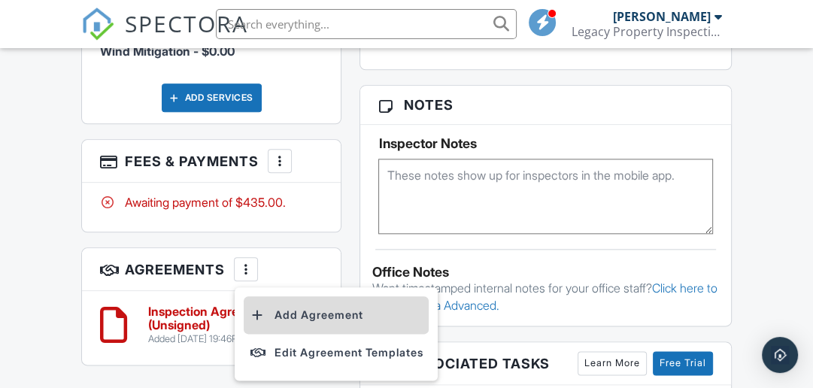
click at [323, 310] on li "Add Agreement" at bounding box center [336, 315] width 185 height 38
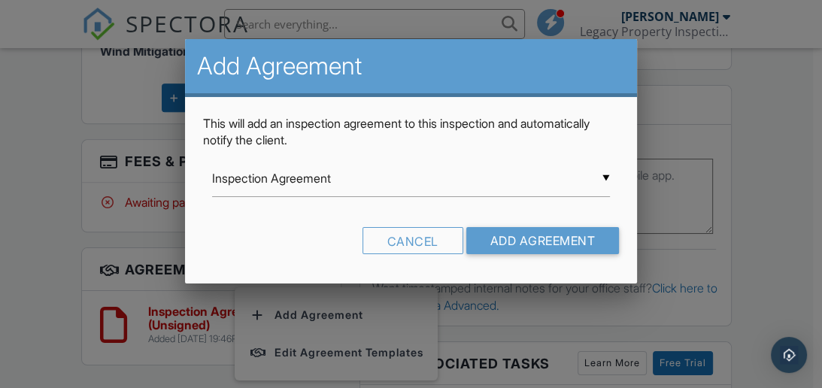
click at [812, 95] on div at bounding box center [411, 167] width 822 height 485
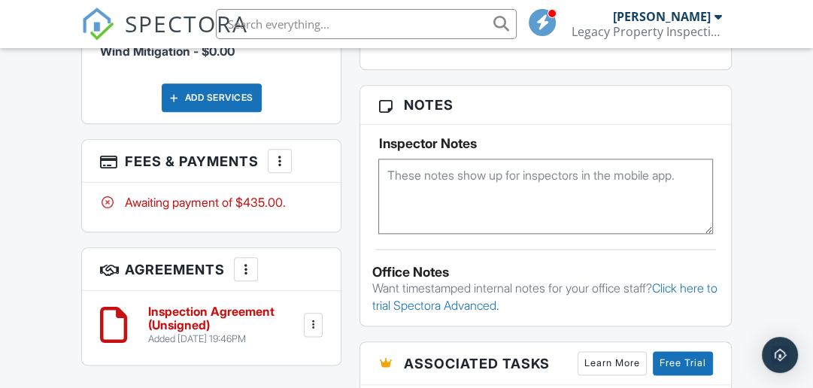
click at [313, 322] on div at bounding box center [314, 325] width 20 height 24
click at [277, 353] on li "Edit" at bounding box center [271, 366] width 86 height 38
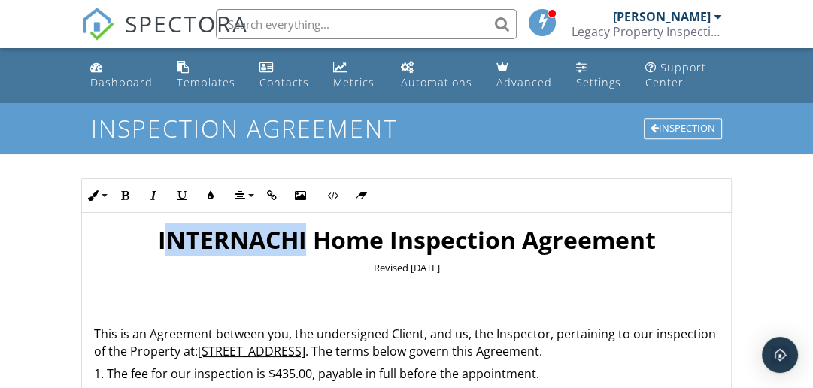
drag, startPoint x: 302, startPoint y: 241, endPoint x: 155, endPoint y: 232, distance: 147.6
click at [156, 232] on h1 "INTERNACHI Home Inspection Agreement" at bounding box center [406, 240] width 625 height 30
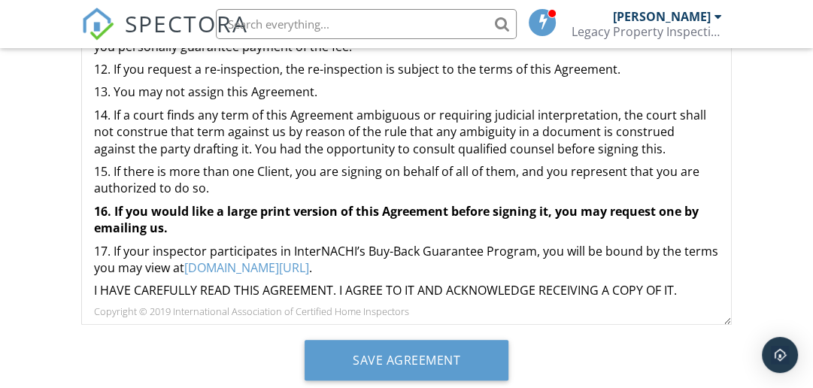
scroll to position [950, 0]
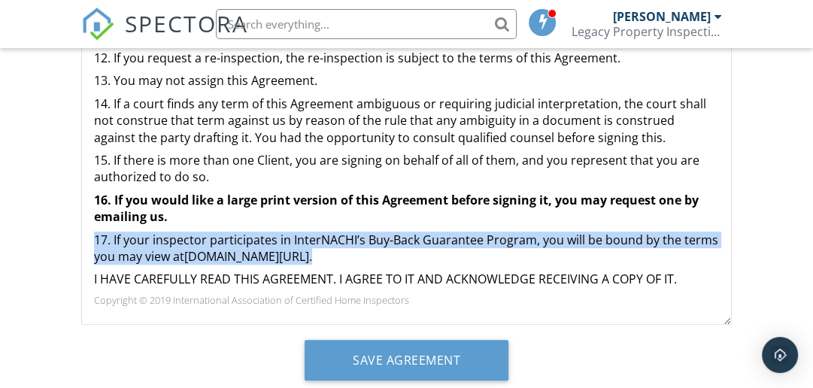
drag, startPoint x: 343, startPoint y: 255, endPoint x: 96, endPoint y: 244, distance: 246.8
click at [96, 244] on p "17. If your inspector participates in InterNACHI’s Buy-Back Guarantee Program, …" at bounding box center [406, 249] width 625 height 34
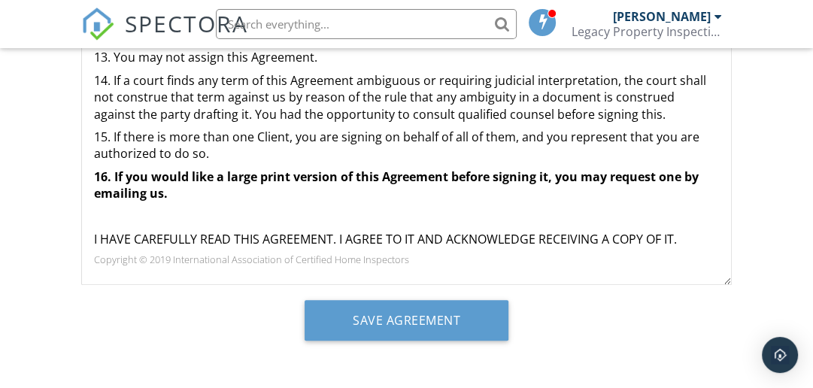
scroll to position [910, 0]
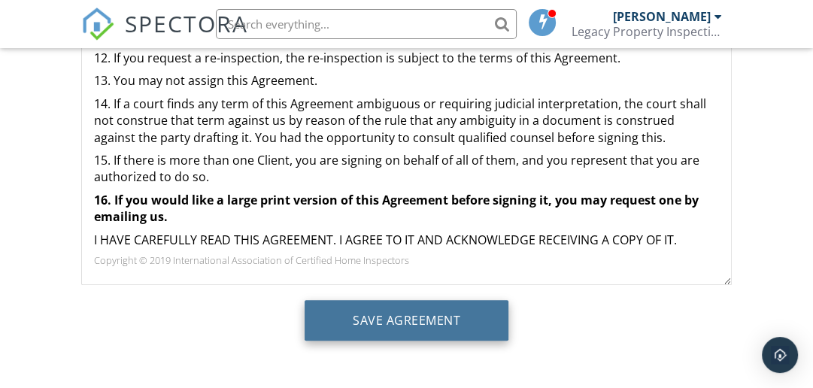
click at [407, 313] on input "Save Agreement" at bounding box center [406, 320] width 204 height 41
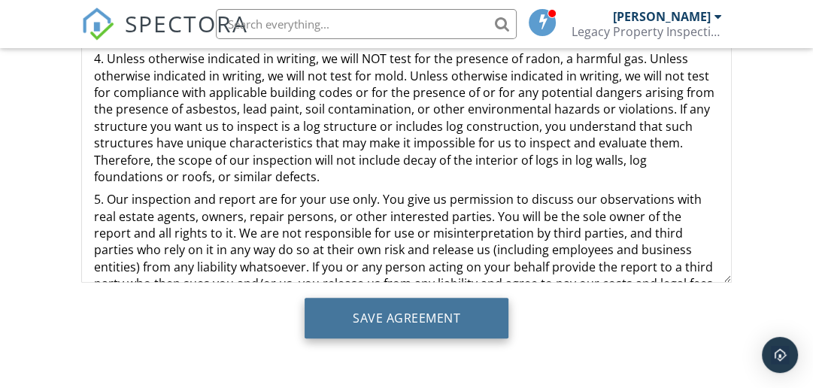
click at [408, 311] on input "Save Agreement" at bounding box center [406, 318] width 204 height 41
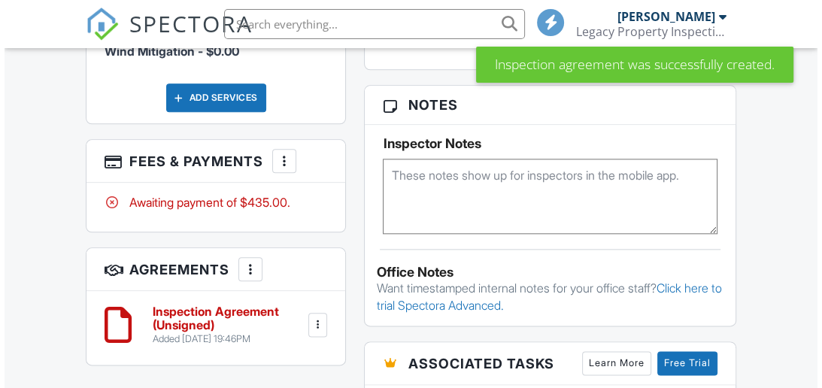
scroll to position [1243, 0]
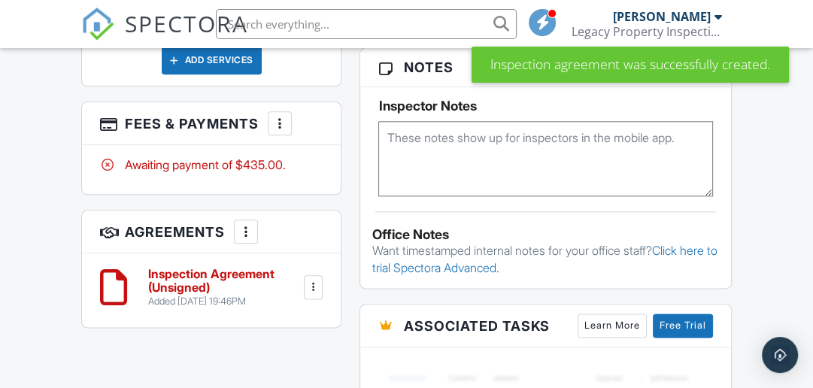
click at [316, 280] on div at bounding box center [312, 287] width 15 height 15
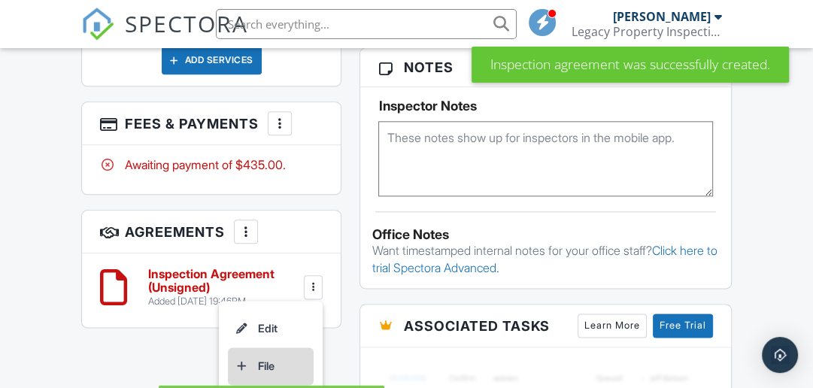
click at [265, 353] on li "File" at bounding box center [271, 366] width 86 height 38
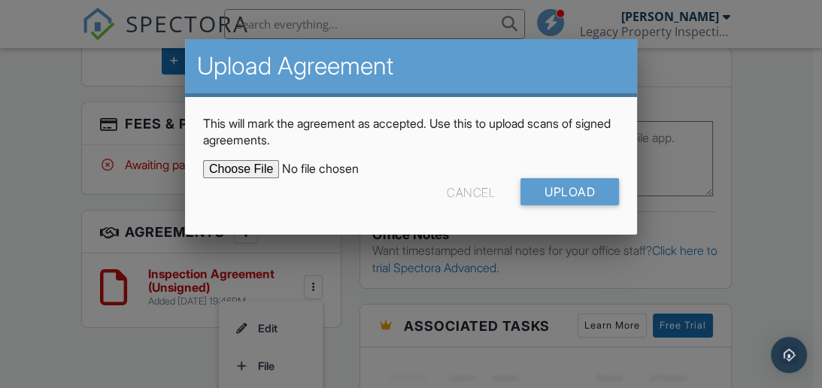
click at [238, 169] on input "file" at bounding box center [331, 169] width 256 height 18
type input "C:\fakepath\Legacy_Property_Inspections_Home_Inspection_Agreement.pdf"
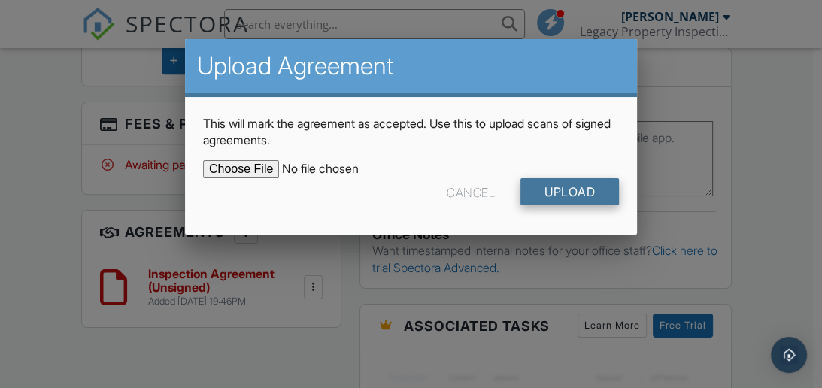
click at [611, 197] on input "Upload" at bounding box center [569, 191] width 98 height 27
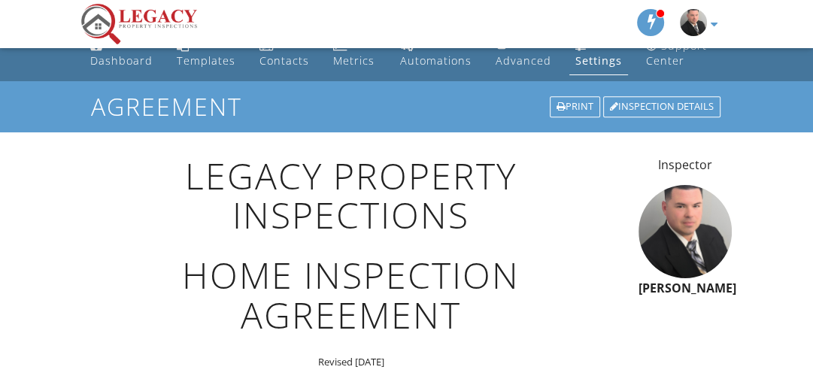
scroll to position [15, 0]
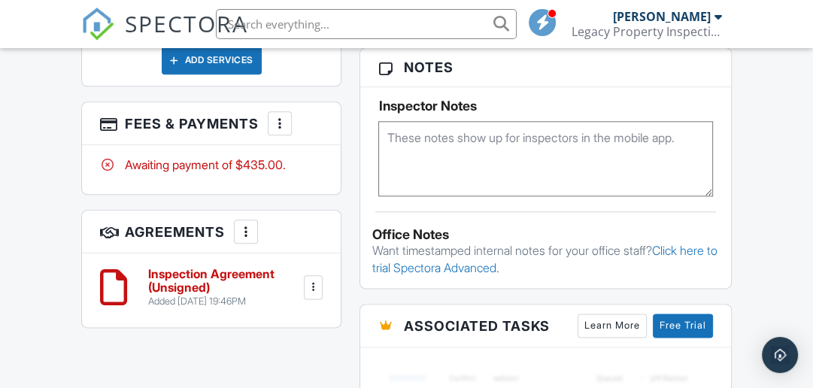
click at [250, 268] on h6 "Inspection Agreement (Unsigned)" at bounding box center [224, 281] width 152 height 26
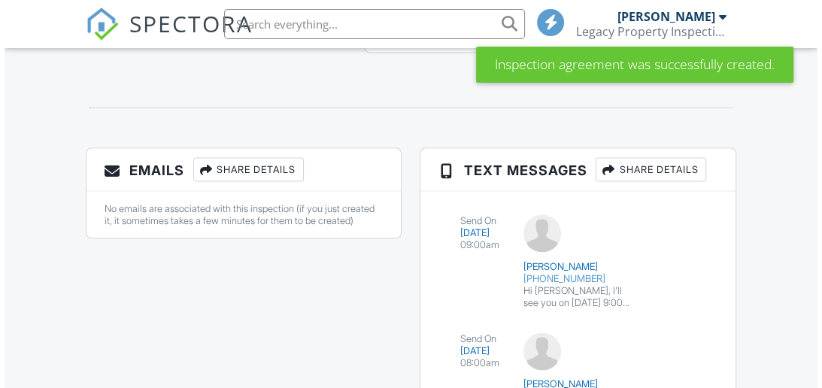
scroll to position [1907, 0]
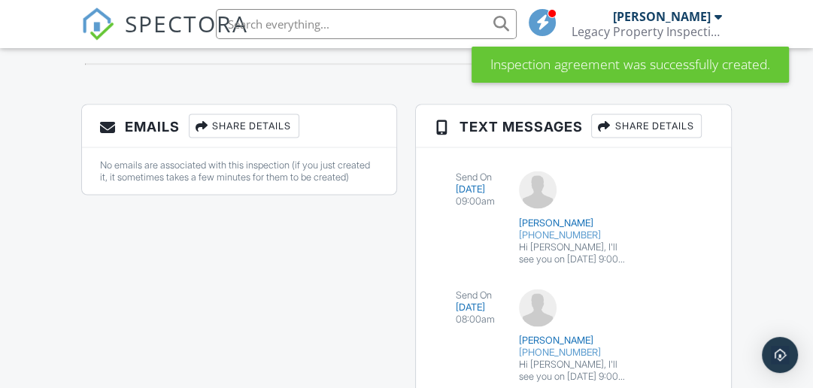
click at [274, 118] on div "Share Details" at bounding box center [244, 126] width 110 height 24
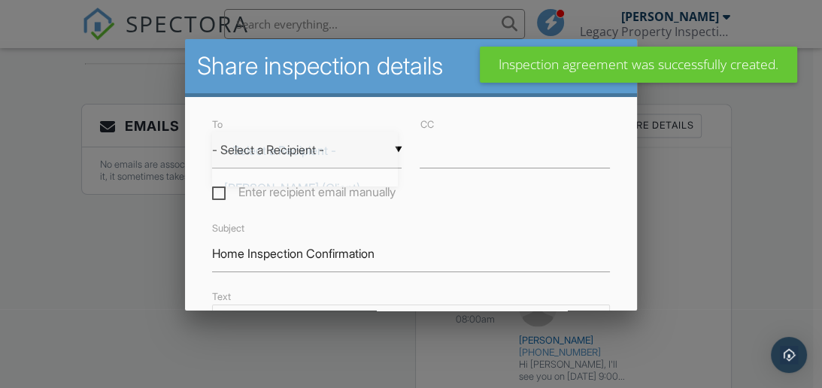
click at [286, 156] on div "▼ - Select a Recipient - - Select a Recipient - [PERSON_NAME] (Client) [PERSON_…" at bounding box center [307, 150] width 190 height 37
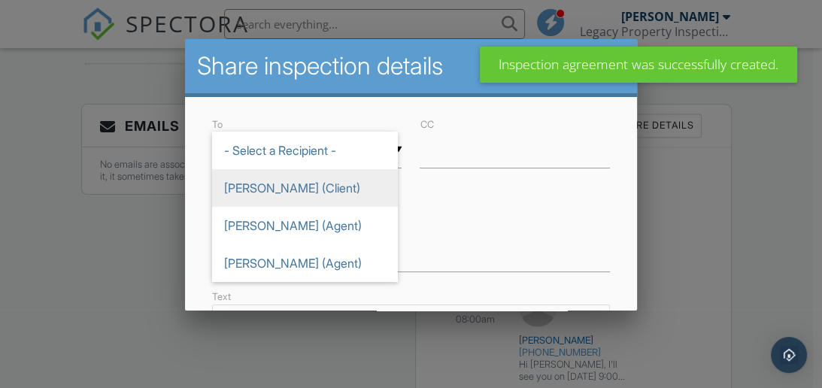
click at [289, 192] on span "[PERSON_NAME] (Client)" at bounding box center [305, 188] width 186 height 38
type input "[PERSON_NAME] (Client)"
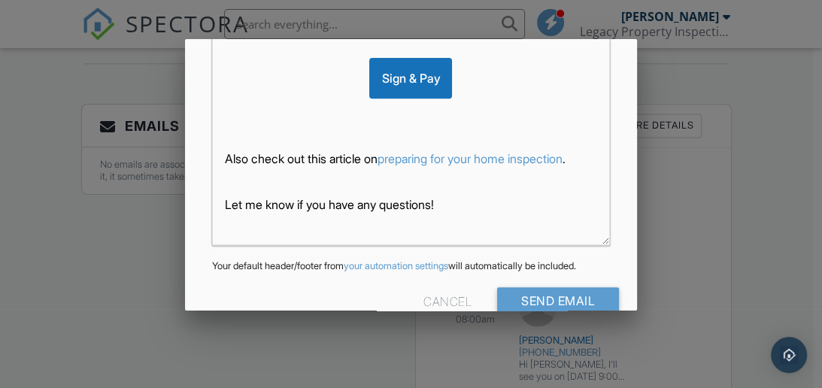
scroll to position [523, 0]
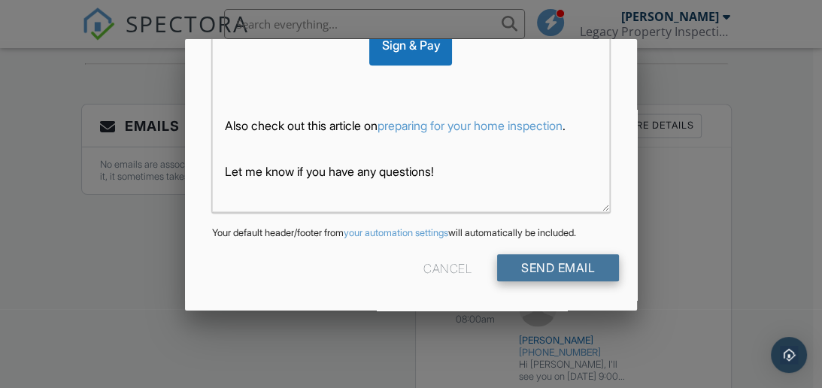
click at [558, 266] on input "Send Email" at bounding box center [558, 267] width 122 height 27
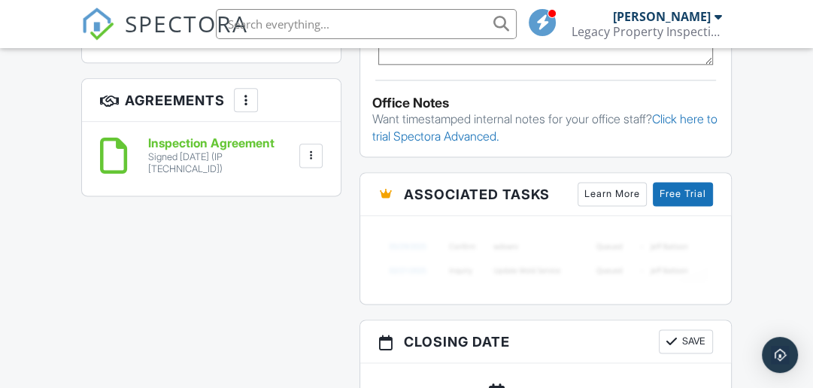
scroll to position [1370, 0]
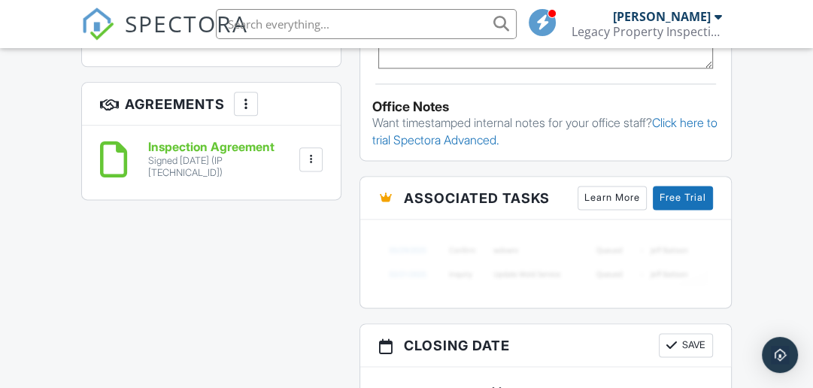
click at [230, 141] on h6 "Inspection Agreement" at bounding box center [222, 148] width 148 height 14
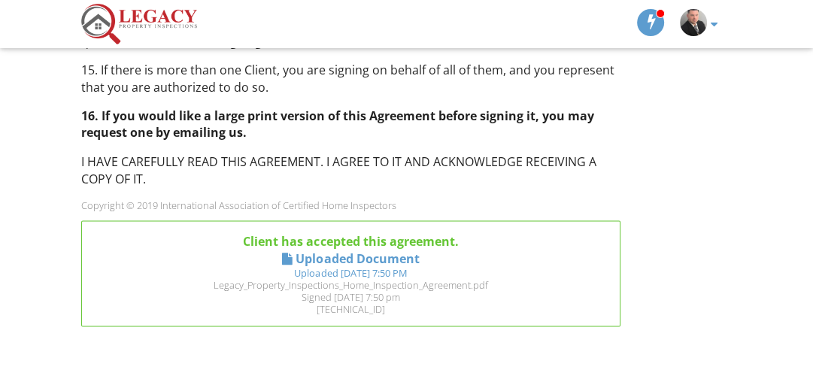
scroll to position [1863, 0]
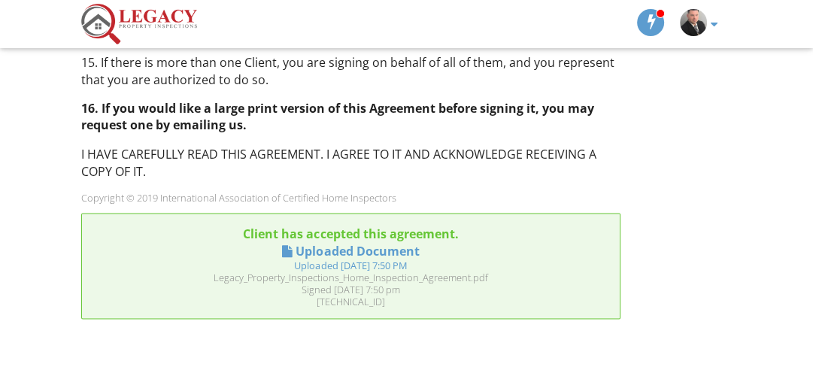
click at [408, 253] on div "Uploaded Document" at bounding box center [356, 250] width 123 height 17
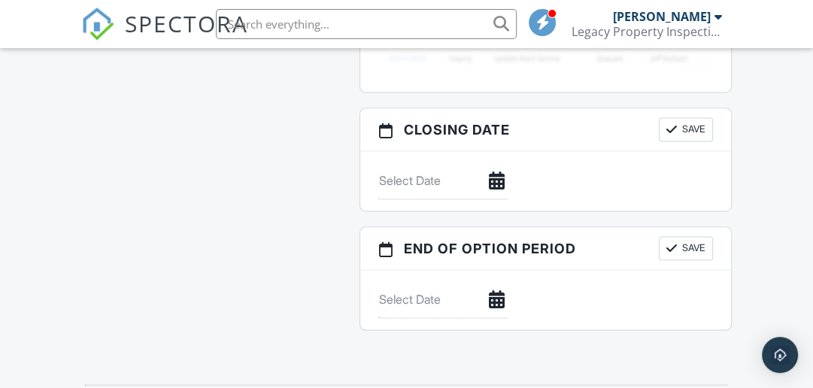
scroll to position [1591, 0]
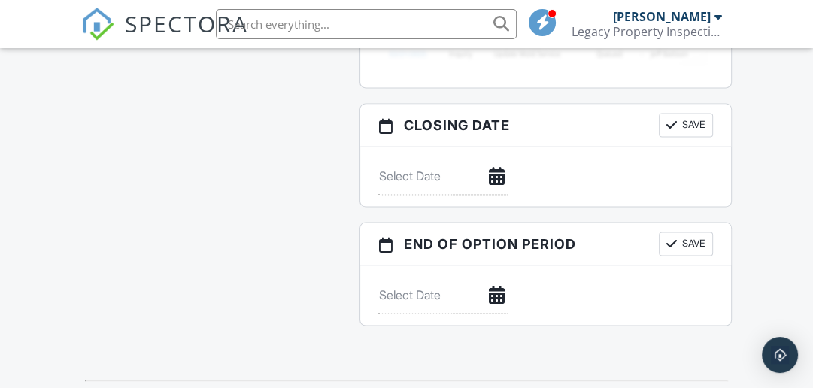
click at [412, 298] on input "text" at bounding box center [442, 295] width 129 height 37
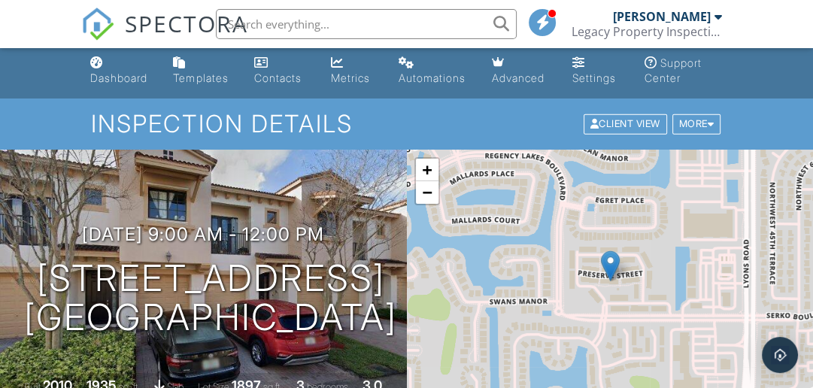
scroll to position [0, 0]
